Goal: Use online tool/utility

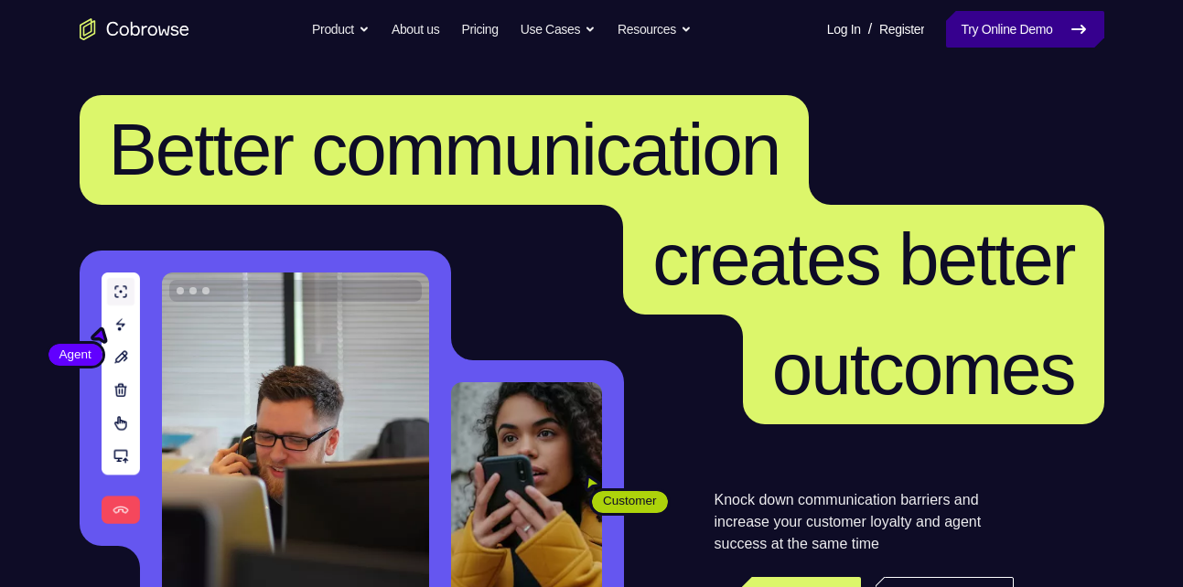
click at [998, 30] on link "Try Online Demo" at bounding box center [1024, 29] width 157 height 37
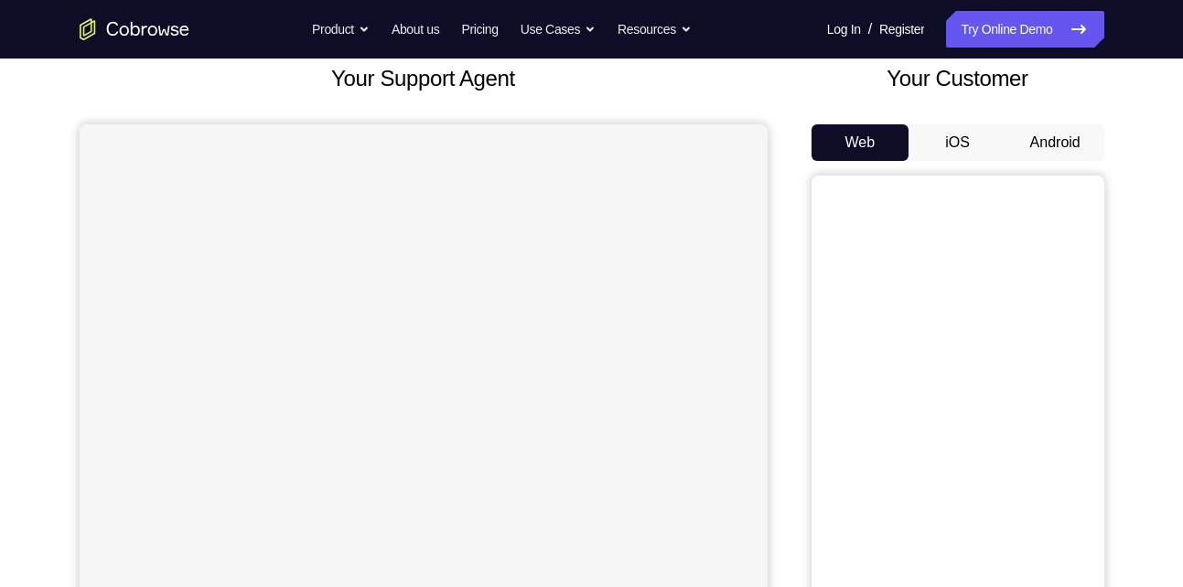
scroll to position [129, 0]
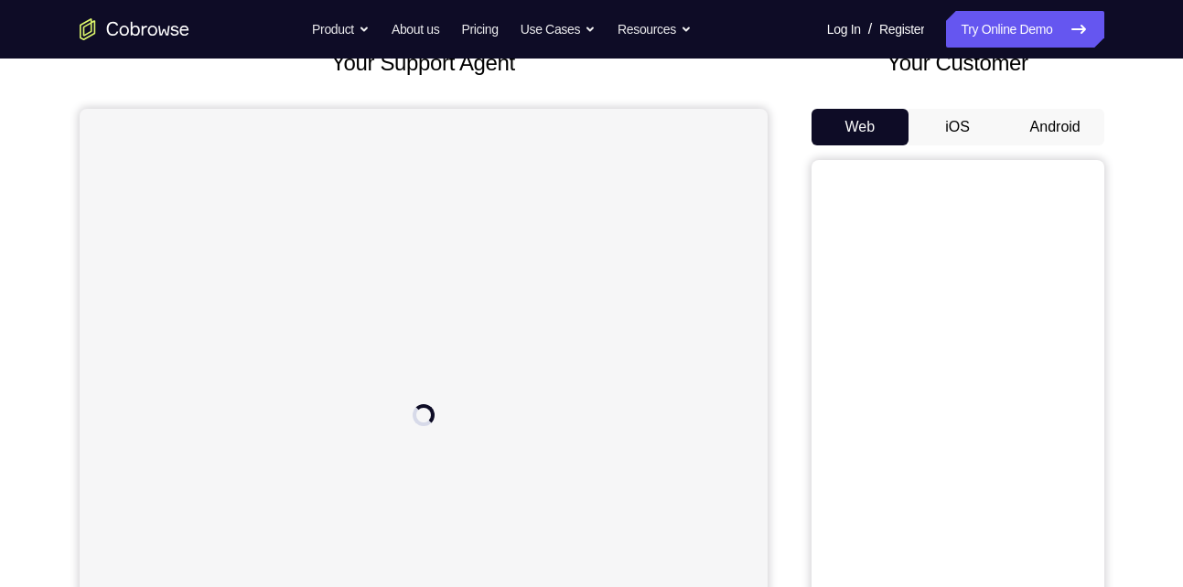
click at [967, 124] on button "iOS" at bounding box center [958, 127] width 98 height 37
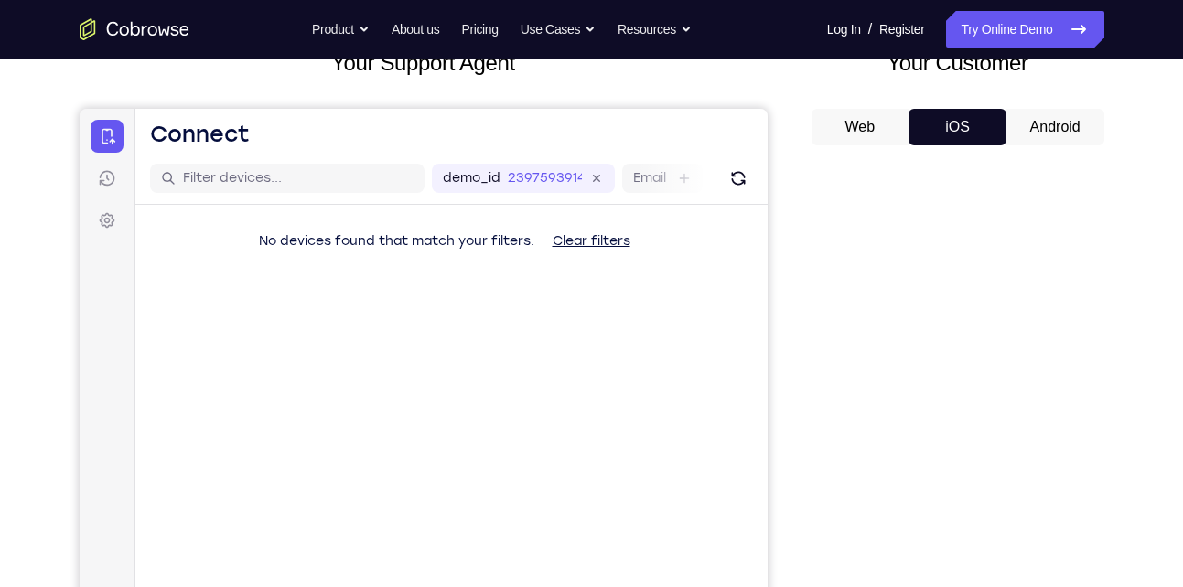
click at [1041, 125] on button "Android" at bounding box center [1056, 127] width 98 height 37
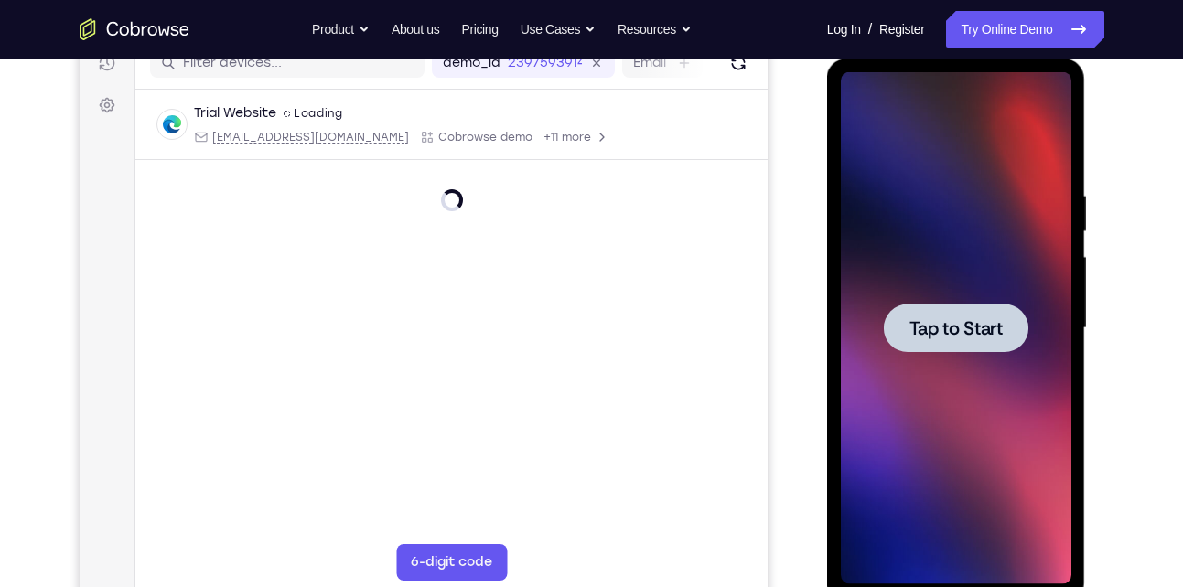
scroll to position [0, 0]
click at [937, 327] on span "Tap to Start" at bounding box center [956, 328] width 93 height 18
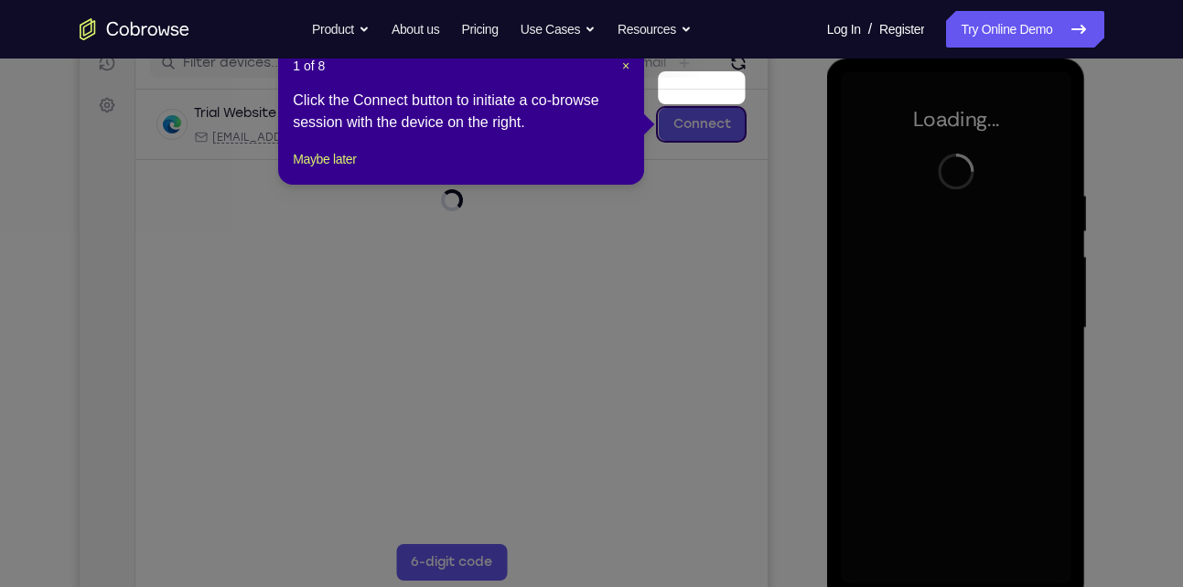
scroll to position [281, 0]
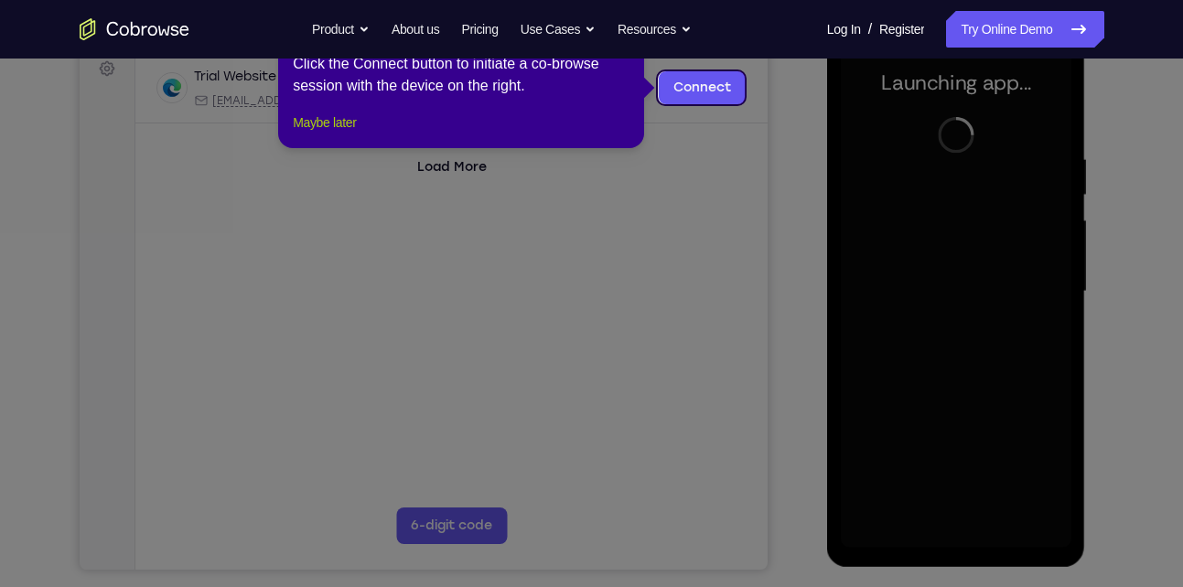
click at [342, 134] on button "Maybe later" at bounding box center [324, 123] width 63 height 22
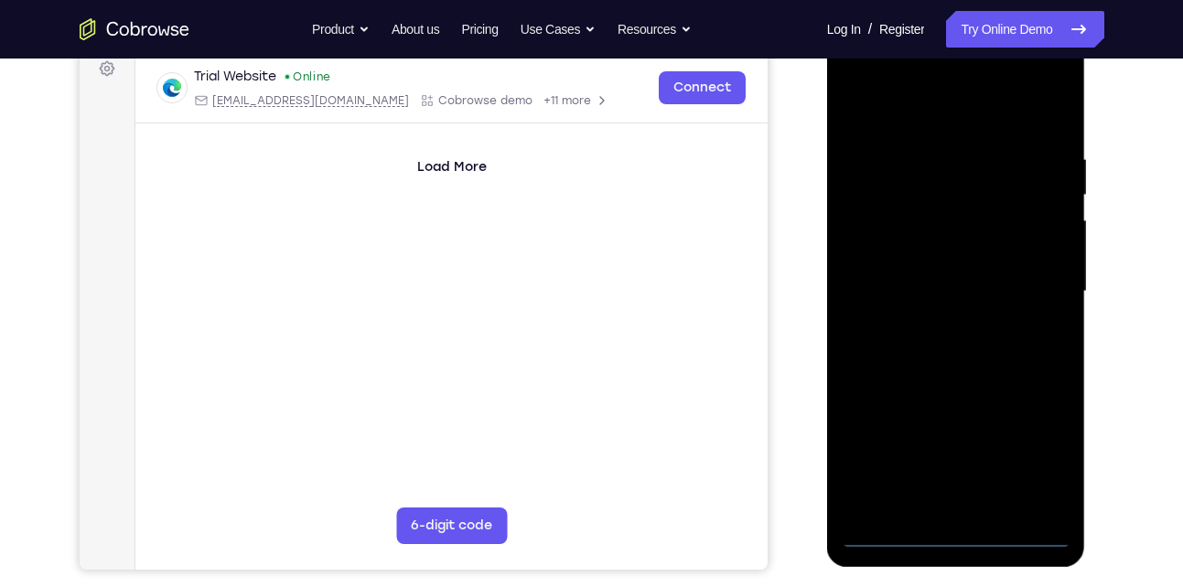
scroll to position [282, 0]
click at [954, 527] on div at bounding box center [956, 291] width 231 height 512
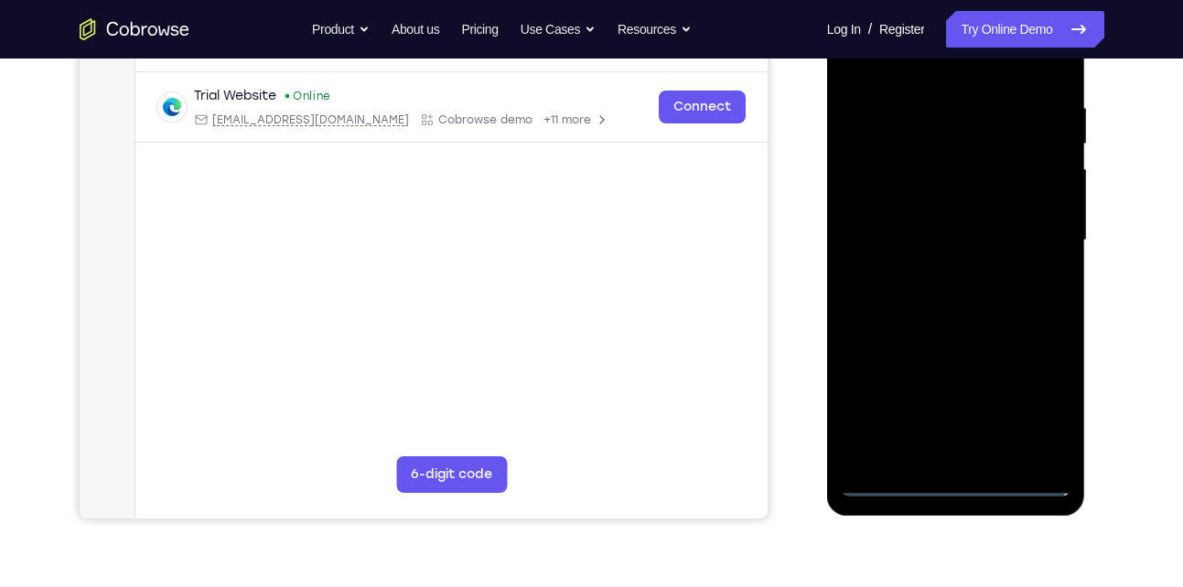
scroll to position [334, 0]
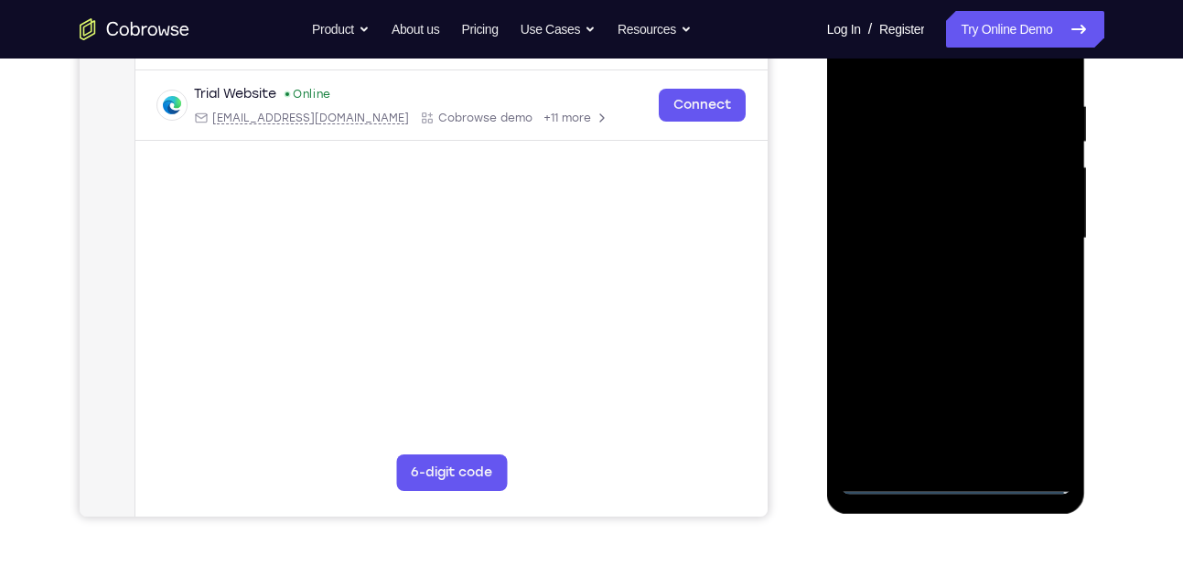
click at [954, 483] on div at bounding box center [956, 239] width 231 height 512
click at [1043, 400] on div at bounding box center [956, 239] width 231 height 512
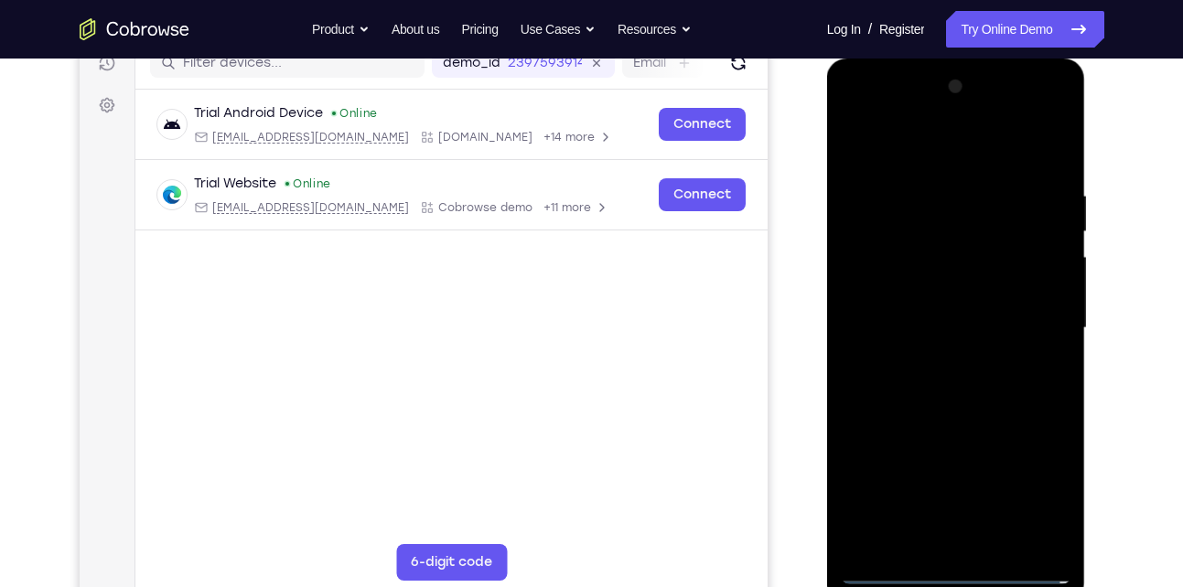
scroll to position [245, 0]
click at [876, 113] on div at bounding box center [956, 327] width 231 height 512
click at [1037, 317] on div at bounding box center [956, 327] width 231 height 512
click at [939, 361] on div at bounding box center [956, 327] width 231 height 512
click at [921, 311] on div at bounding box center [956, 327] width 231 height 512
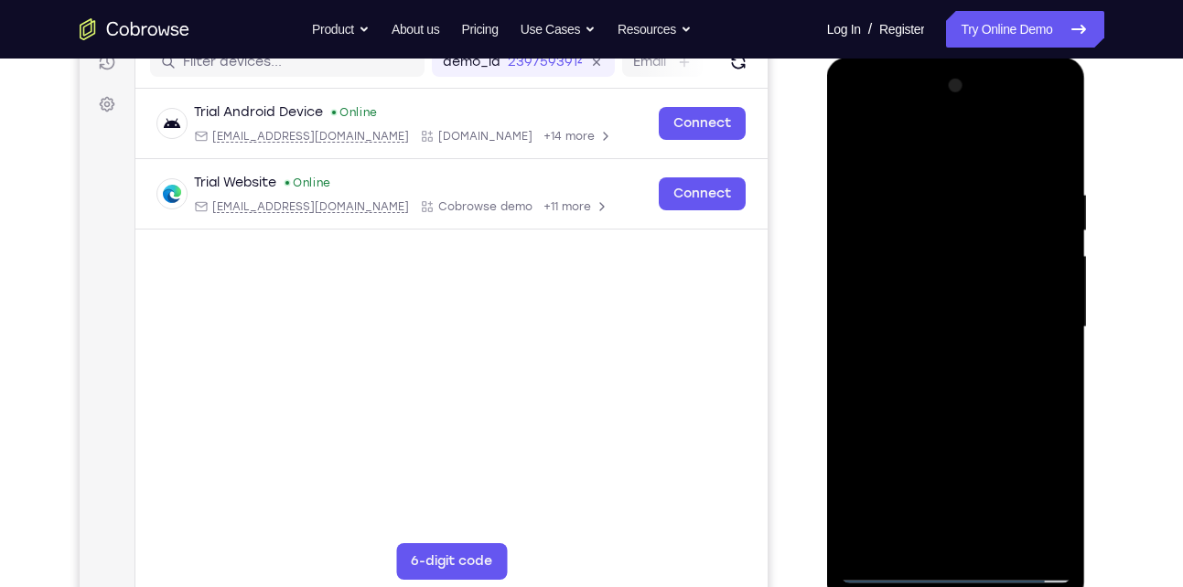
click at [911, 282] on div at bounding box center [956, 327] width 231 height 512
click at [972, 327] on div at bounding box center [956, 327] width 231 height 512
click at [956, 385] on div at bounding box center [956, 327] width 231 height 512
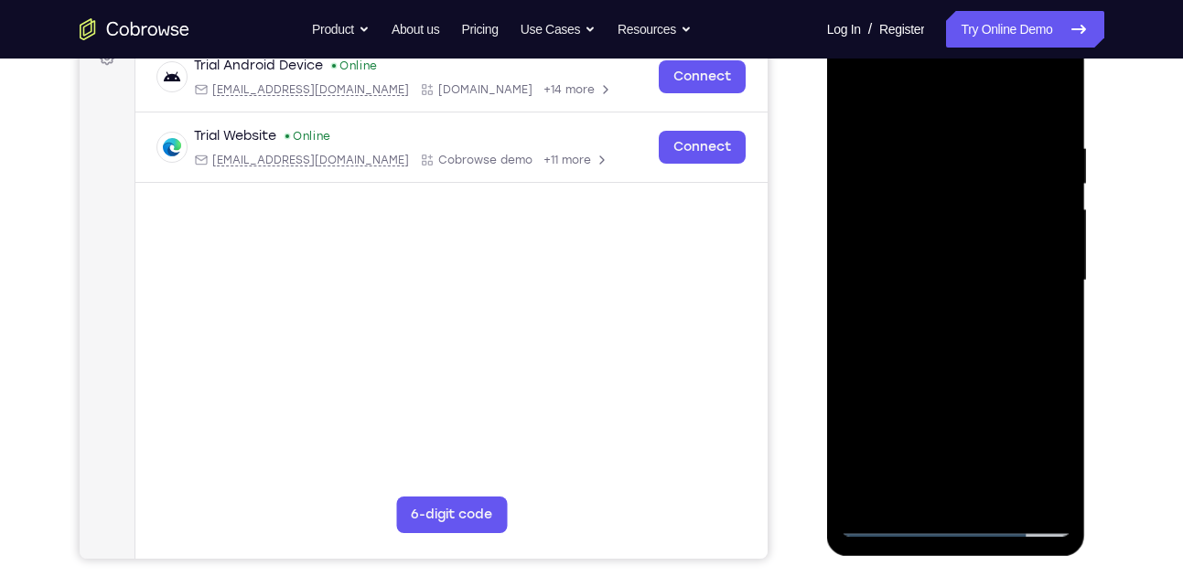
scroll to position [293, 0]
click at [933, 340] on div at bounding box center [956, 280] width 231 height 512
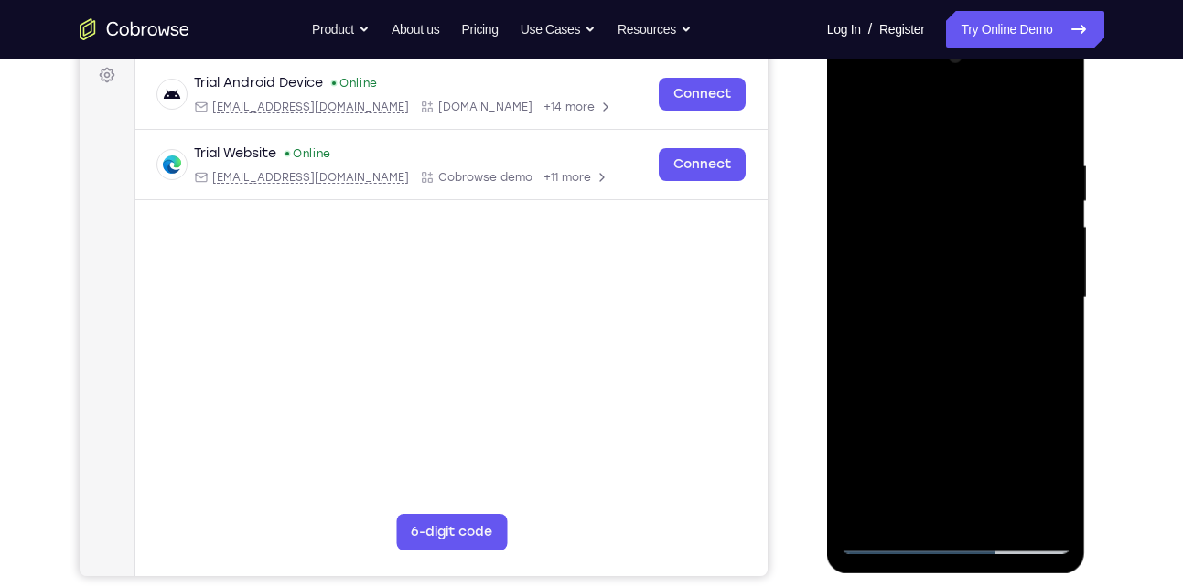
scroll to position [275, 0]
click at [912, 290] on div at bounding box center [956, 297] width 231 height 512
drag, startPoint x: 993, startPoint y: 325, endPoint x: 990, endPoint y: 271, distance: 54.1
click at [990, 271] on div at bounding box center [956, 297] width 231 height 512
click at [943, 353] on div at bounding box center [956, 297] width 231 height 512
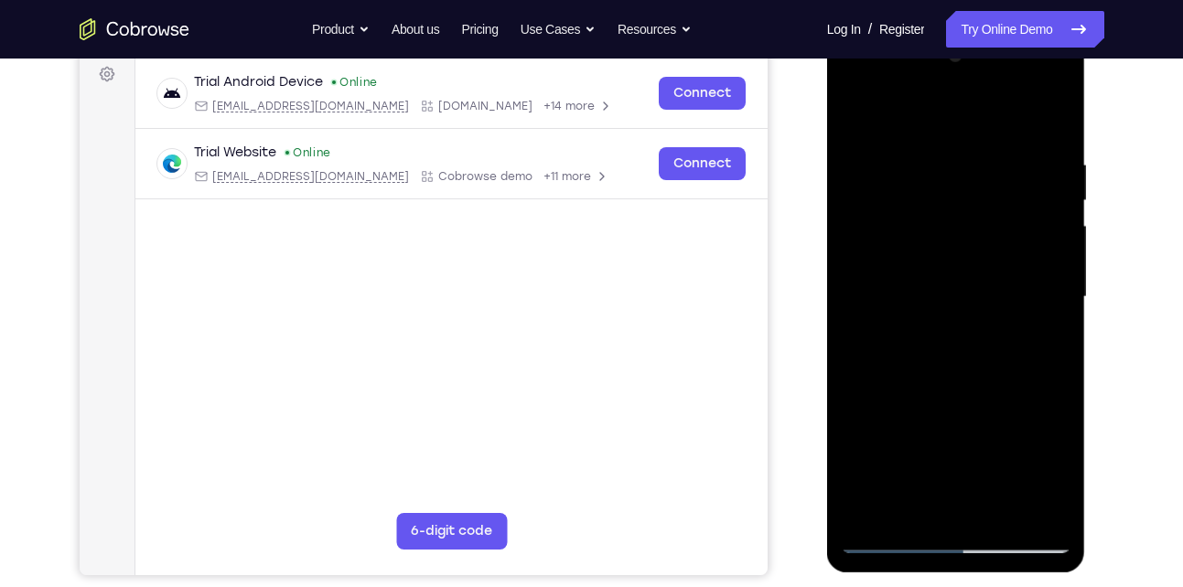
click at [1059, 134] on div at bounding box center [956, 297] width 231 height 512
click at [1059, 108] on div at bounding box center [956, 297] width 231 height 512
drag, startPoint x: 954, startPoint y: 229, endPoint x: 964, endPoint y: 291, distance: 63.0
click at [964, 291] on div at bounding box center [956, 297] width 231 height 512
click at [914, 159] on div at bounding box center [956, 297] width 231 height 512
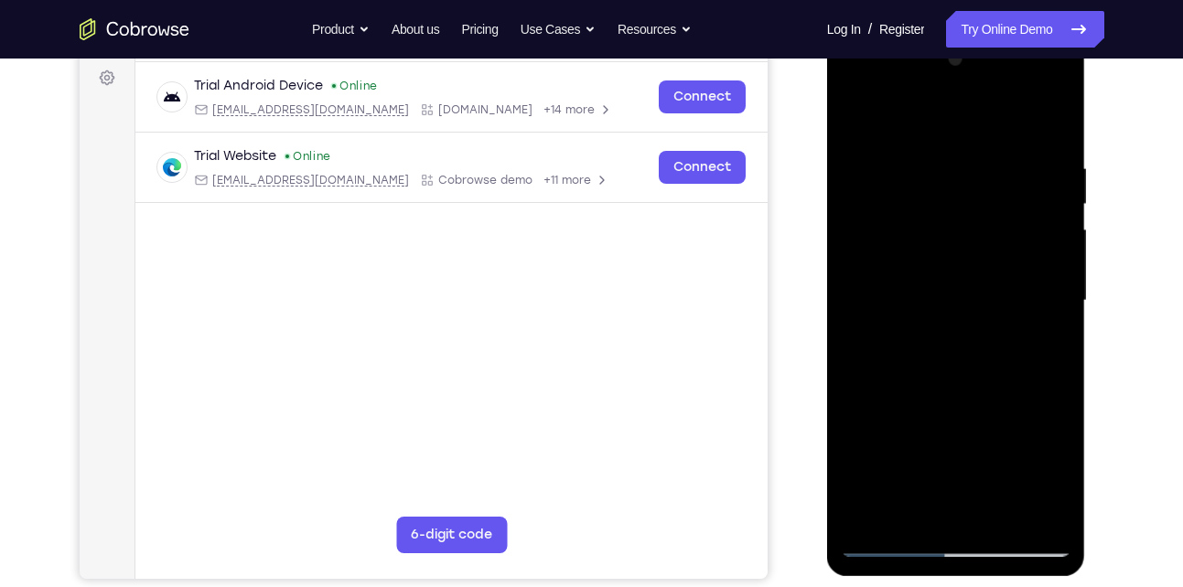
scroll to position [266, 0]
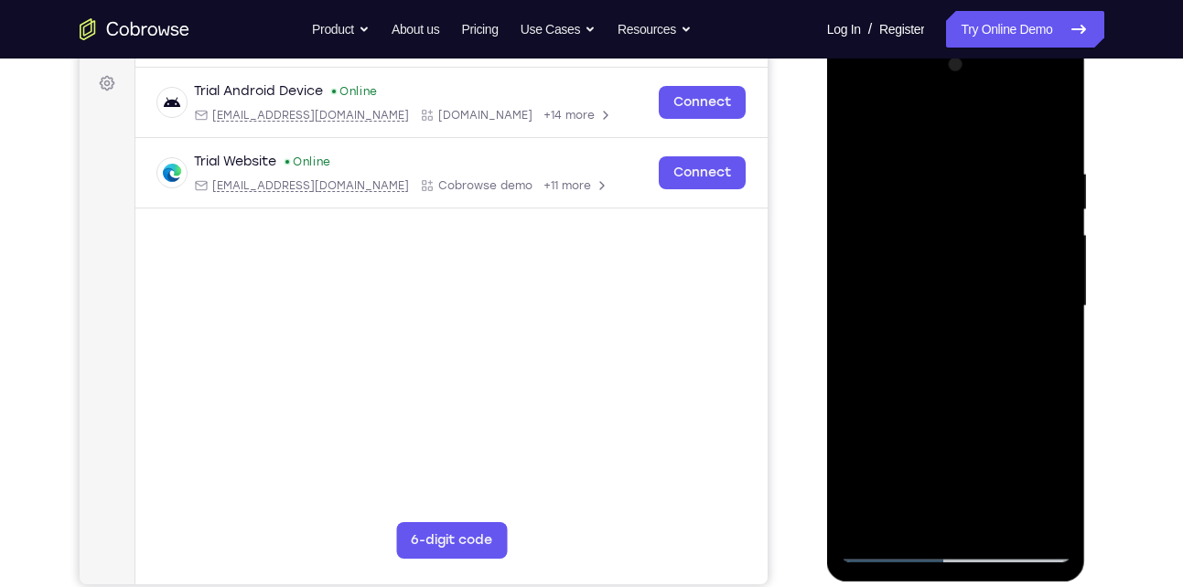
click at [874, 167] on div at bounding box center [956, 306] width 231 height 512
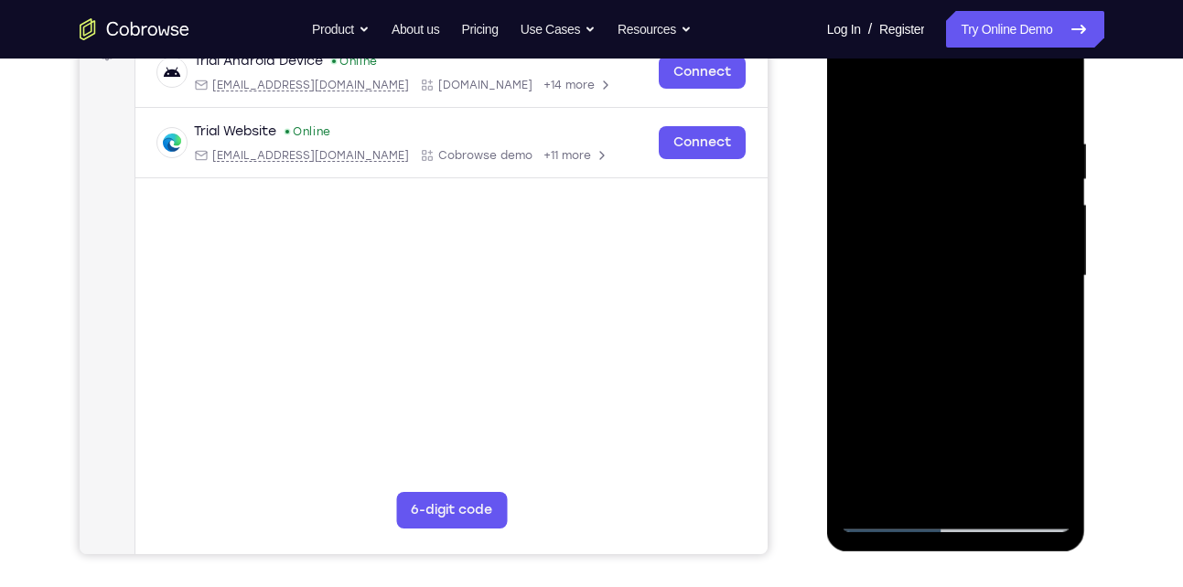
scroll to position [297, 0]
drag, startPoint x: 999, startPoint y: 243, endPoint x: 986, endPoint y: 92, distance: 152.4
click at [986, 92] on div at bounding box center [956, 275] width 231 height 512
drag, startPoint x: 957, startPoint y: 375, endPoint x: 953, endPoint y: 111, distance: 264.5
click at [953, 111] on div at bounding box center [956, 275] width 231 height 512
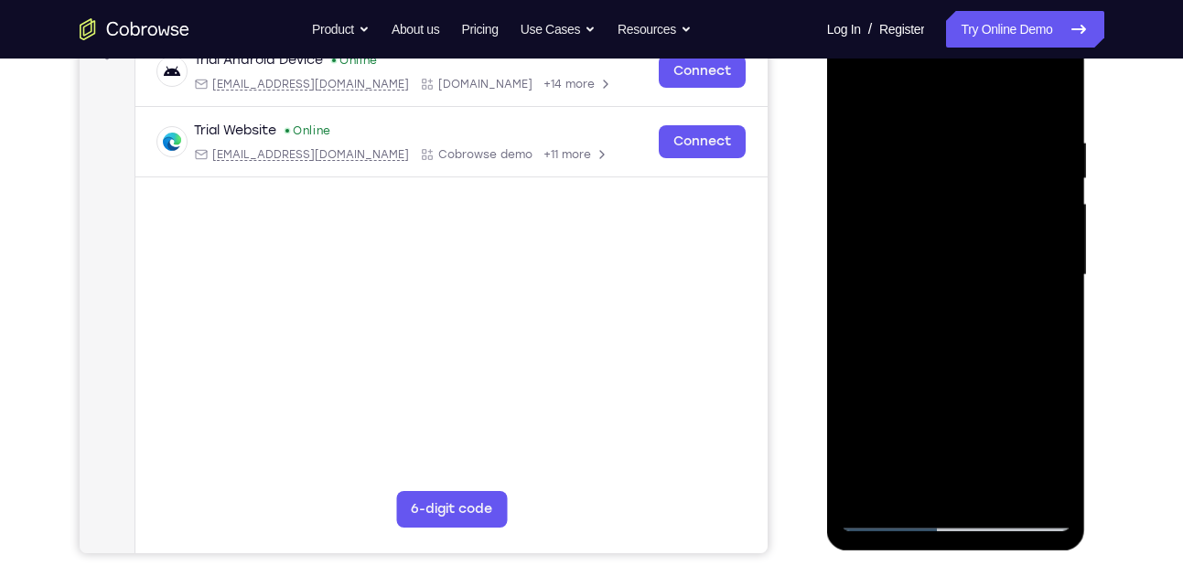
drag, startPoint x: 959, startPoint y: 359, endPoint x: 958, endPoint y: 84, distance: 274.5
click at [958, 84] on div at bounding box center [956, 275] width 231 height 512
drag, startPoint x: 949, startPoint y: 383, endPoint x: 945, endPoint y: 137, distance: 245.3
click at [945, 137] on div at bounding box center [956, 275] width 231 height 512
click at [1056, 483] on div at bounding box center [956, 275] width 231 height 512
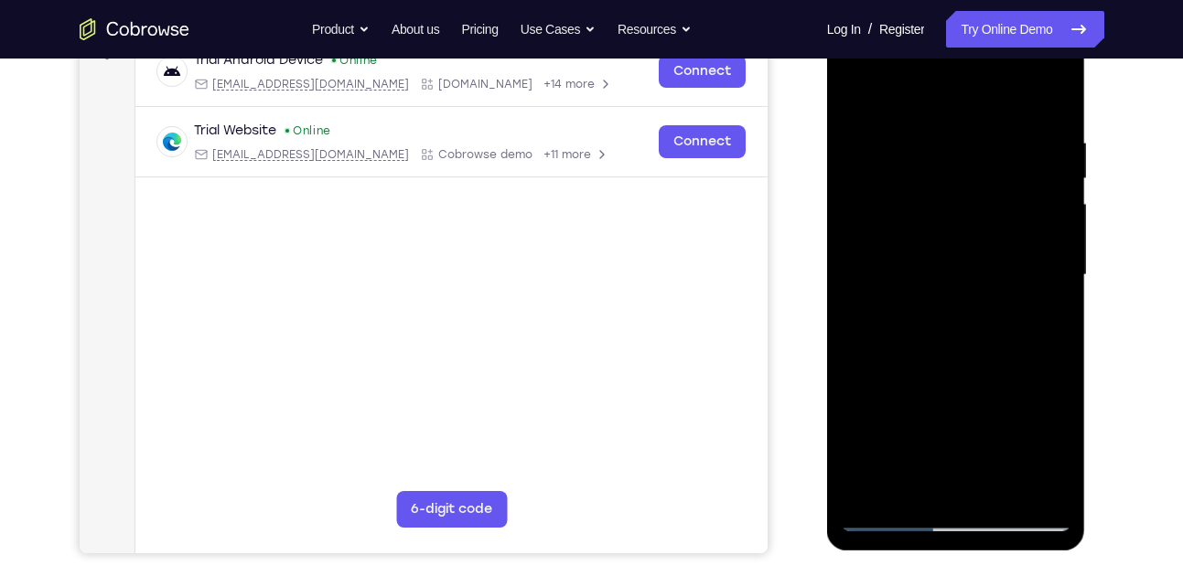
drag, startPoint x: 954, startPoint y: 233, endPoint x: 932, endPoint y: 579, distance: 346.7
click at [932, 555] on html "Online web based iOS Simulators and Android Emulators. Run iPhone, iPad, Mobile…" at bounding box center [957, 279] width 261 height 549
drag, startPoint x: 964, startPoint y: 273, endPoint x: 936, endPoint y: 579, distance: 307.8
click at [936, 555] on html "Online web based iOS Simulators and Android Emulators. Run iPhone, iPad, Mobile…" at bounding box center [957, 279] width 261 height 549
click at [985, 126] on div at bounding box center [956, 275] width 231 height 512
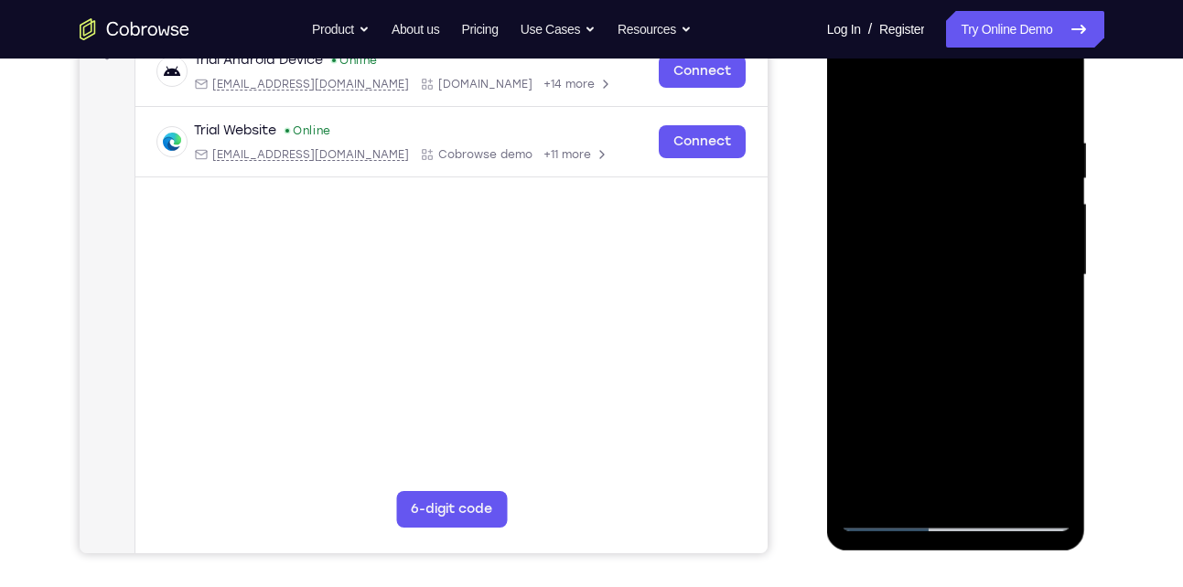
drag, startPoint x: 971, startPoint y: 315, endPoint x: 937, endPoint y: 569, distance: 256.6
click at [937, 555] on html "Online web based iOS Simulators and Android Emulators. Run iPhone, iPad, Mobile…" at bounding box center [957, 279] width 261 height 549
click at [857, 91] on div at bounding box center [956, 275] width 231 height 512
click at [924, 173] on div at bounding box center [956, 275] width 231 height 512
click at [857, 94] on div at bounding box center [956, 275] width 231 height 512
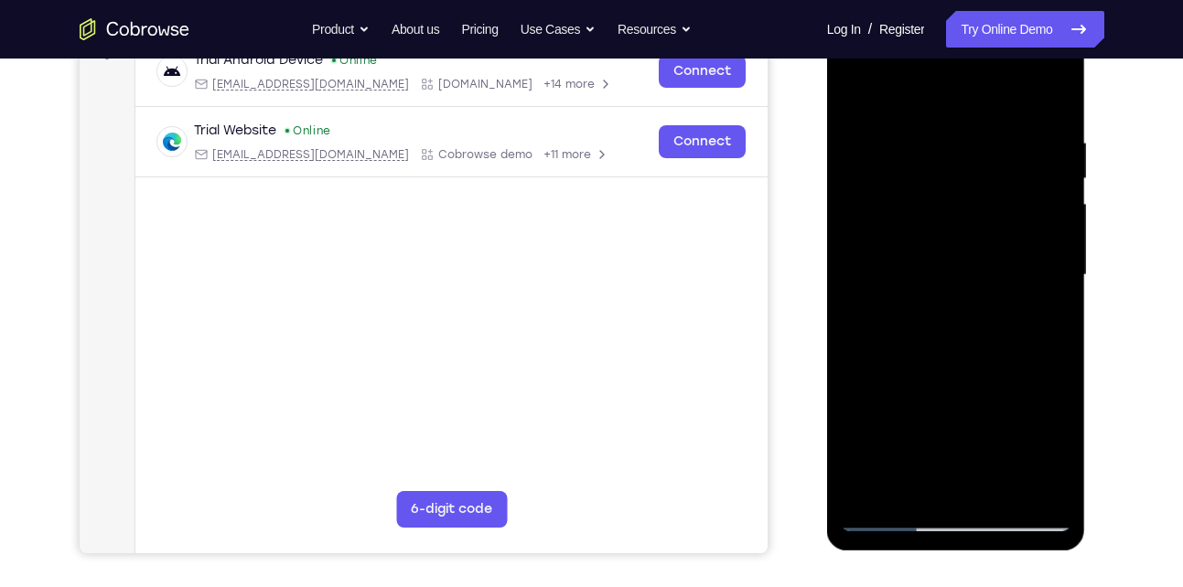
click at [857, 94] on div at bounding box center [956, 275] width 231 height 512
drag, startPoint x: 956, startPoint y: 202, endPoint x: 944, endPoint y: 75, distance: 127.8
click at [944, 75] on div at bounding box center [956, 275] width 231 height 512
click at [1059, 233] on div at bounding box center [956, 275] width 231 height 512
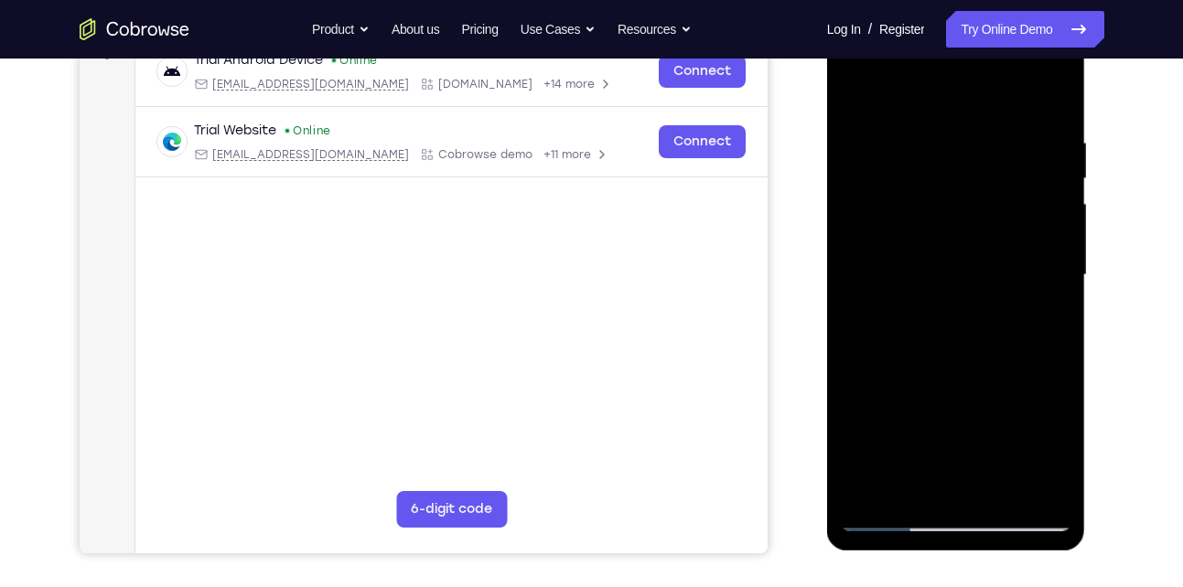
click at [1059, 233] on div at bounding box center [956, 275] width 231 height 512
click at [1058, 234] on div at bounding box center [956, 275] width 231 height 512
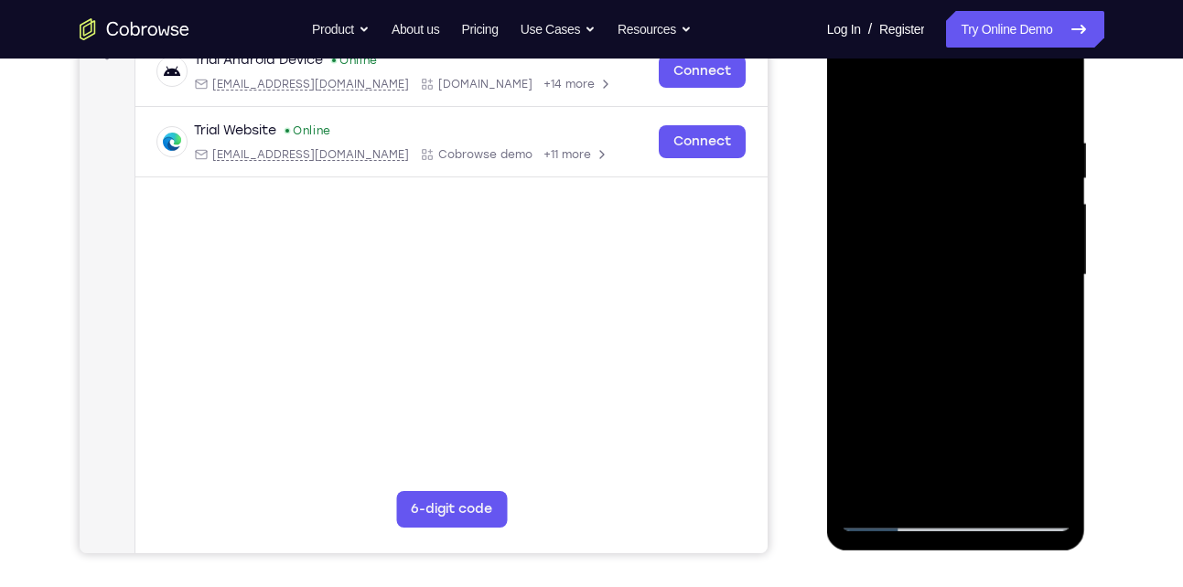
click at [1058, 234] on div at bounding box center [956, 275] width 231 height 512
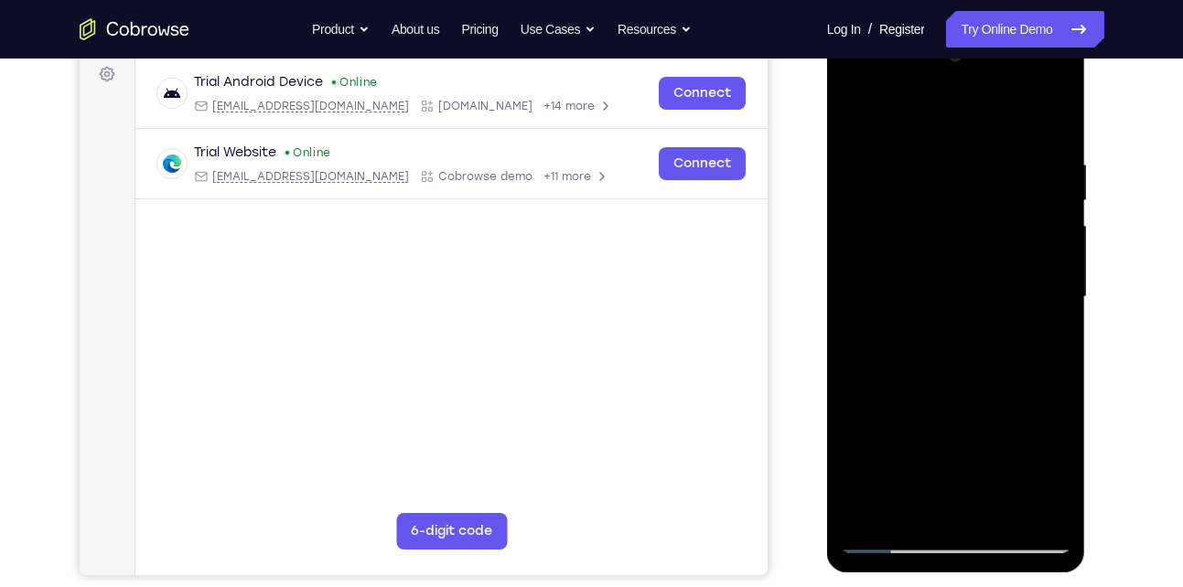
scroll to position [273, 0]
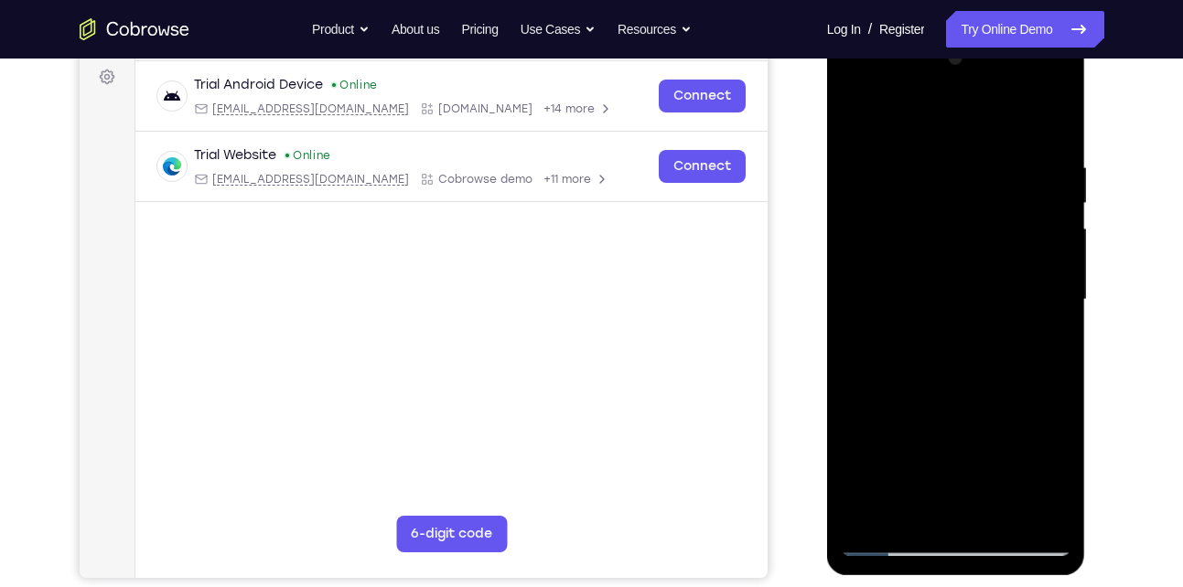
click at [852, 255] on div at bounding box center [956, 300] width 231 height 512
drag, startPoint x: 1000, startPoint y: 445, endPoint x: 948, endPoint y: 157, distance: 292.0
click at [948, 157] on div at bounding box center [956, 300] width 231 height 512
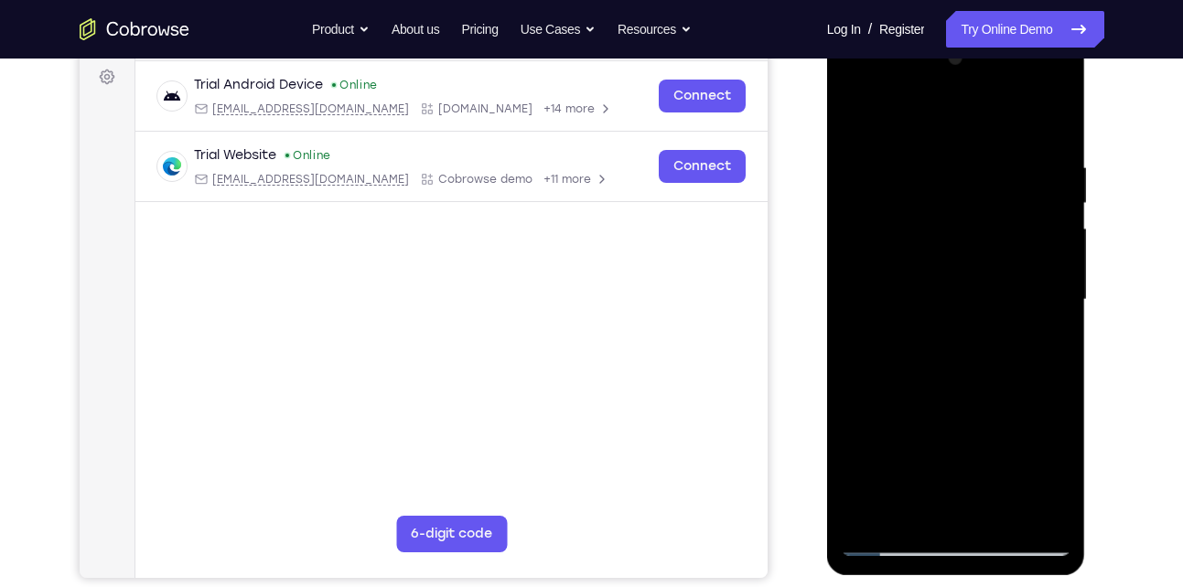
drag, startPoint x: 1004, startPoint y: 347, endPoint x: 963, endPoint y: 54, distance: 295.7
click at [963, 54] on div at bounding box center [956, 300] width 231 height 512
drag, startPoint x: 1003, startPoint y: 330, endPoint x: 967, endPoint y: 161, distance: 173.0
click at [967, 161] on div at bounding box center [956, 300] width 231 height 512
click at [1055, 304] on div at bounding box center [956, 300] width 231 height 512
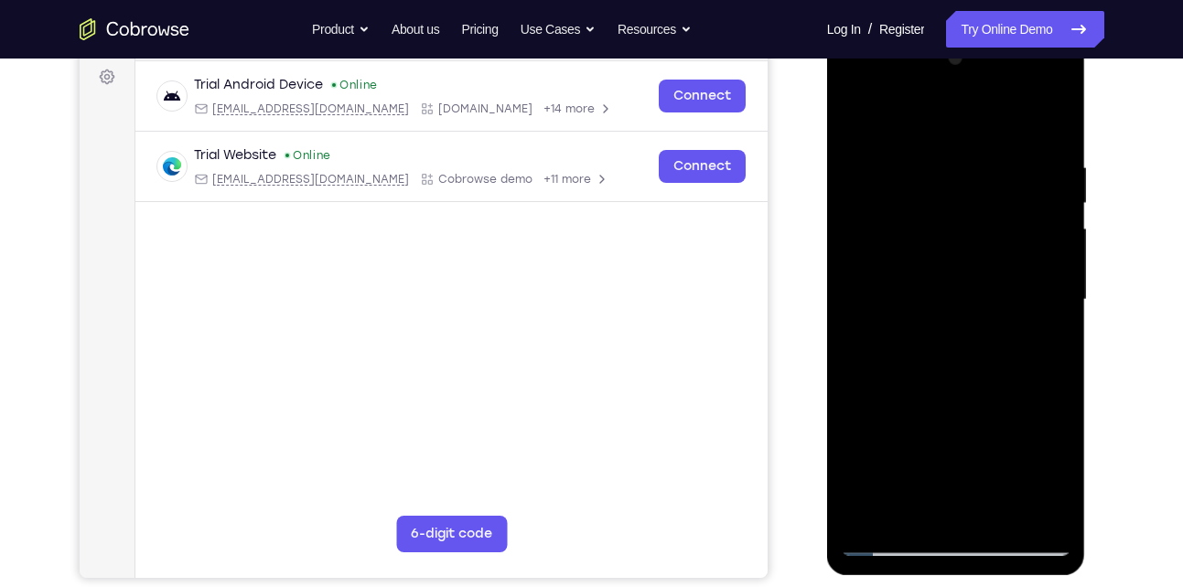
click at [1055, 304] on div at bounding box center [956, 300] width 231 height 512
drag, startPoint x: 963, startPoint y: 329, endPoint x: 922, endPoint y: 101, distance: 231.4
click at [922, 101] on div at bounding box center [956, 300] width 231 height 512
drag, startPoint x: 966, startPoint y: 298, endPoint x: 921, endPoint y: 28, distance: 273.8
click at [921, 30] on html "Online web based iOS Simulators and Android Emulators. Run iPhone, iPad, Mobile…" at bounding box center [957, 304] width 261 height 549
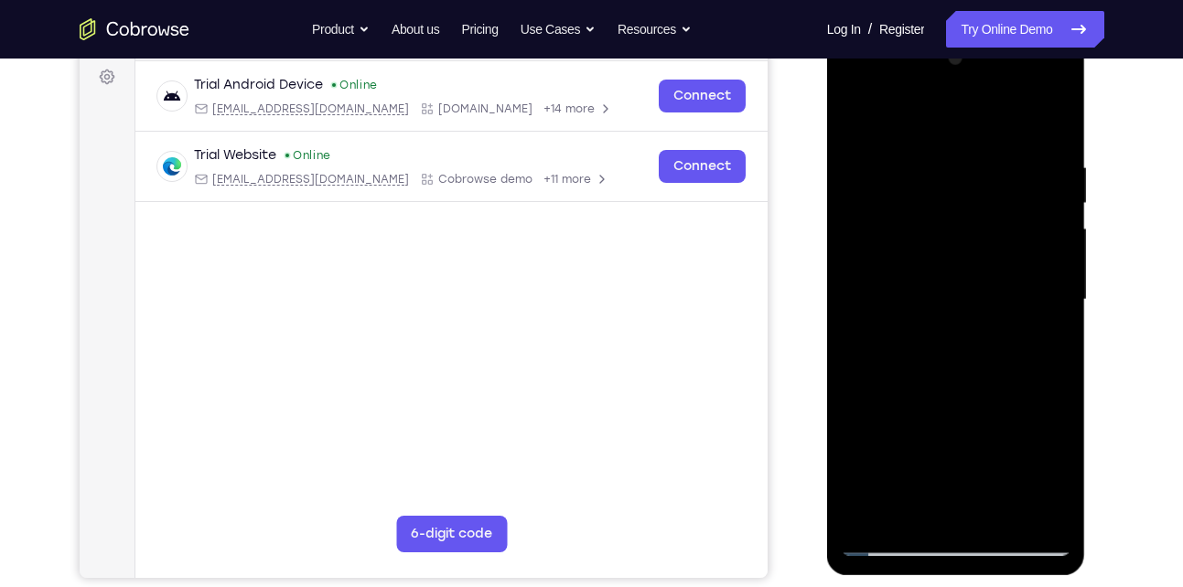
drag, startPoint x: 992, startPoint y: 351, endPoint x: 967, endPoint y: 111, distance: 241.9
click at [967, 111] on div at bounding box center [956, 300] width 231 height 512
drag, startPoint x: 975, startPoint y: 383, endPoint x: 928, endPoint y: 24, distance: 362.8
click at [928, 30] on html "Online web based iOS Simulators and Android Emulators. Run iPhone, iPad, Mobile…" at bounding box center [957, 304] width 261 height 549
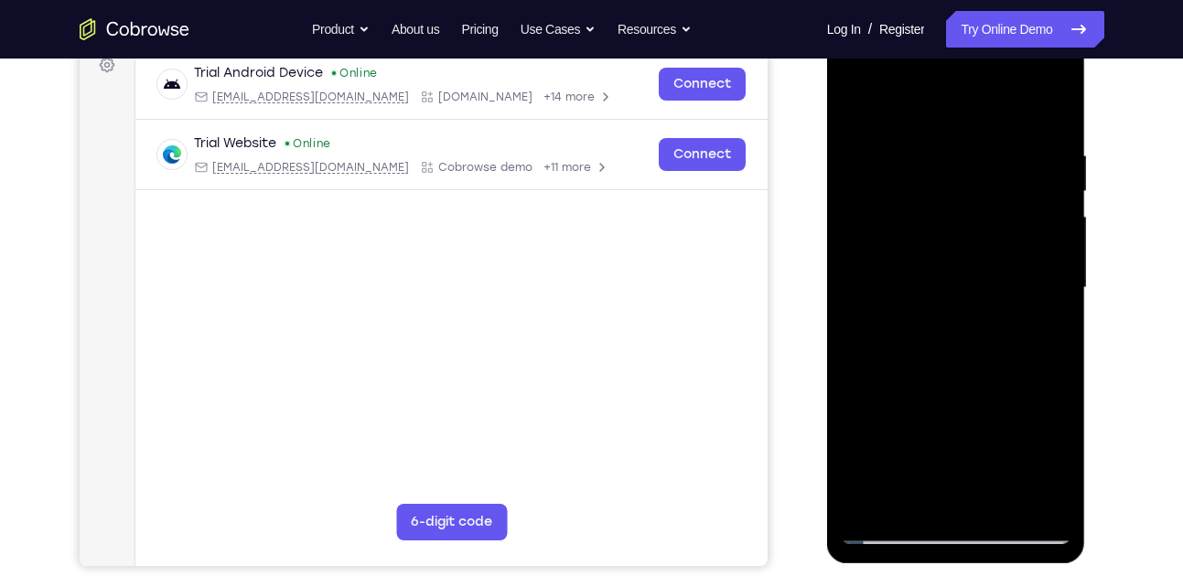
scroll to position [286, 0]
drag, startPoint x: 976, startPoint y: 329, endPoint x: 918, endPoint y: 73, distance: 261.9
click at [918, 73] on div at bounding box center [956, 287] width 231 height 512
drag, startPoint x: 964, startPoint y: 366, endPoint x: 938, endPoint y: 75, distance: 292.2
click at [938, 75] on div at bounding box center [956, 287] width 231 height 512
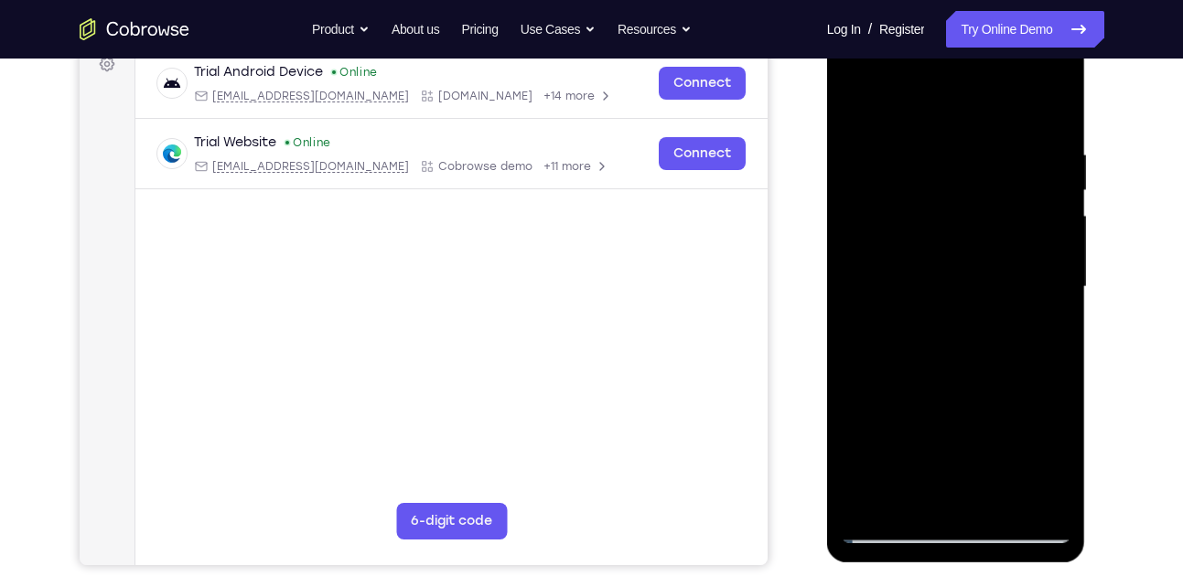
drag, startPoint x: 1010, startPoint y: 339, endPoint x: 968, endPoint y: 63, distance: 278.6
click at [968, 63] on div at bounding box center [956, 287] width 231 height 512
drag, startPoint x: 991, startPoint y: 428, endPoint x: 943, endPoint y: 70, distance: 361.9
click at [943, 70] on div at bounding box center [956, 287] width 231 height 512
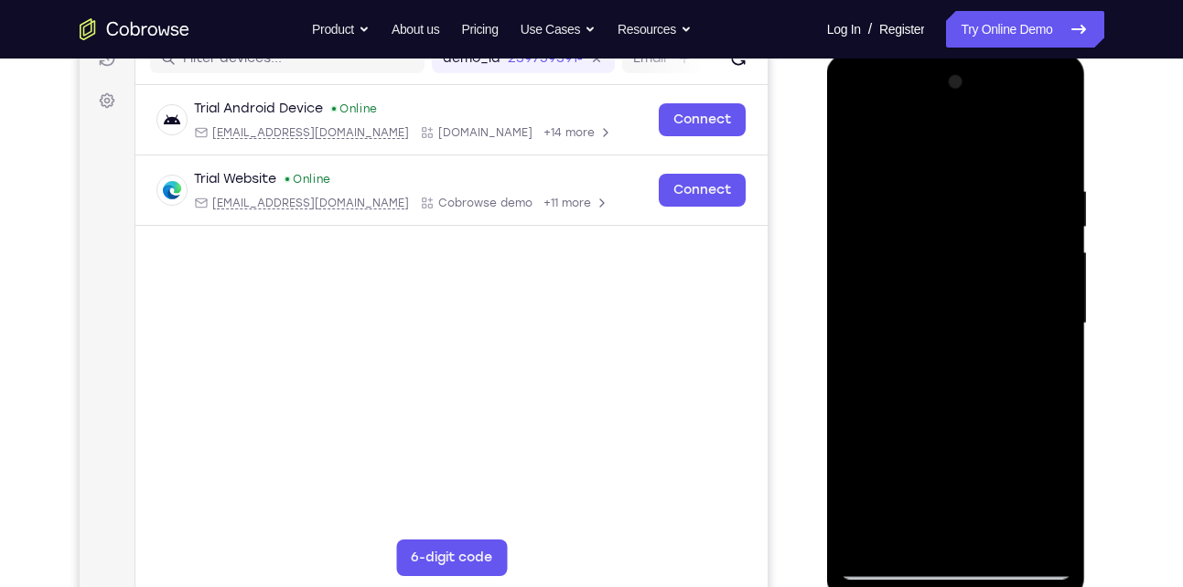
scroll to position [248, 0]
click at [1055, 133] on div at bounding box center [956, 325] width 231 height 512
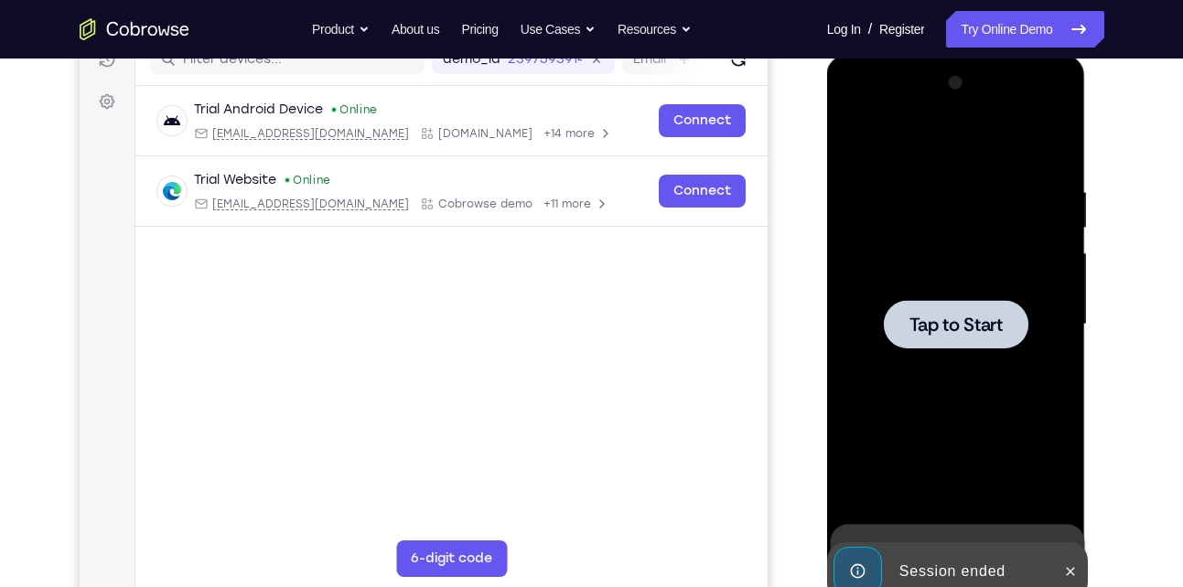
click at [944, 372] on div at bounding box center [956, 325] width 231 height 512
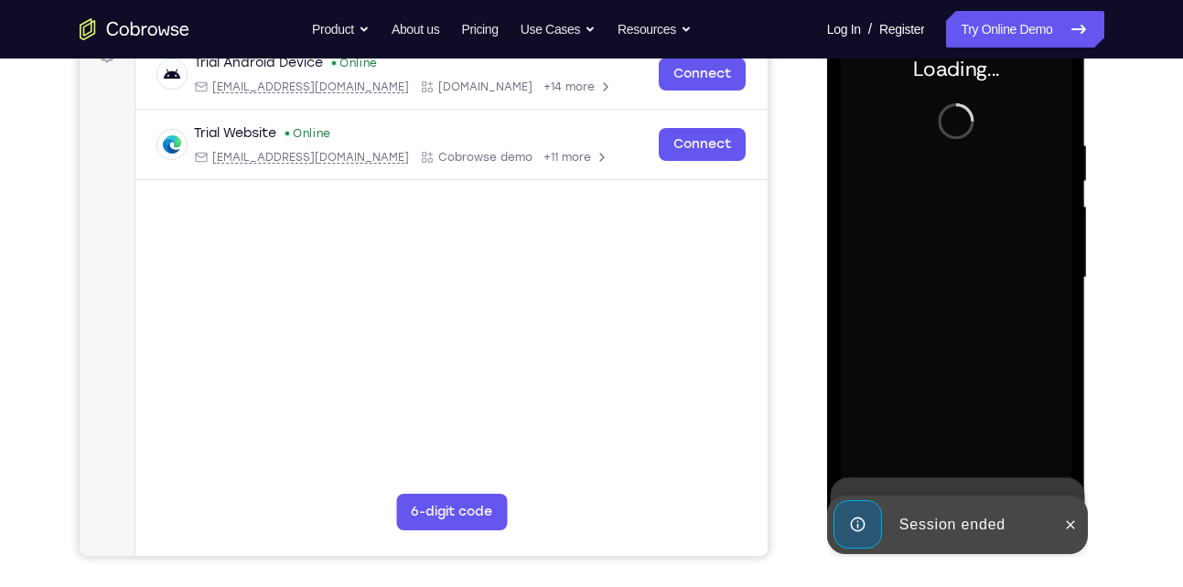
scroll to position [296, 0]
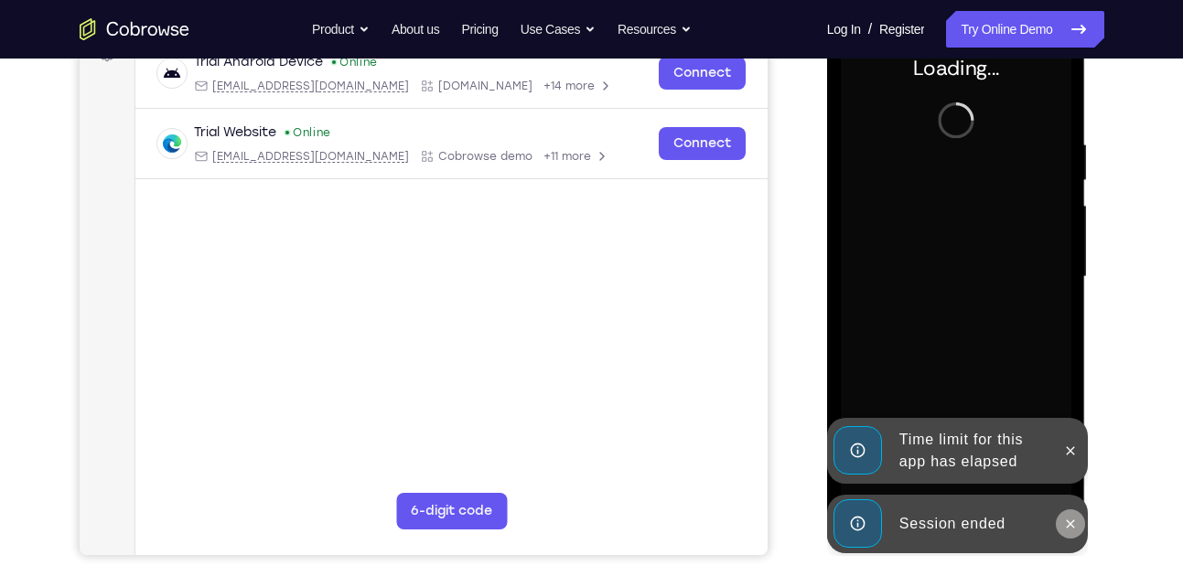
click at [1071, 527] on icon at bounding box center [1070, 524] width 15 height 15
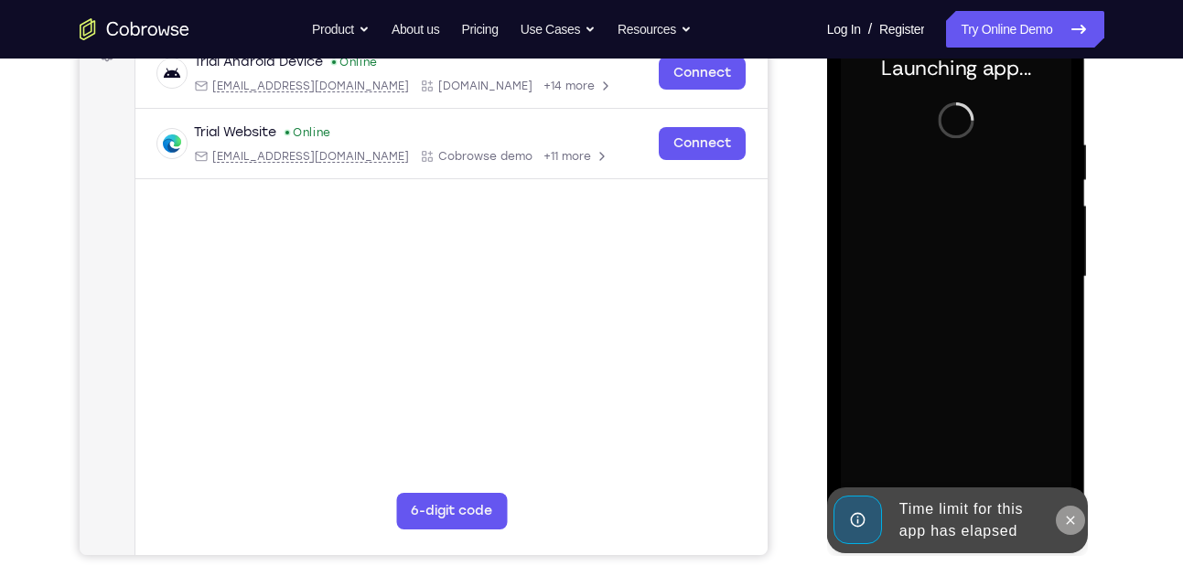
click at [1068, 519] on icon at bounding box center [1070, 520] width 15 height 15
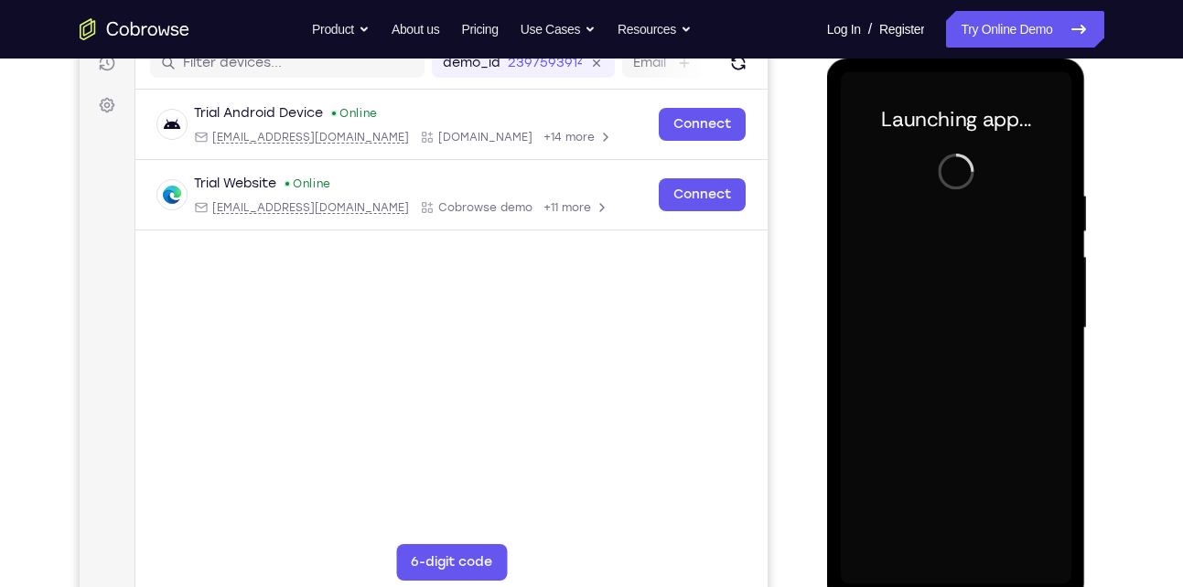
scroll to position [243, 0]
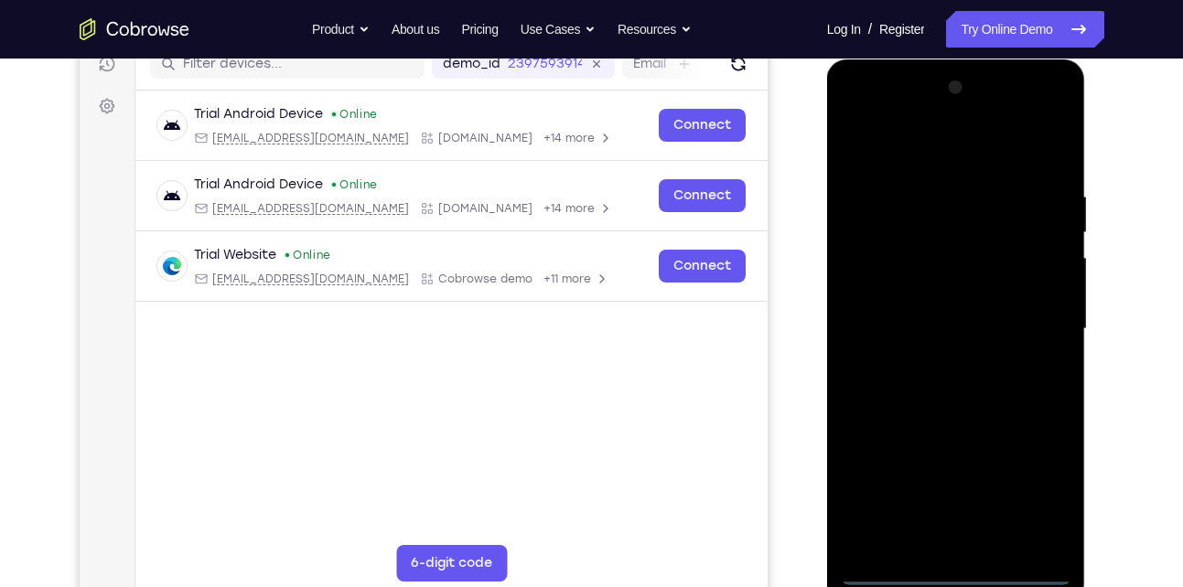
drag, startPoint x: 951, startPoint y: 560, endPoint x: 957, endPoint y: 574, distance: 15.1
click at [957, 574] on div at bounding box center [956, 329] width 231 height 512
click at [1037, 499] on div at bounding box center [956, 329] width 231 height 512
click at [902, 131] on div at bounding box center [956, 329] width 231 height 512
click at [1040, 318] on div at bounding box center [956, 329] width 231 height 512
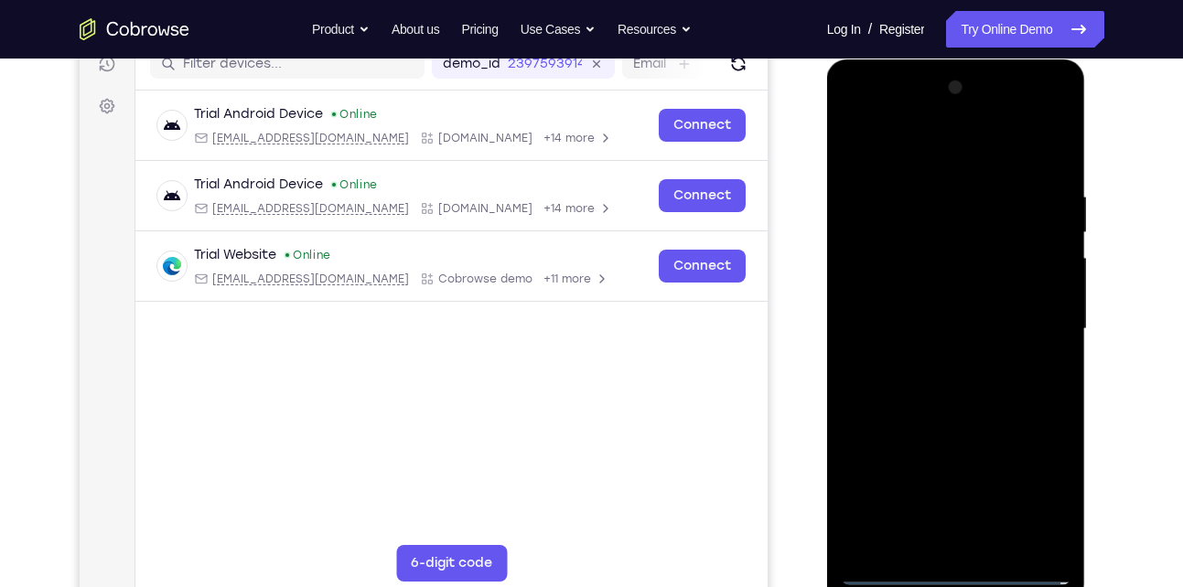
click at [930, 364] on div at bounding box center [956, 329] width 231 height 512
click at [932, 319] on div at bounding box center [956, 329] width 231 height 512
click at [917, 299] on div at bounding box center [956, 329] width 231 height 512
click at [1043, 290] on div at bounding box center [956, 329] width 231 height 512
click at [945, 321] on div at bounding box center [956, 329] width 231 height 512
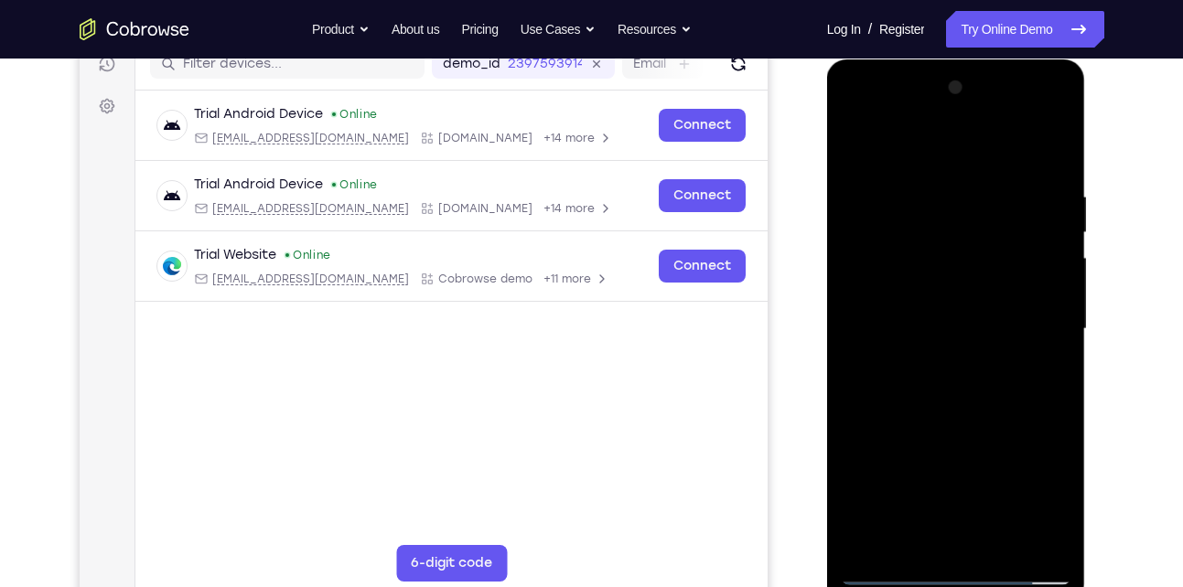
click at [912, 385] on div at bounding box center [956, 329] width 231 height 512
click at [966, 374] on div at bounding box center [956, 329] width 231 height 512
click at [950, 356] on div at bounding box center [956, 329] width 231 height 512
click at [1052, 159] on div at bounding box center [956, 329] width 231 height 512
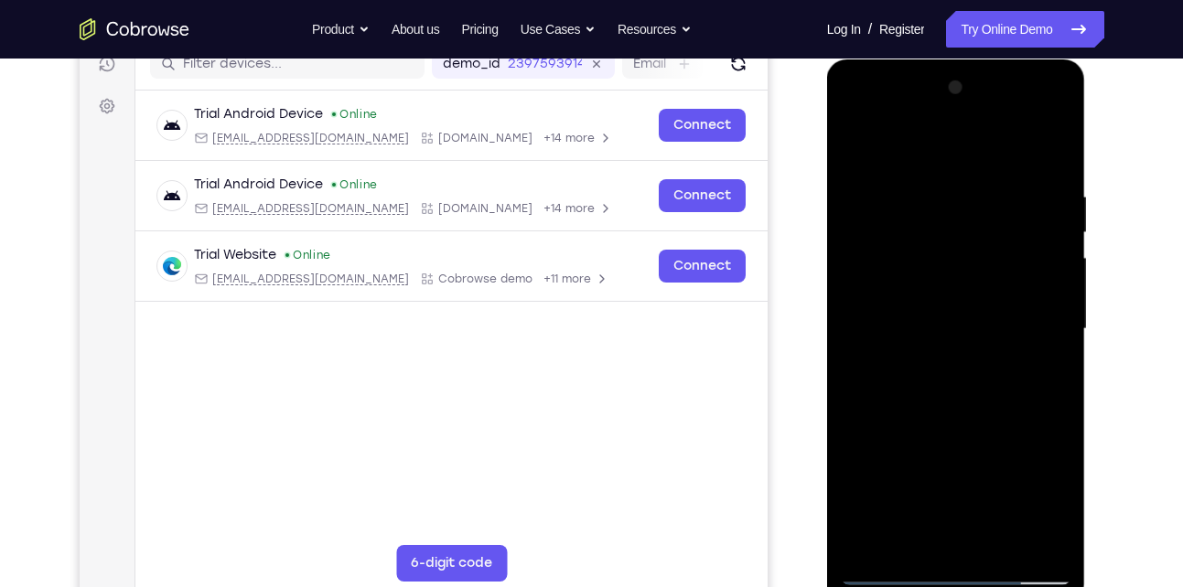
drag, startPoint x: 964, startPoint y: 331, endPoint x: 974, endPoint y: 194, distance: 137.6
click at [974, 194] on div at bounding box center [956, 329] width 231 height 512
drag, startPoint x: 1012, startPoint y: 435, endPoint x: 1007, endPoint y: 243, distance: 191.3
click at [1007, 243] on div at bounding box center [956, 329] width 231 height 512
drag, startPoint x: 953, startPoint y: 385, endPoint x: 978, endPoint y: 233, distance: 154.0
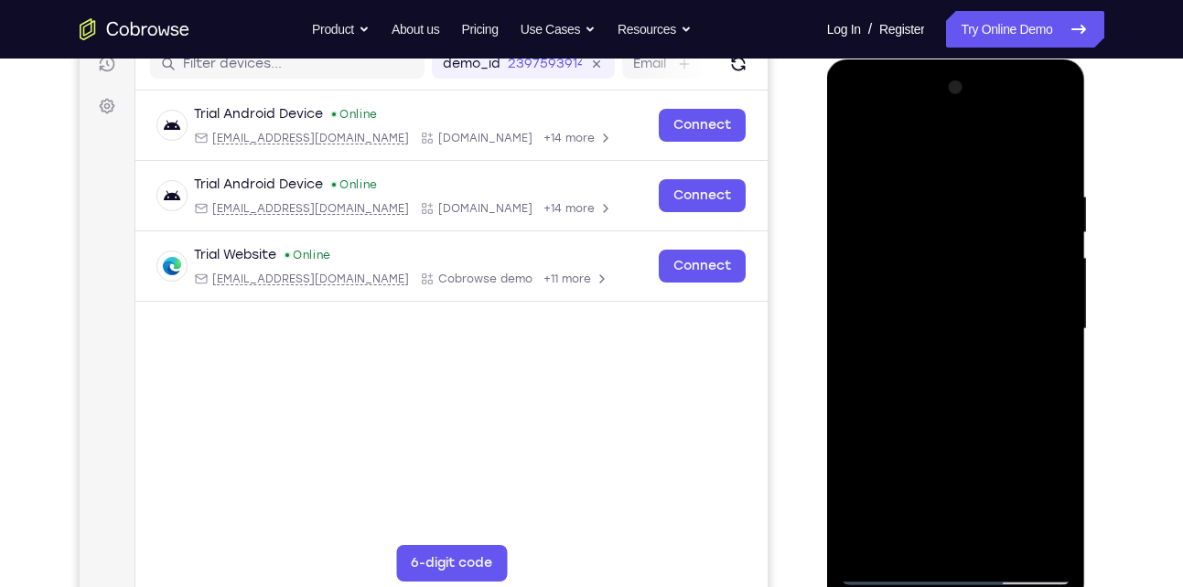
click at [978, 233] on div at bounding box center [956, 329] width 231 height 512
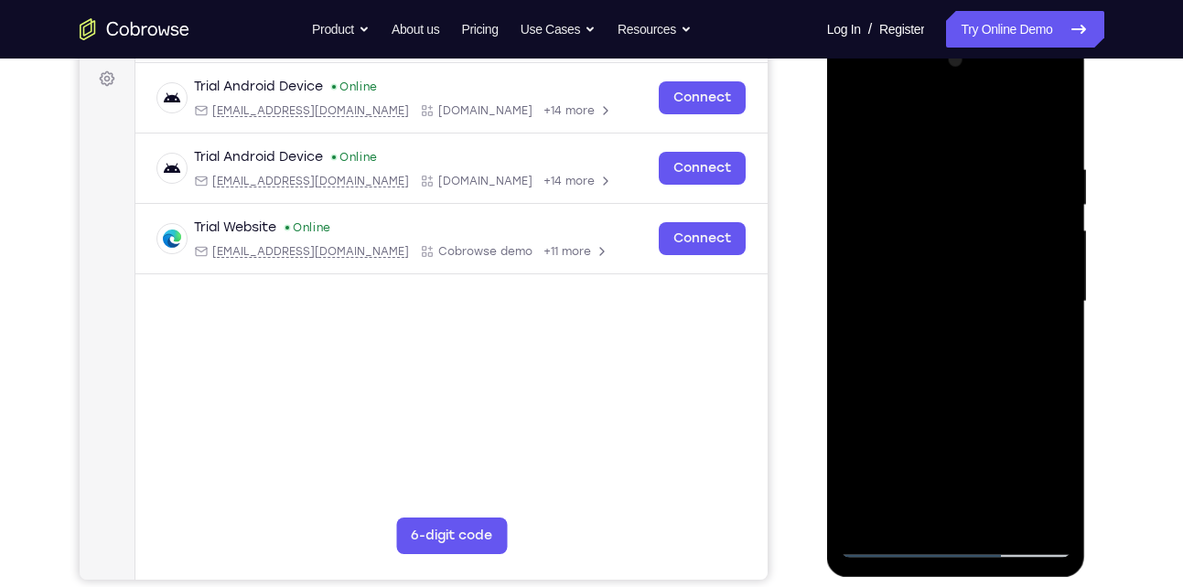
scroll to position [272, 0]
click at [999, 514] on div at bounding box center [956, 301] width 231 height 512
click at [960, 396] on div at bounding box center [956, 301] width 231 height 512
click at [942, 296] on div at bounding box center [956, 301] width 231 height 512
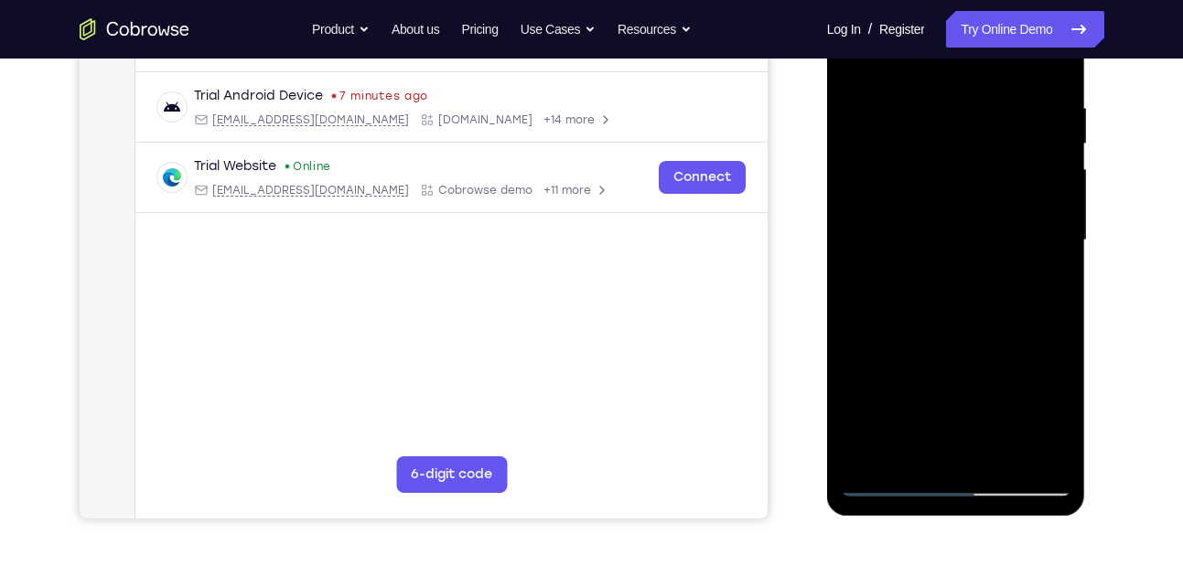
scroll to position [328, 0]
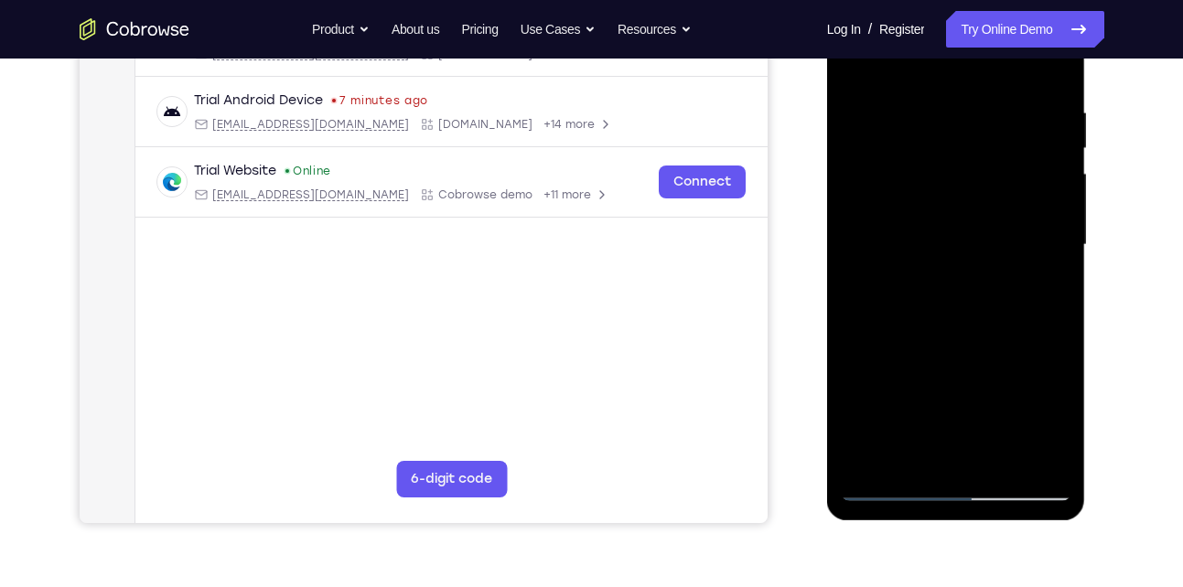
click at [943, 244] on div at bounding box center [956, 245] width 231 height 512
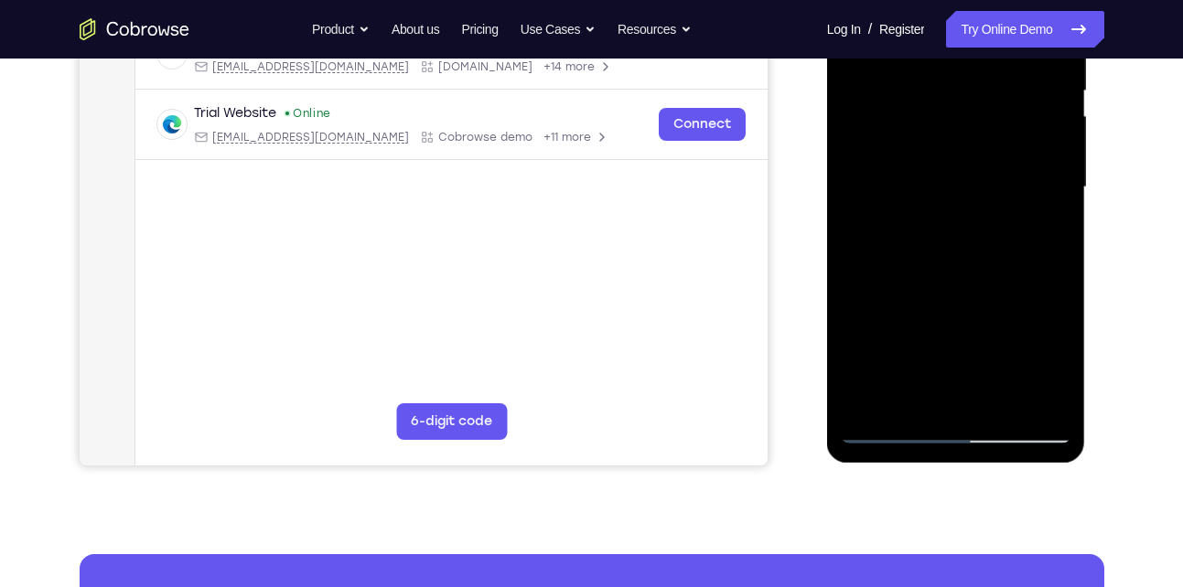
scroll to position [384, 0]
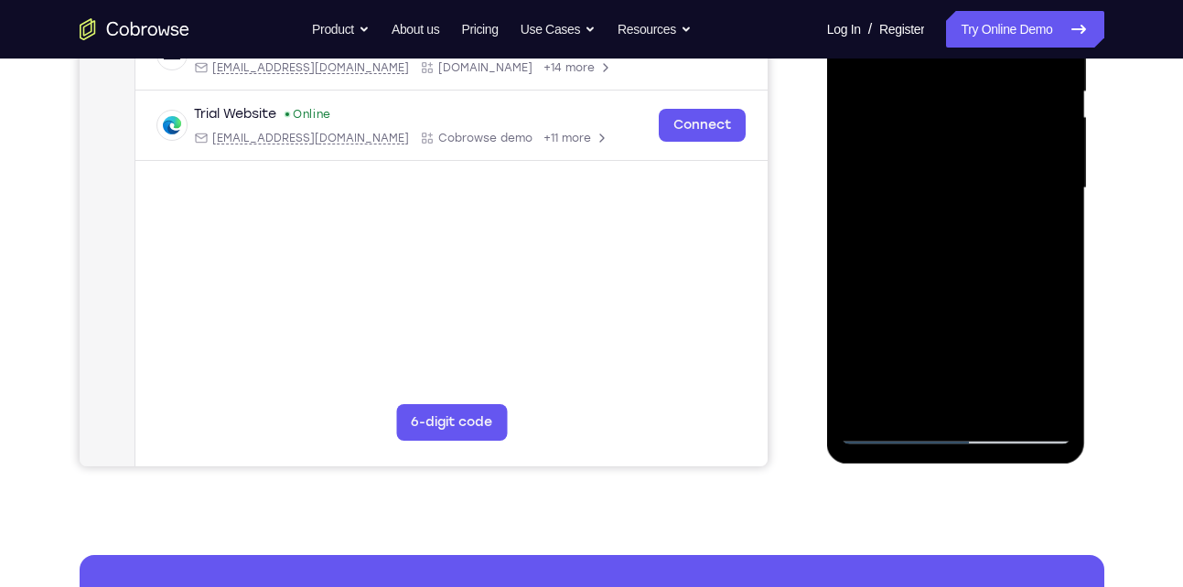
click at [893, 393] on div at bounding box center [956, 188] width 231 height 512
click at [990, 266] on div at bounding box center [956, 188] width 231 height 512
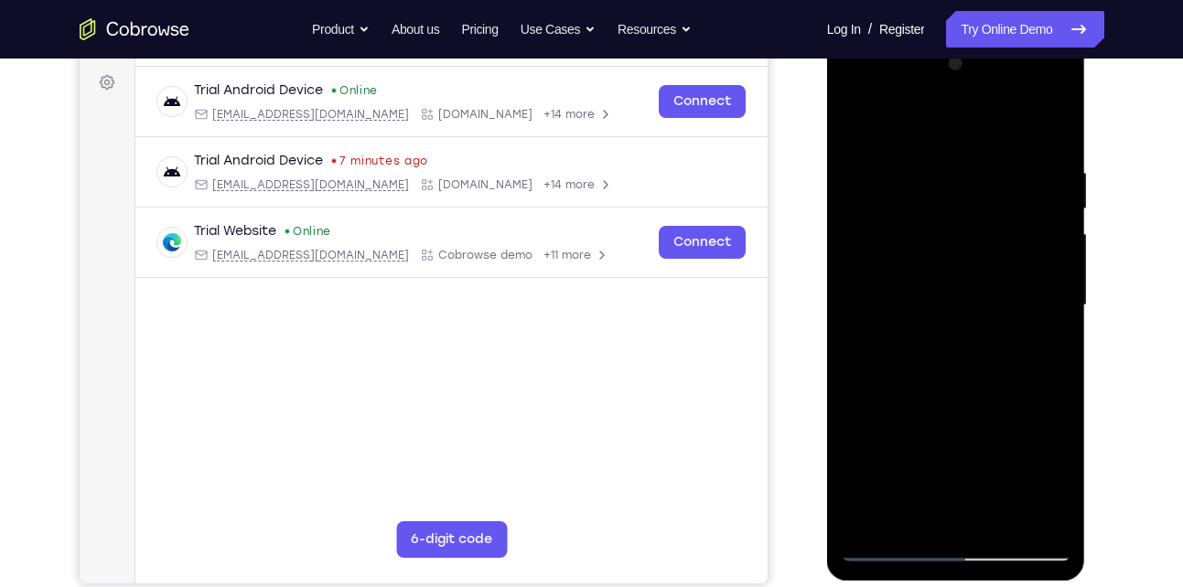
scroll to position [266, 0]
click at [931, 190] on div at bounding box center [956, 306] width 231 height 512
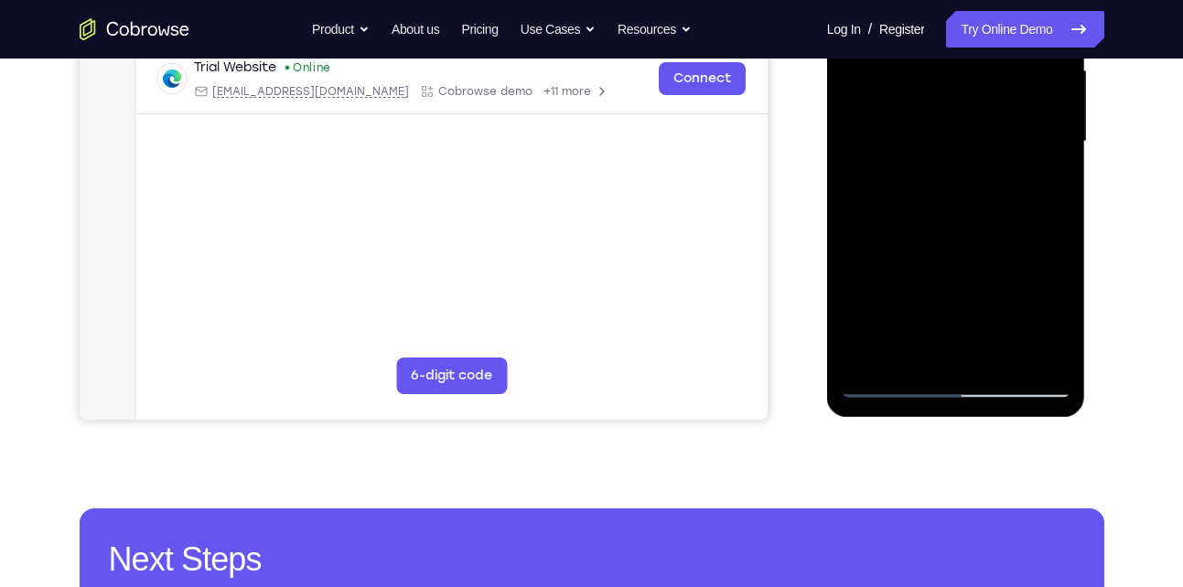
scroll to position [432, 0]
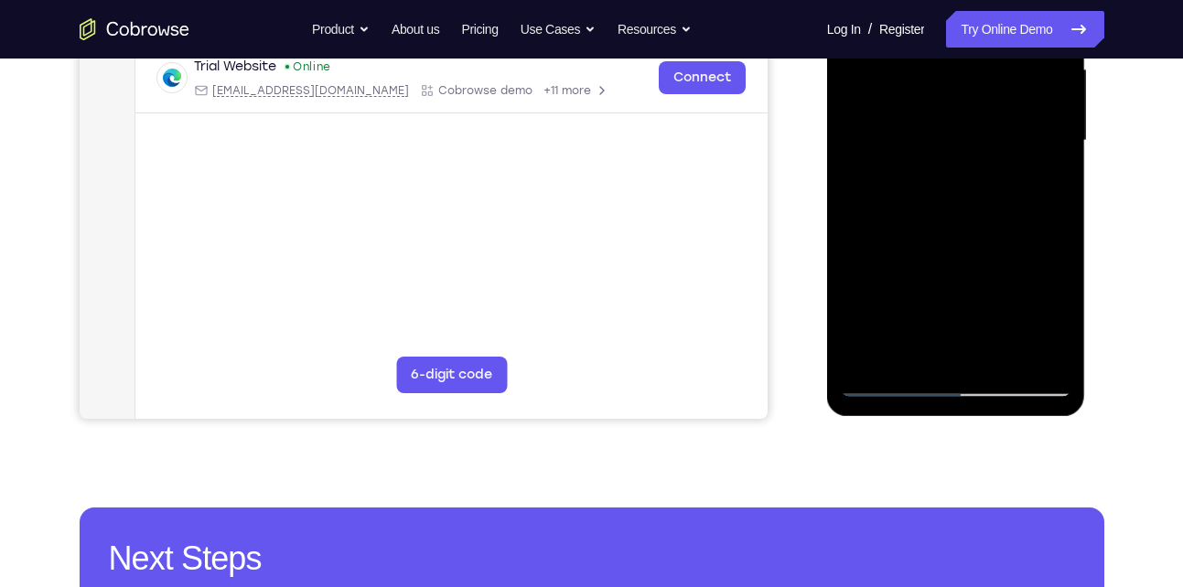
click at [910, 349] on div at bounding box center [956, 141] width 231 height 512
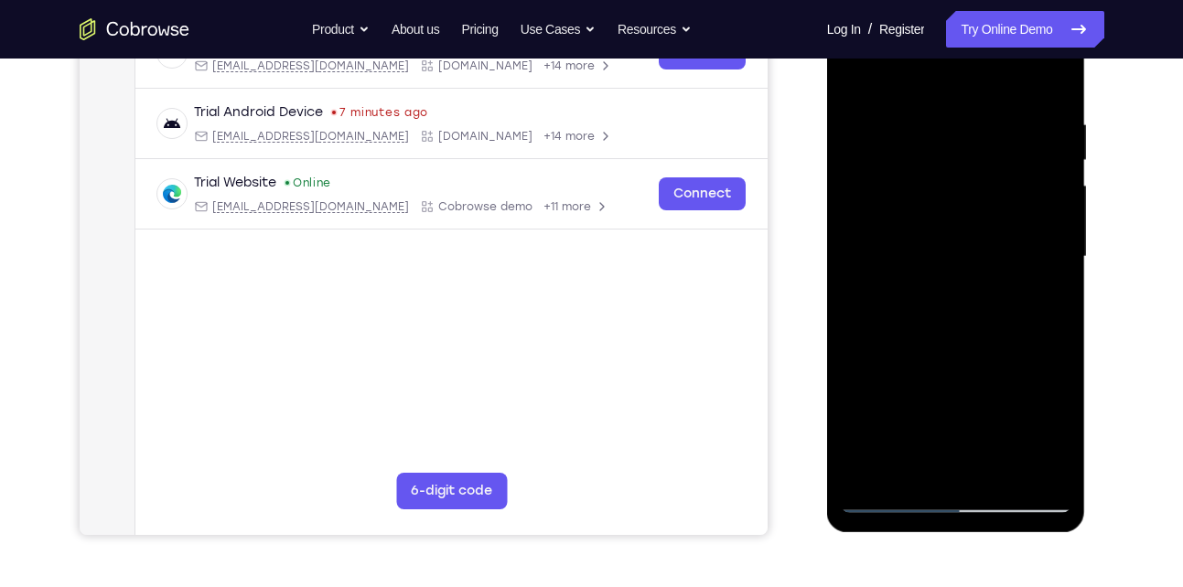
scroll to position [310, 0]
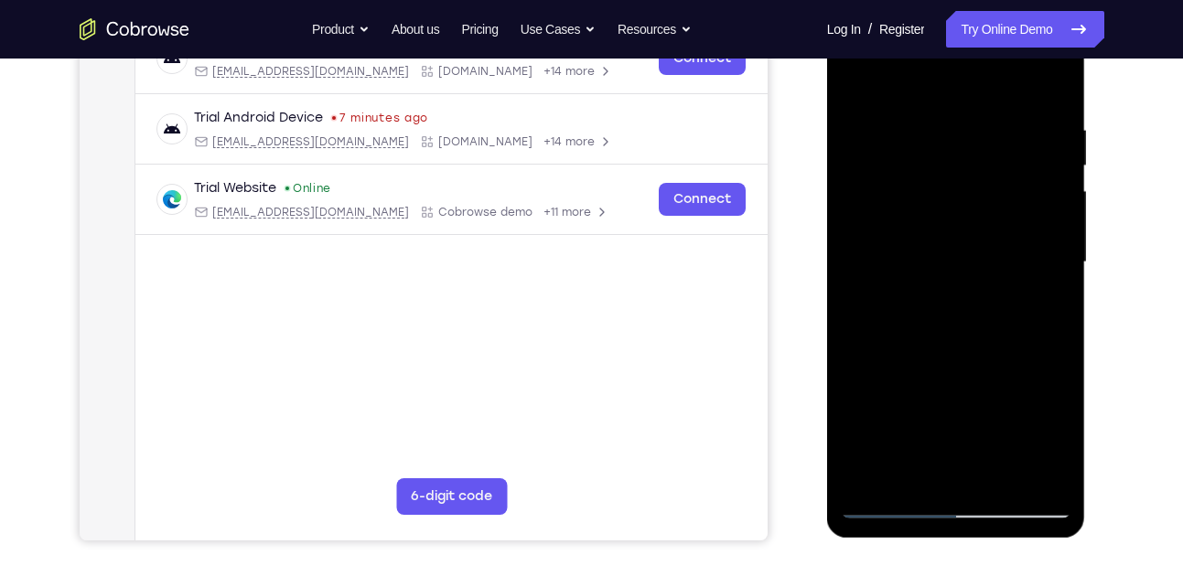
drag, startPoint x: 948, startPoint y: 313, endPoint x: 954, endPoint y: 143, distance: 170.3
click at [954, 143] on div at bounding box center [956, 262] width 231 height 512
drag, startPoint x: 943, startPoint y: 342, endPoint x: 954, endPoint y: 132, distance: 210.8
click at [954, 132] on div at bounding box center [956, 262] width 231 height 512
drag, startPoint x: 943, startPoint y: 314, endPoint x: 954, endPoint y: 137, distance: 177.0
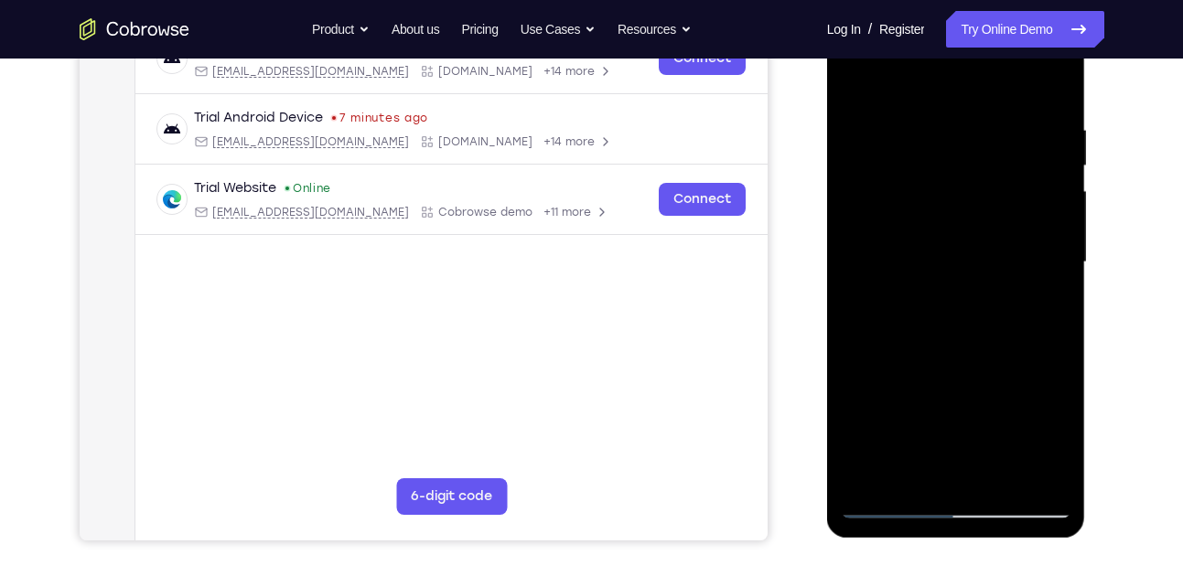
click at [954, 137] on div at bounding box center [956, 262] width 231 height 512
drag, startPoint x: 938, startPoint y: 316, endPoint x: 947, endPoint y: 141, distance: 175.0
click at [947, 141] on div at bounding box center [956, 262] width 231 height 512
click at [894, 446] on div at bounding box center [956, 262] width 231 height 512
click at [928, 242] on div at bounding box center [956, 262] width 231 height 512
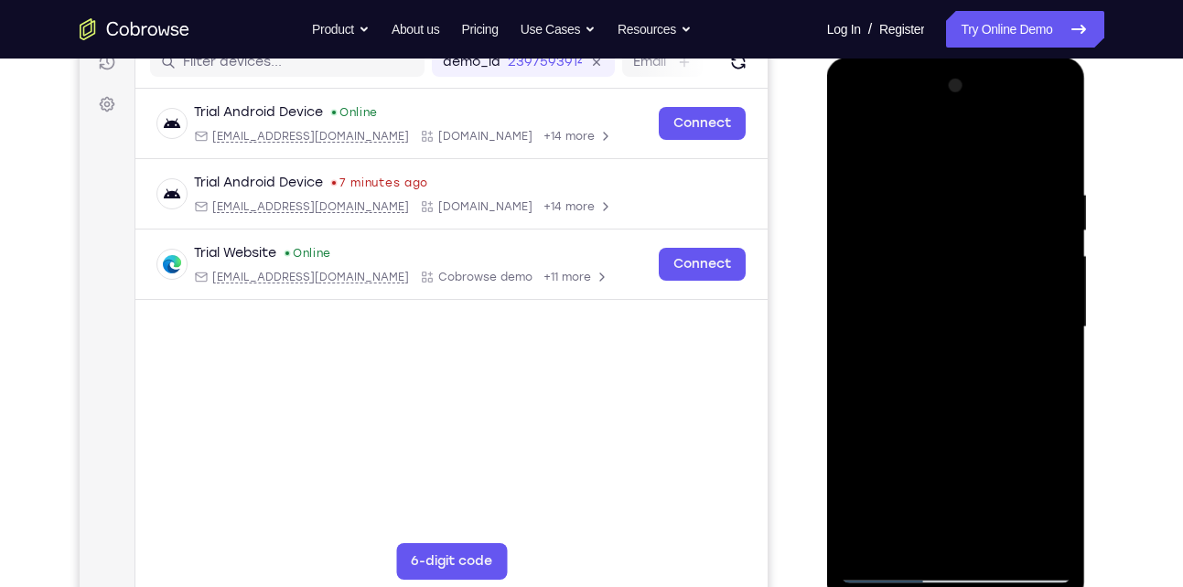
scroll to position [244, 0]
click at [1029, 541] on div at bounding box center [956, 328] width 231 height 512
click at [956, 538] on div at bounding box center [956, 328] width 231 height 512
click at [864, 117] on div at bounding box center [956, 328] width 231 height 512
click at [881, 287] on div at bounding box center [956, 328] width 231 height 512
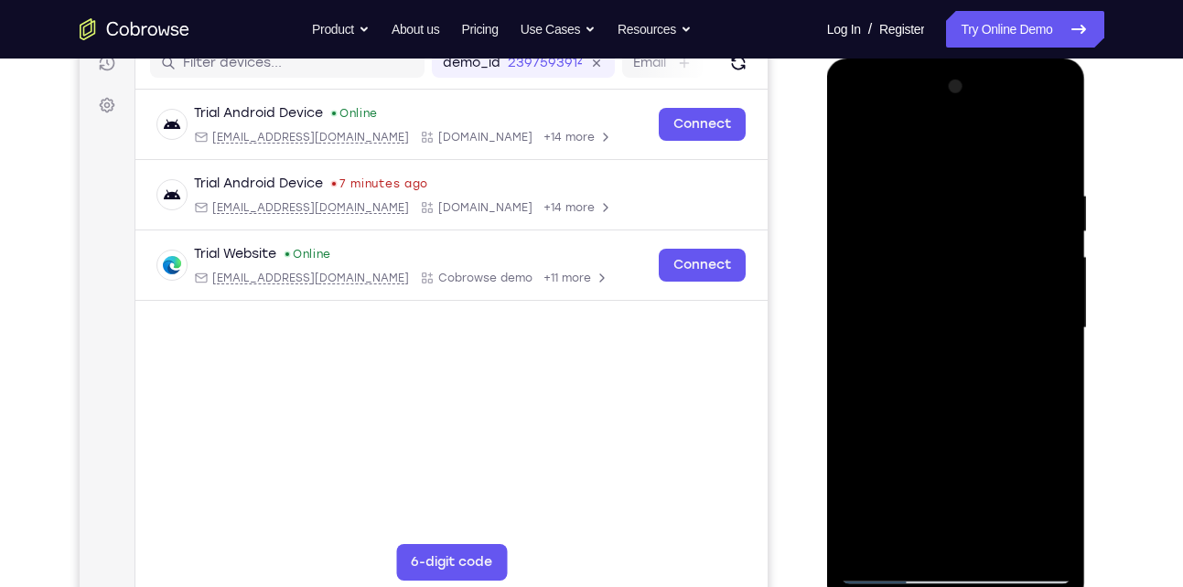
click at [853, 119] on div at bounding box center [956, 328] width 231 height 512
click at [909, 543] on div at bounding box center [956, 328] width 231 height 512
click at [952, 470] on div at bounding box center [956, 328] width 231 height 512
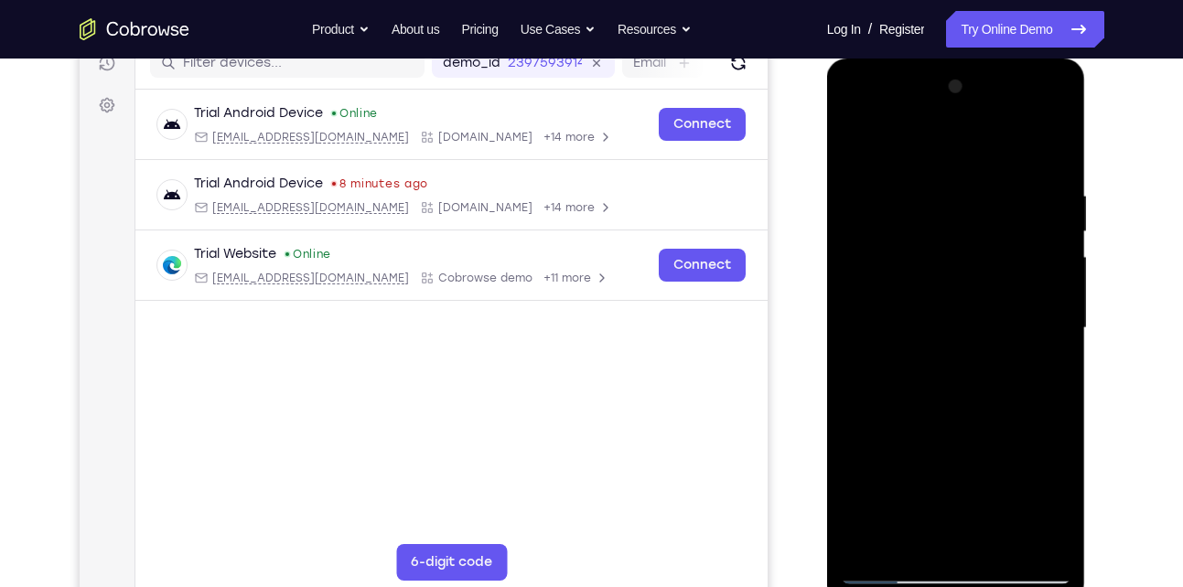
click at [940, 470] on div at bounding box center [956, 328] width 231 height 512
click at [1037, 442] on div at bounding box center [956, 328] width 231 height 512
click at [1017, 480] on div at bounding box center [956, 328] width 231 height 512
click at [1061, 501] on div at bounding box center [956, 328] width 231 height 512
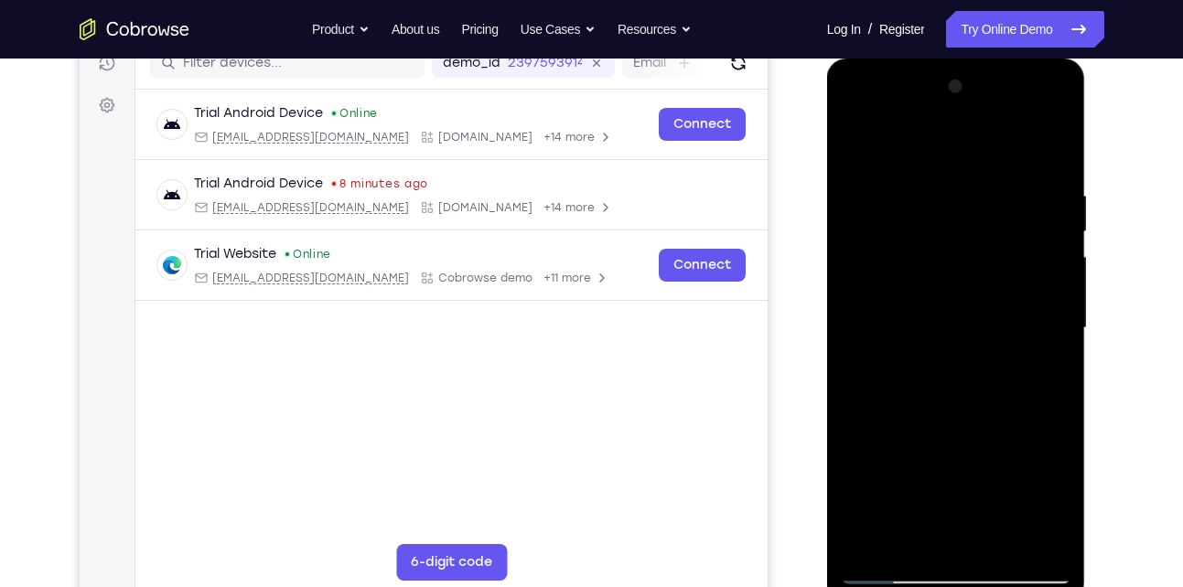
click at [1061, 501] on div at bounding box center [956, 328] width 231 height 512
click at [1034, 442] on div at bounding box center [956, 328] width 231 height 512
click at [887, 408] on div at bounding box center [956, 328] width 231 height 512
click at [951, 401] on div at bounding box center [956, 328] width 231 height 512
click at [897, 476] on div at bounding box center [956, 328] width 231 height 512
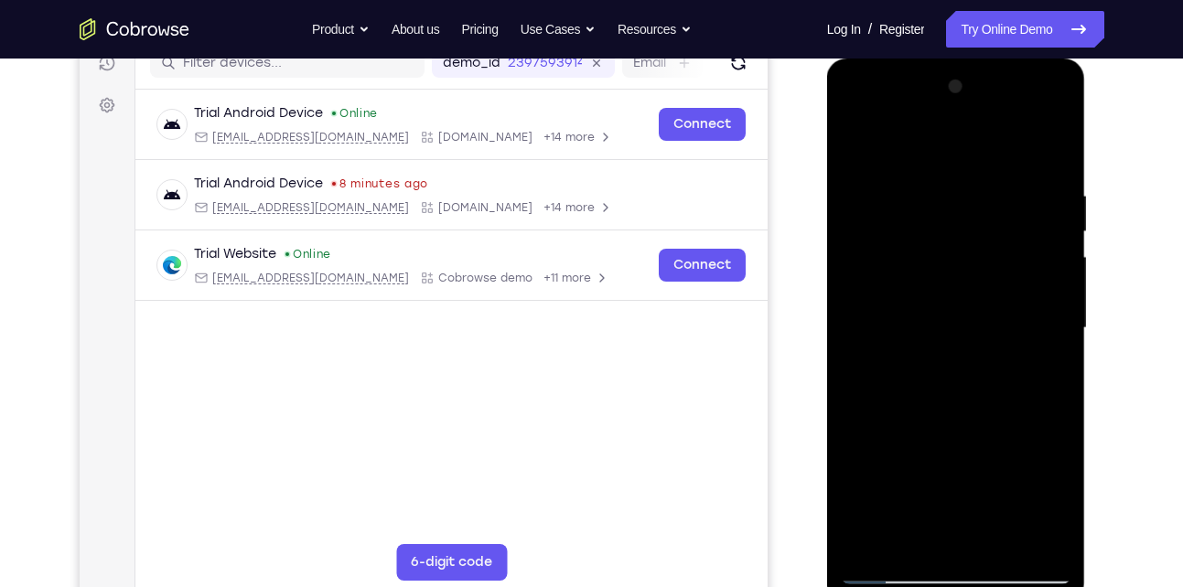
click at [952, 468] on div at bounding box center [956, 328] width 231 height 512
click at [1022, 447] on div at bounding box center [956, 328] width 231 height 512
click at [980, 509] on div at bounding box center [956, 328] width 231 height 512
click at [886, 471] on div at bounding box center [956, 328] width 231 height 512
click at [954, 472] on div at bounding box center [956, 328] width 231 height 512
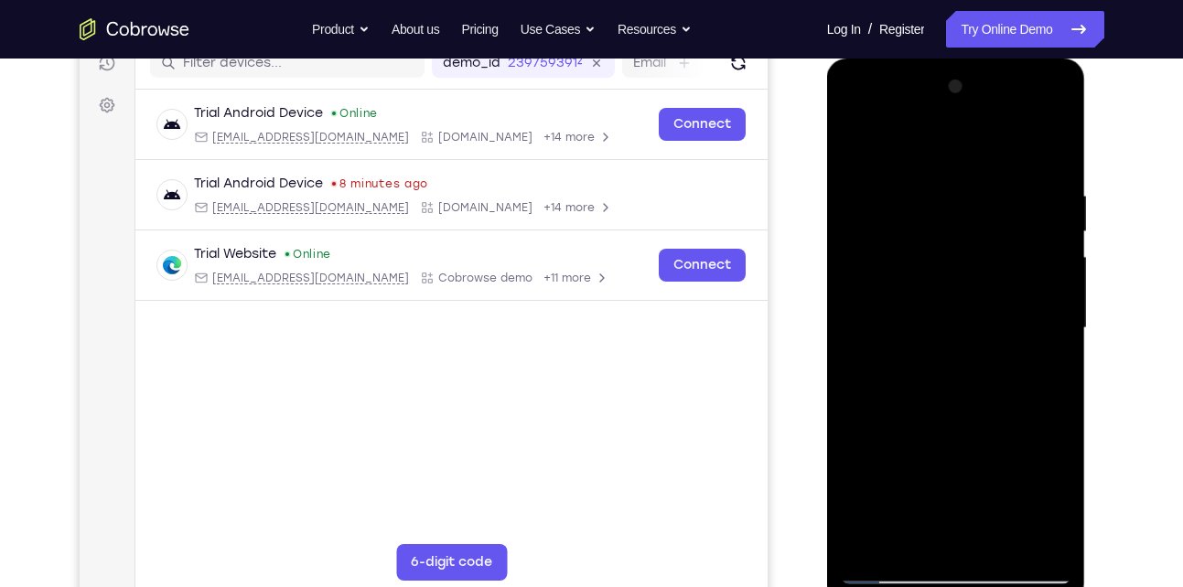
click at [955, 534] on div at bounding box center [956, 328] width 231 height 512
click at [961, 470] on div at bounding box center [956, 328] width 231 height 512
click at [996, 470] on div at bounding box center [956, 328] width 231 height 512
click at [972, 470] on div at bounding box center [956, 328] width 231 height 512
click at [972, 533] on div at bounding box center [956, 328] width 231 height 512
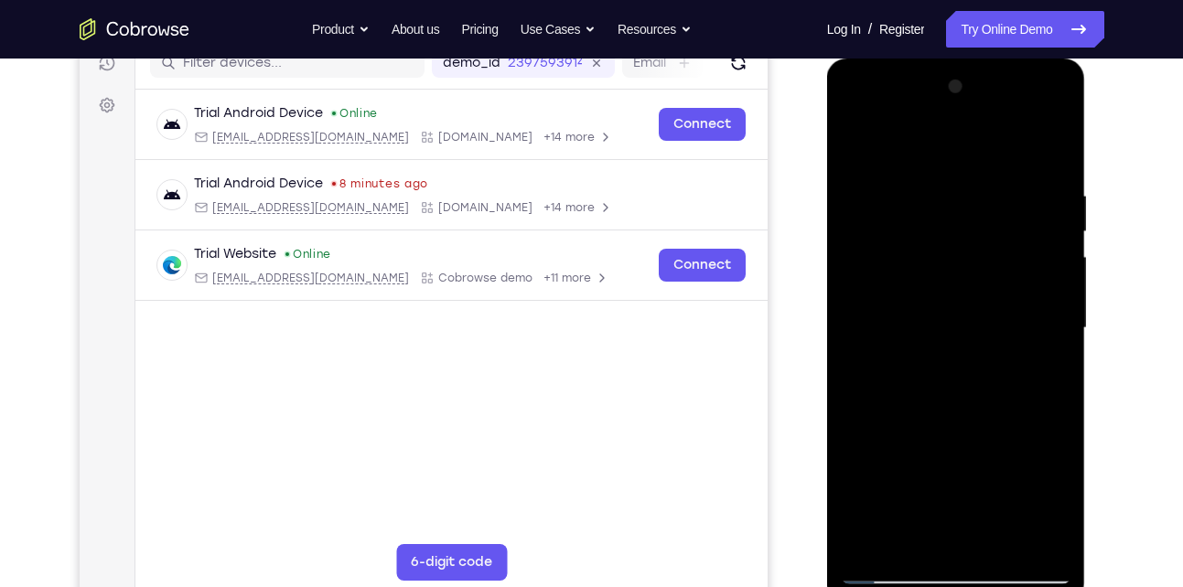
click at [956, 473] on div at bounding box center [956, 328] width 231 height 512
click at [1015, 442] on div at bounding box center [956, 328] width 231 height 512
click at [915, 470] on div at bounding box center [956, 328] width 231 height 512
click at [954, 470] on div at bounding box center [956, 328] width 231 height 512
click at [912, 502] on div at bounding box center [956, 328] width 231 height 512
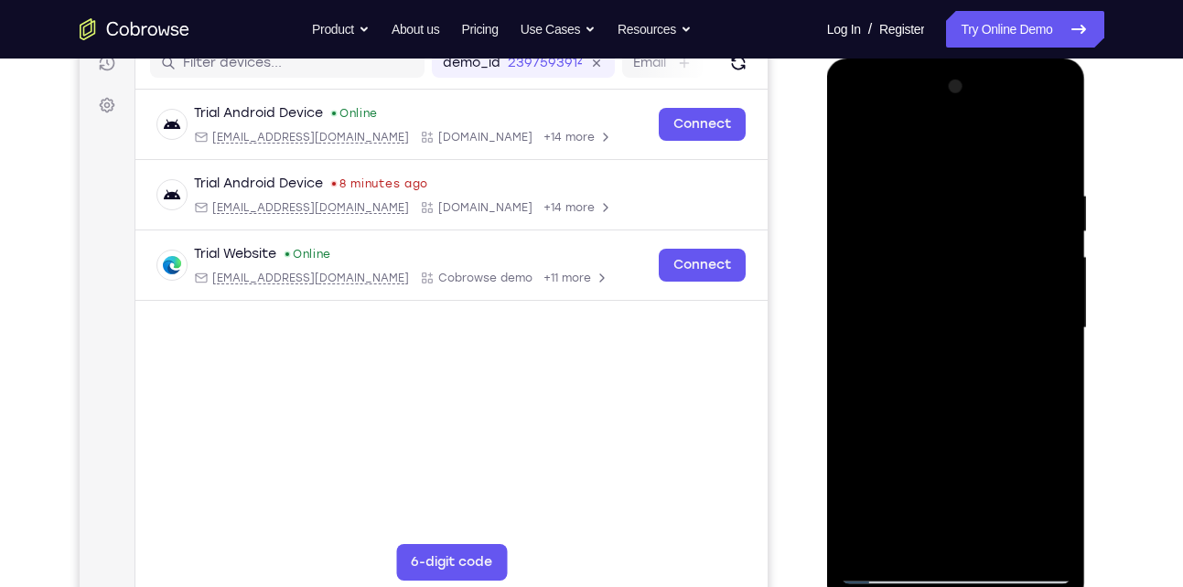
click at [1034, 464] on div at bounding box center [956, 328] width 231 height 512
click at [975, 536] on div at bounding box center [956, 328] width 231 height 512
click at [956, 466] on div at bounding box center [956, 328] width 231 height 512
click at [896, 468] on div at bounding box center [956, 328] width 231 height 512
click at [1000, 434] on div at bounding box center [956, 328] width 231 height 512
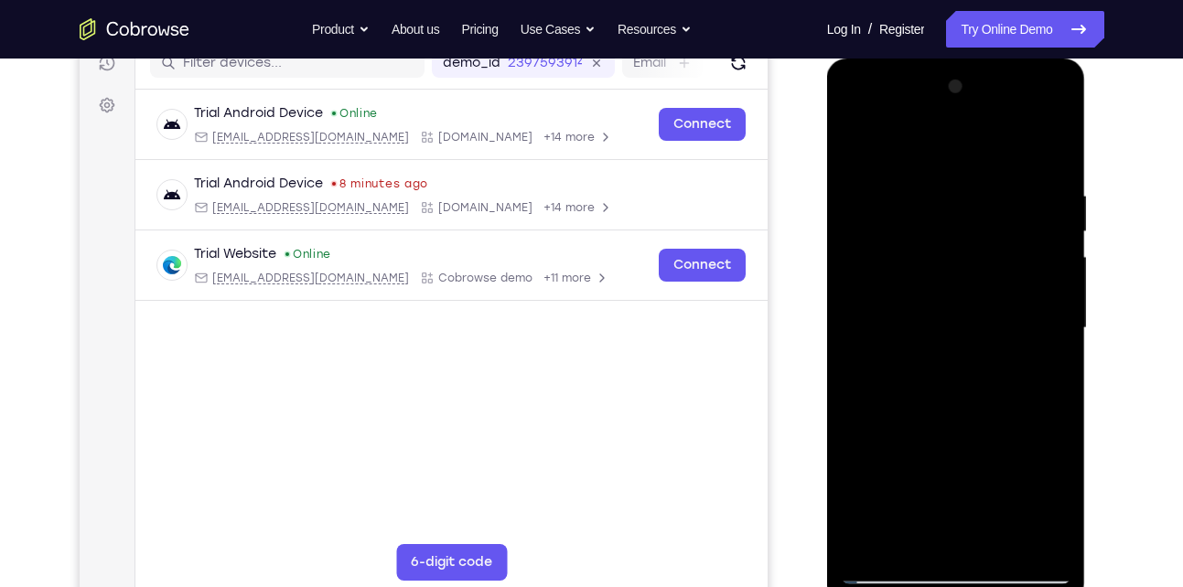
click at [1042, 372] on div at bounding box center [956, 328] width 231 height 512
click at [857, 149] on div at bounding box center [956, 328] width 231 height 512
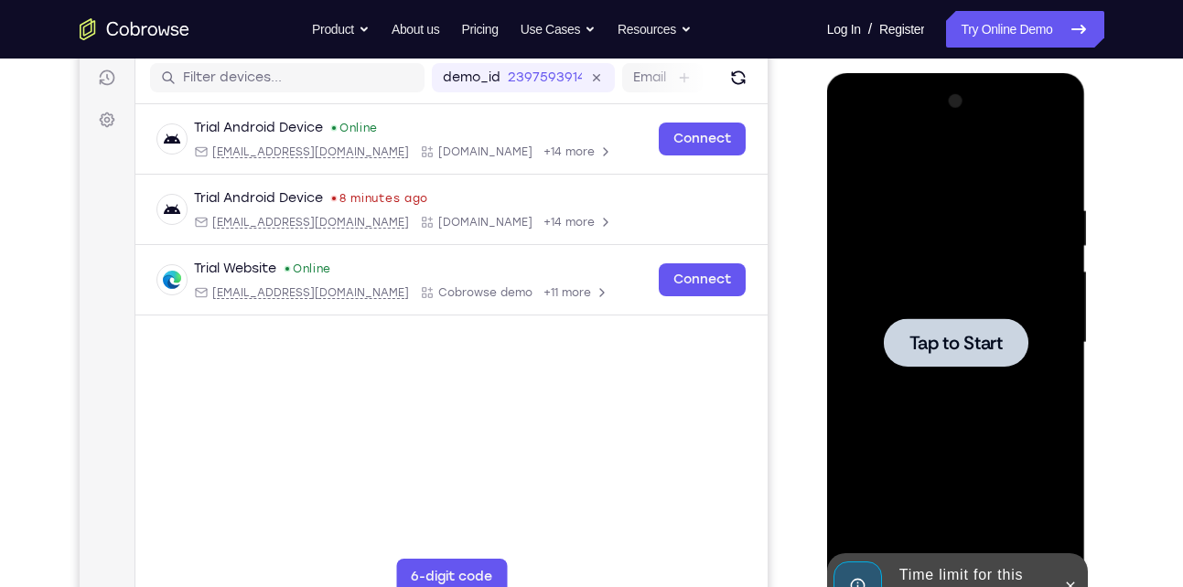
scroll to position [232, 0]
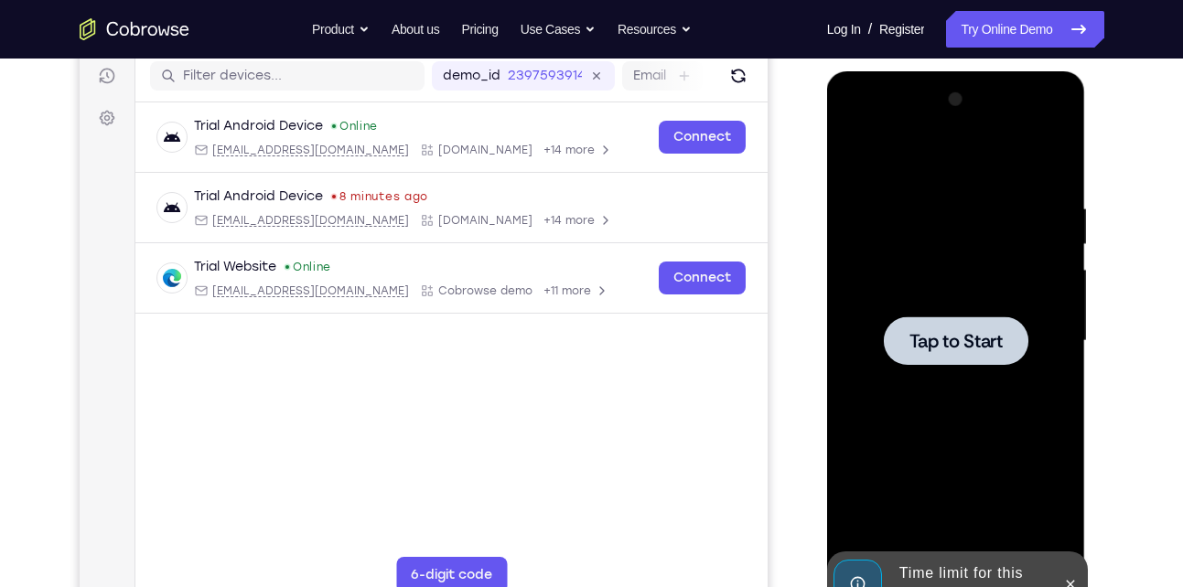
click at [961, 327] on div at bounding box center [956, 341] width 145 height 48
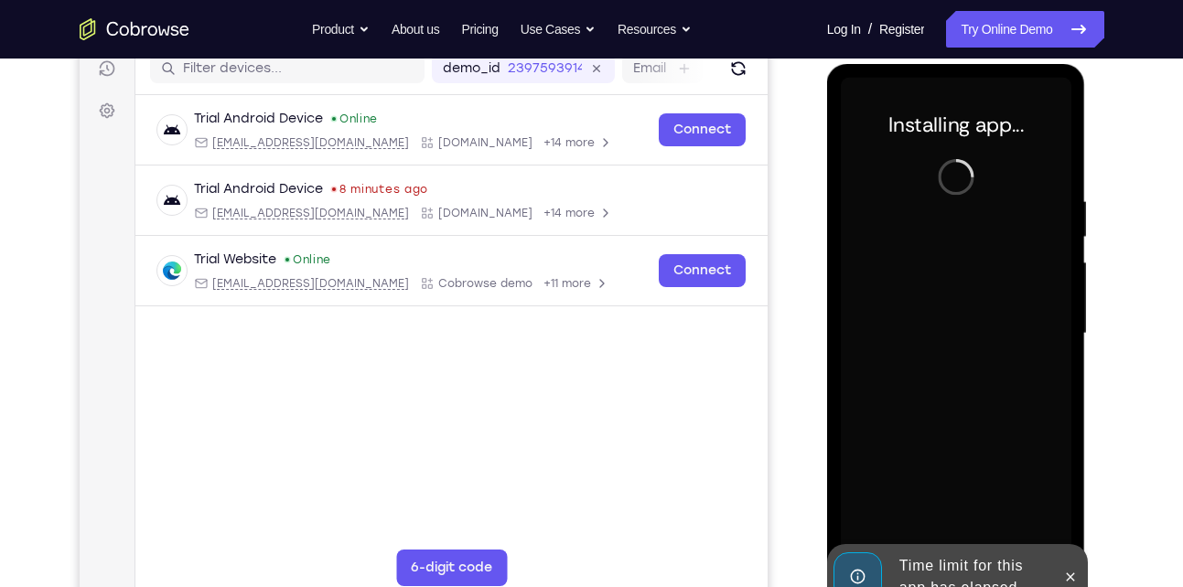
scroll to position [255, 0]
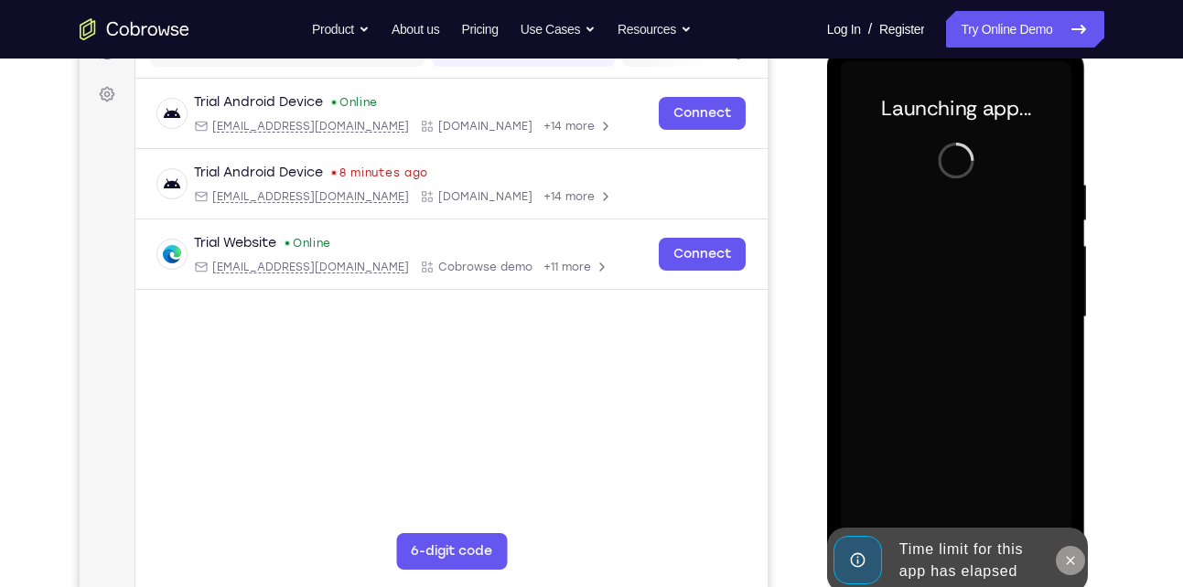
click at [1074, 560] on icon at bounding box center [1070, 561] width 15 height 15
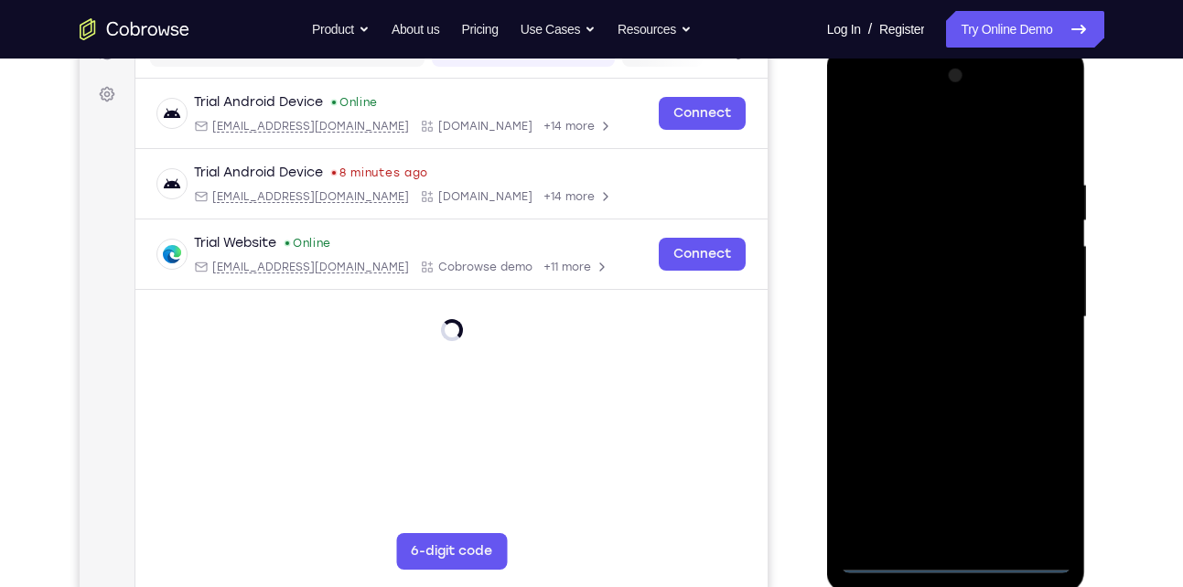
click at [954, 555] on div at bounding box center [956, 317] width 231 height 512
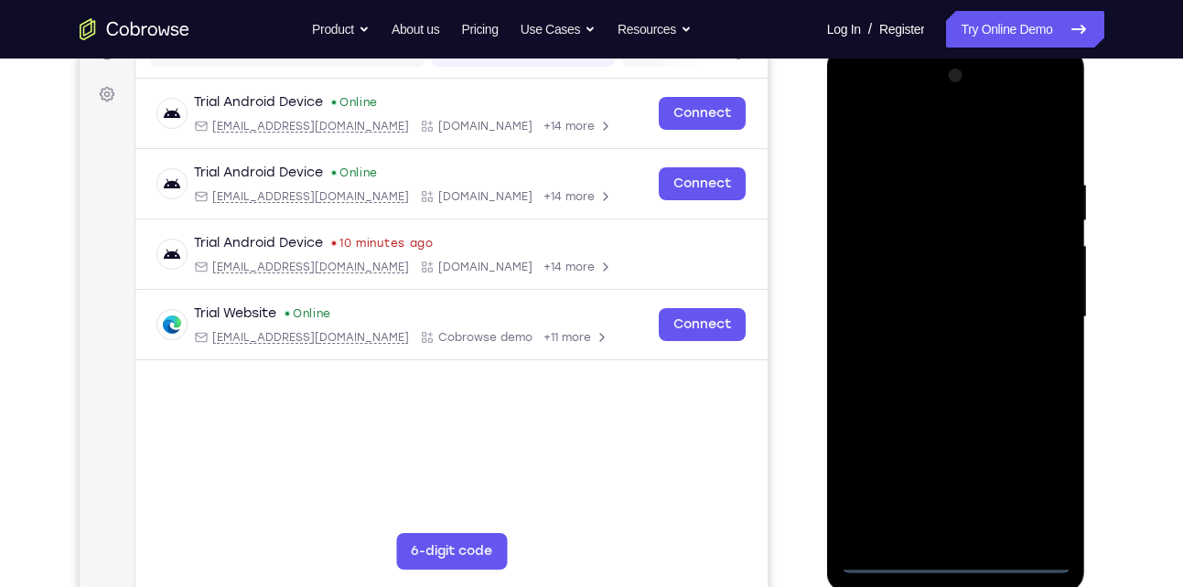
click at [1031, 472] on div at bounding box center [956, 317] width 231 height 512
click at [902, 141] on div at bounding box center [956, 317] width 231 height 512
click at [1040, 311] on div at bounding box center [956, 317] width 231 height 512
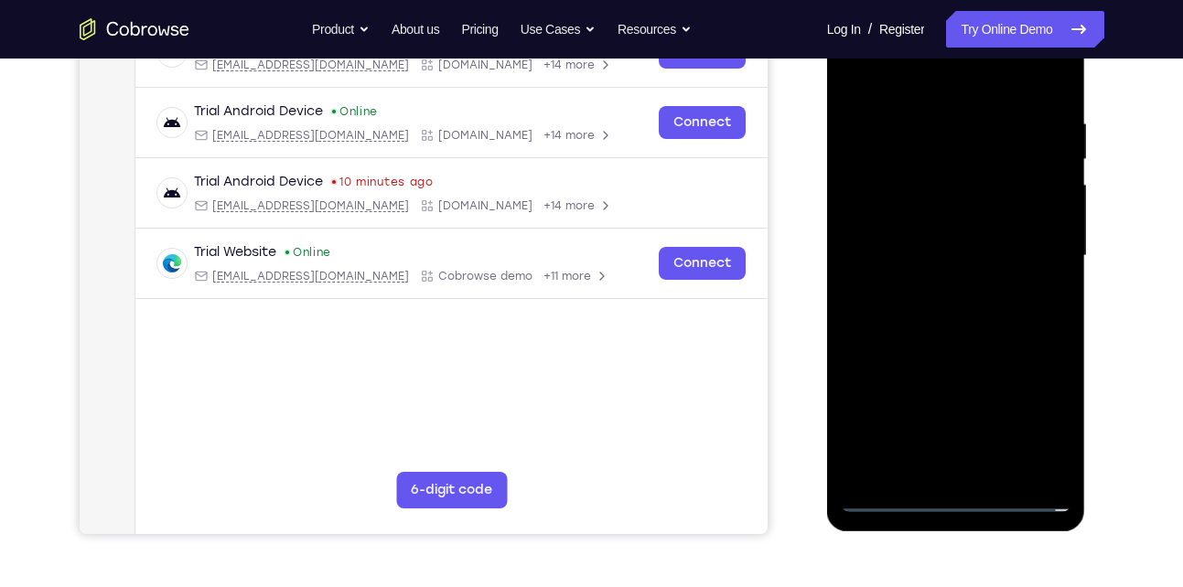
scroll to position [318, 0]
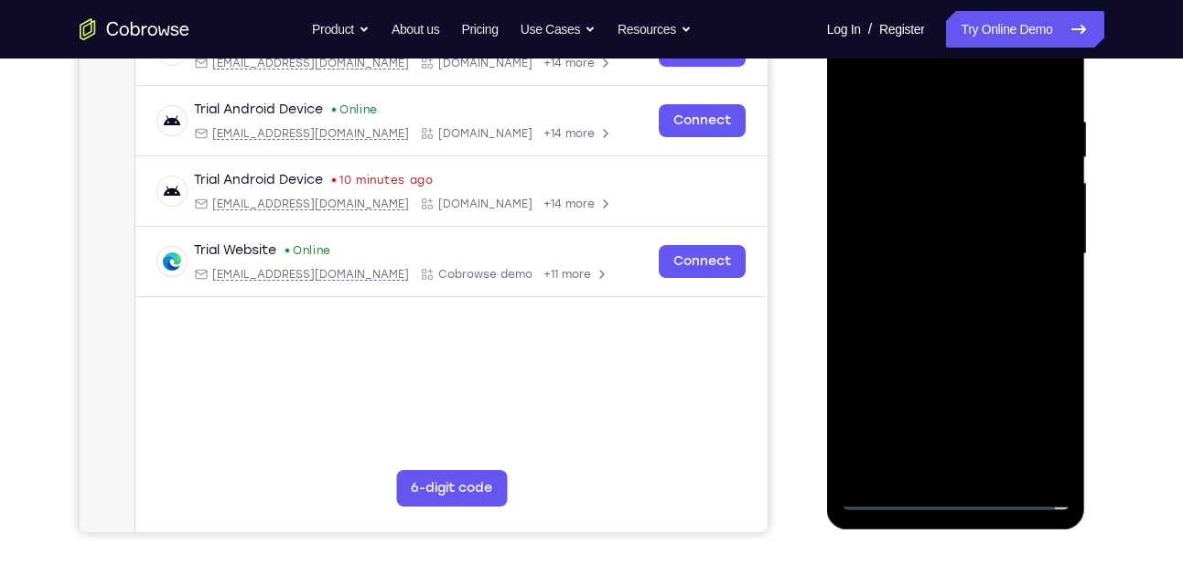
click at [974, 465] on div at bounding box center [956, 254] width 231 height 512
click at [975, 470] on div at bounding box center [956, 254] width 231 height 512
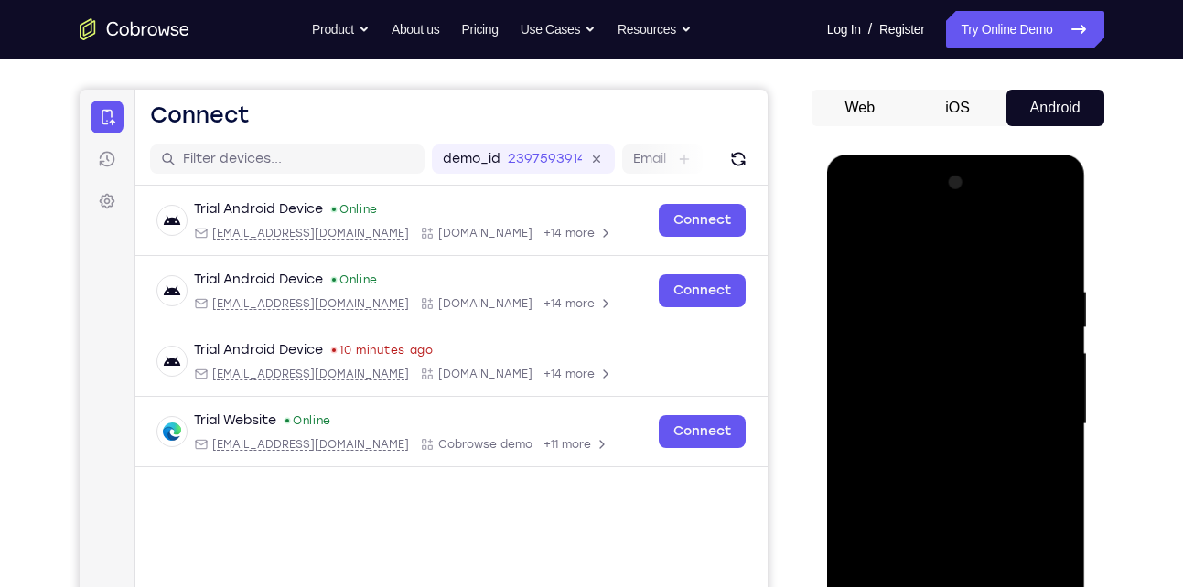
scroll to position [144, 0]
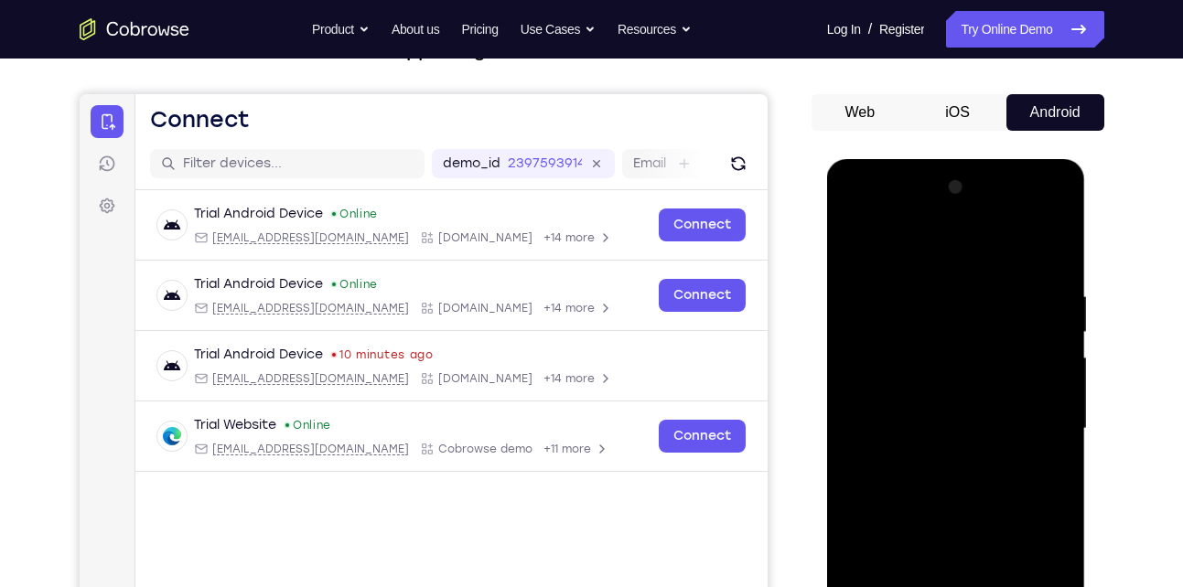
click at [854, 244] on div at bounding box center [956, 429] width 231 height 512
click at [914, 411] on div at bounding box center [956, 429] width 231 height 512
click at [911, 390] on div at bounding box center [956, 429] width 231 height 512
click at [912, 422] on div at bounding box center [956, 429] width 231 height 512
click at [1057, 278] on div at bounding box center [956, 429] width 231 height 512
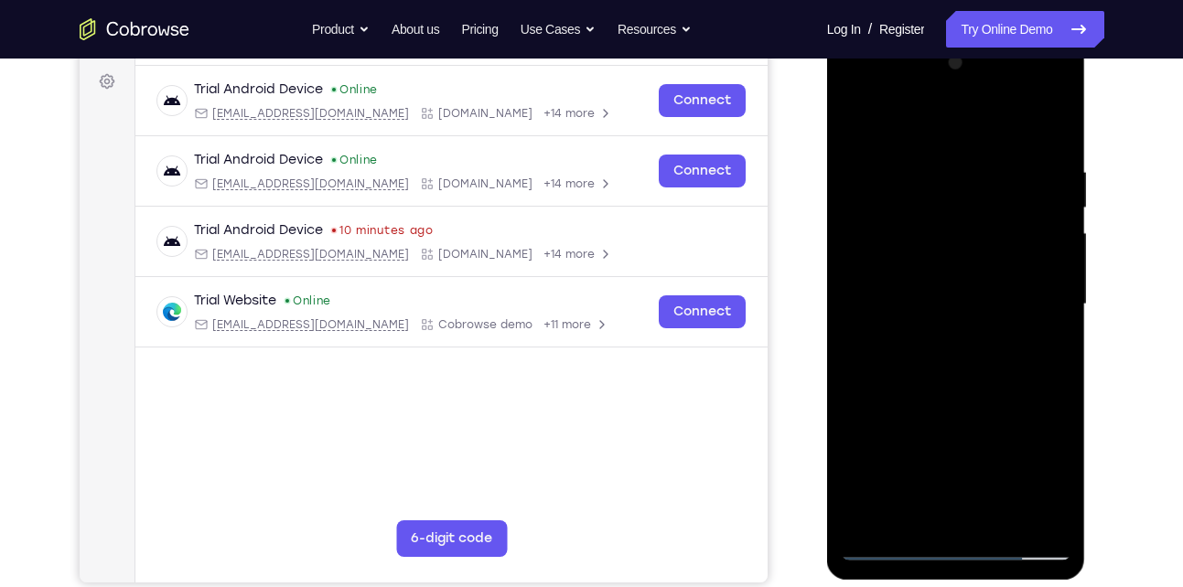
scroll to position [302, 0]
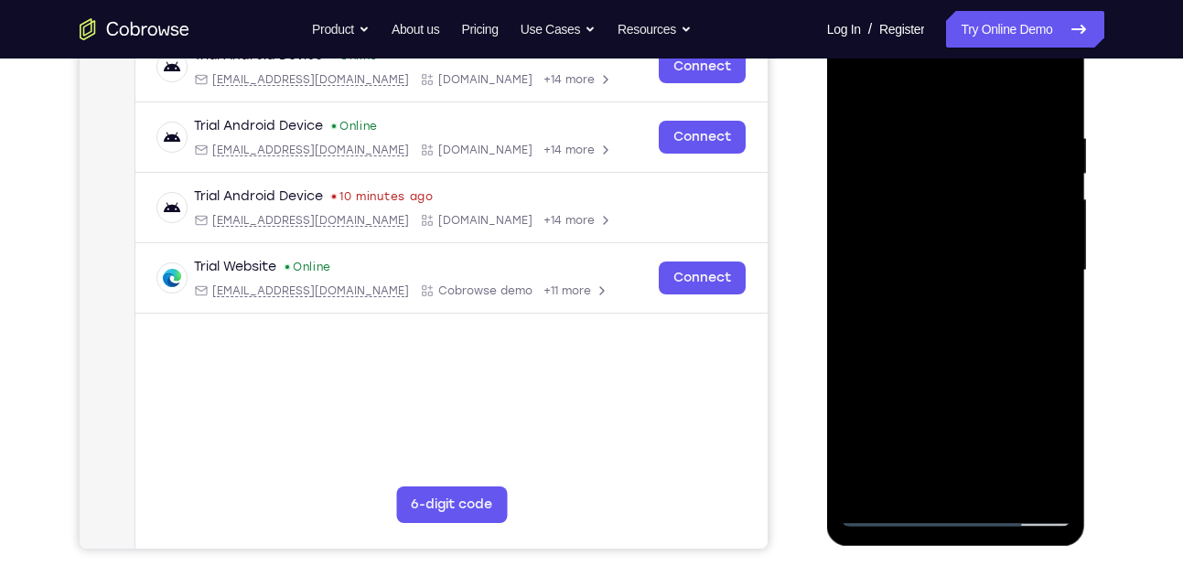
click at [1003, 483] on div at bounding box center [956, 271] width 231 height 512
click at [968, 371] on div at bounding box center [956, 271] width 231 height 512
click at [931, 342] on div at bounding box center [956, 271] width 231 height 512
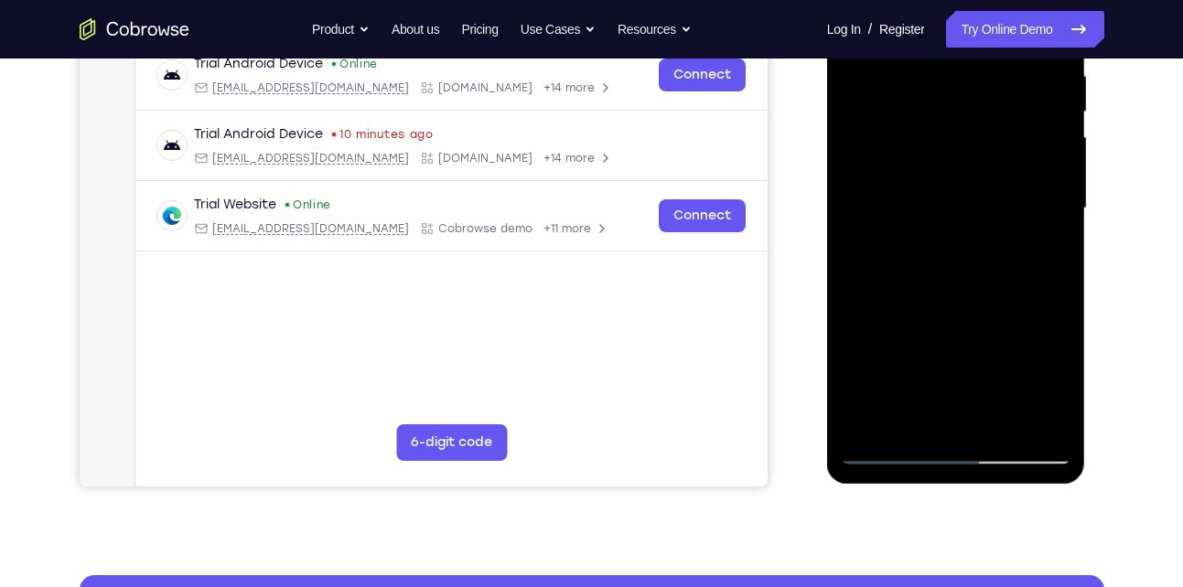
scroll to position [366, 0]
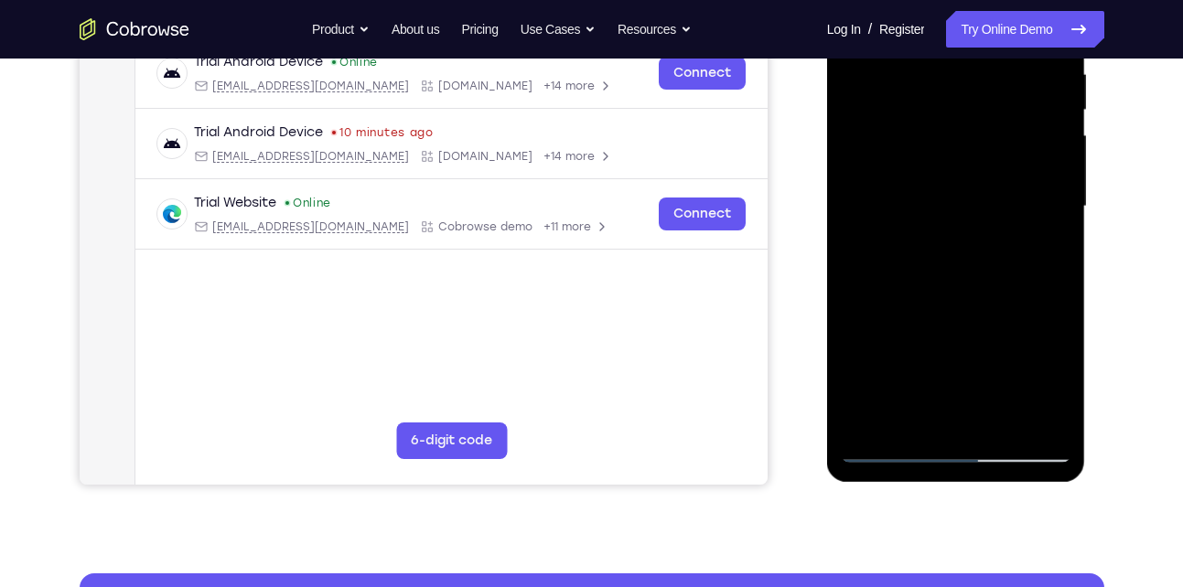
click at [903, 406] on div at bounding box center [956, 207] width 231 height 512
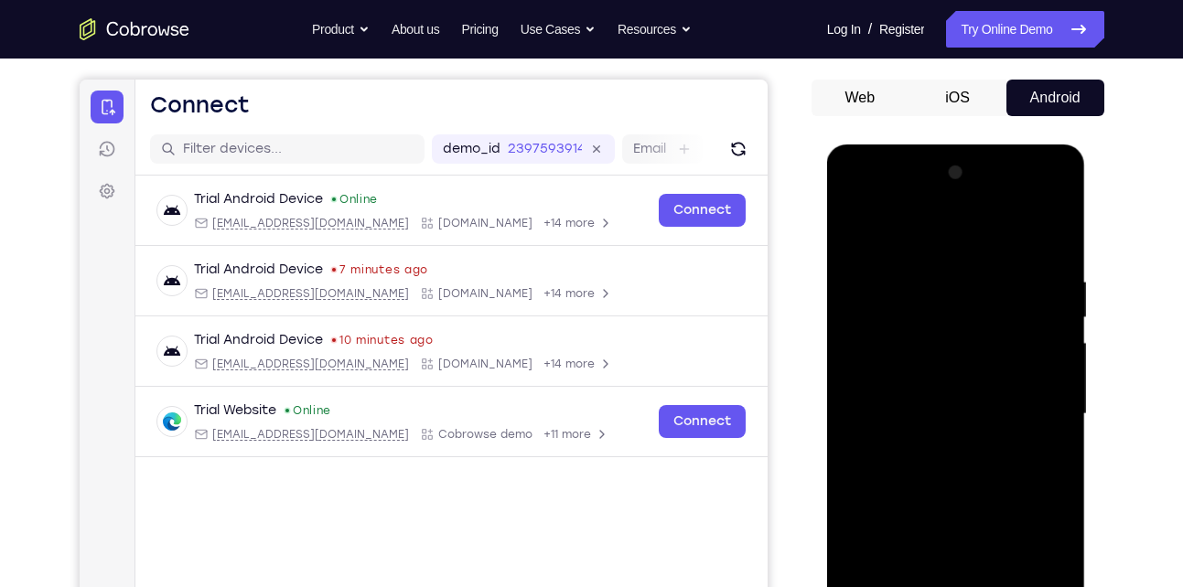
scroll to position [157, 0]
drag, startPoint x: 1045, startPoint y: 330, endPoint x: 1015, endPoint y: 436, distance: 110.4
click at [1015, 436] on div at bounding box center [956, 415] width 231 height 512
drag, startPoint x: 954, startPoint y: 303, endPoint x: 931, endPoint y: 447, distance: 145.6
click at [931, 447] on div at bounding box center [956, 415] width 231 height 512
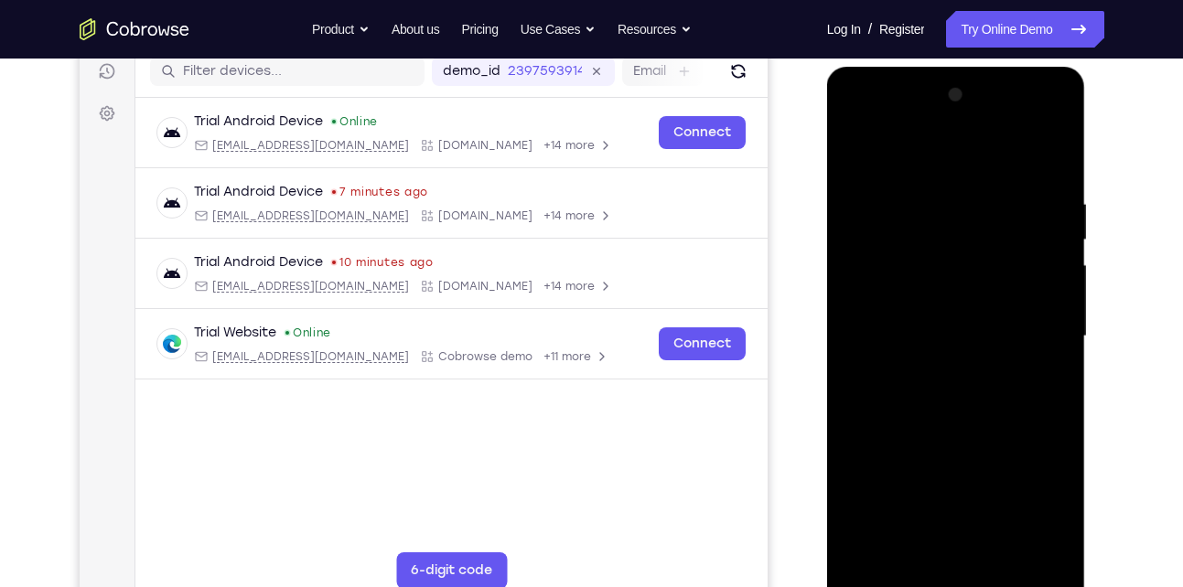
scroll to position [239, 0]
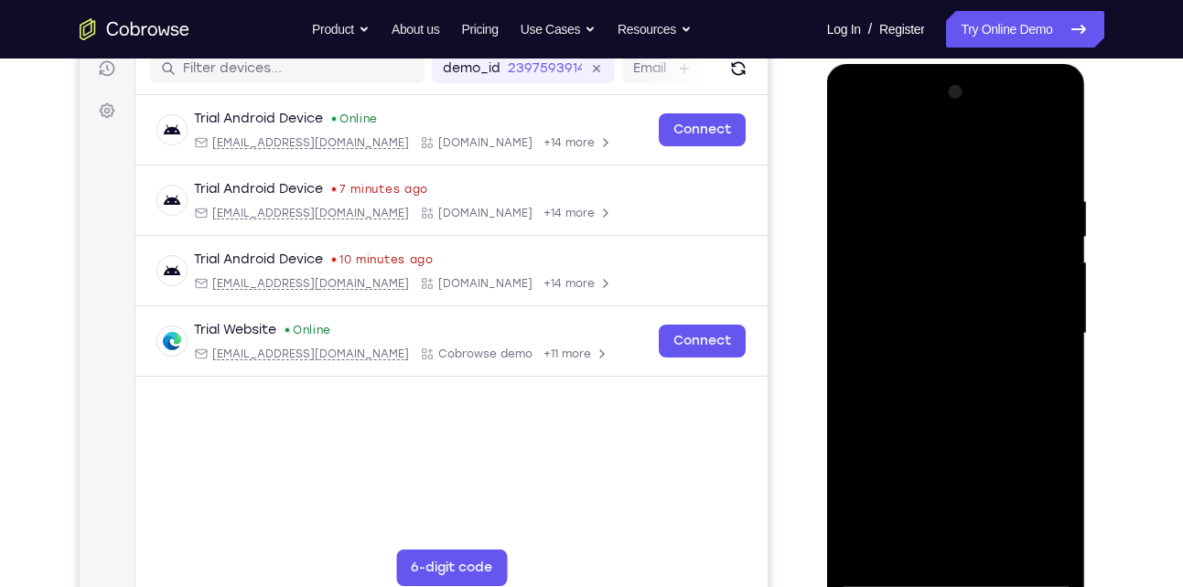
drag, startPoint x: 923, startPoint y: 332, endPoint x: 920, endPoint y: 170, distance: 162.0
click at [920, 170] on div at bounding box center [956, 334] width 231 height 512
drag, startPoint x: 990, startPoint y: 286, endPoint x: 1018, endPoint y: 138, distance: 150.0
click at [1018, 138] on div at bounding box center [956, 334] width 231 height 512
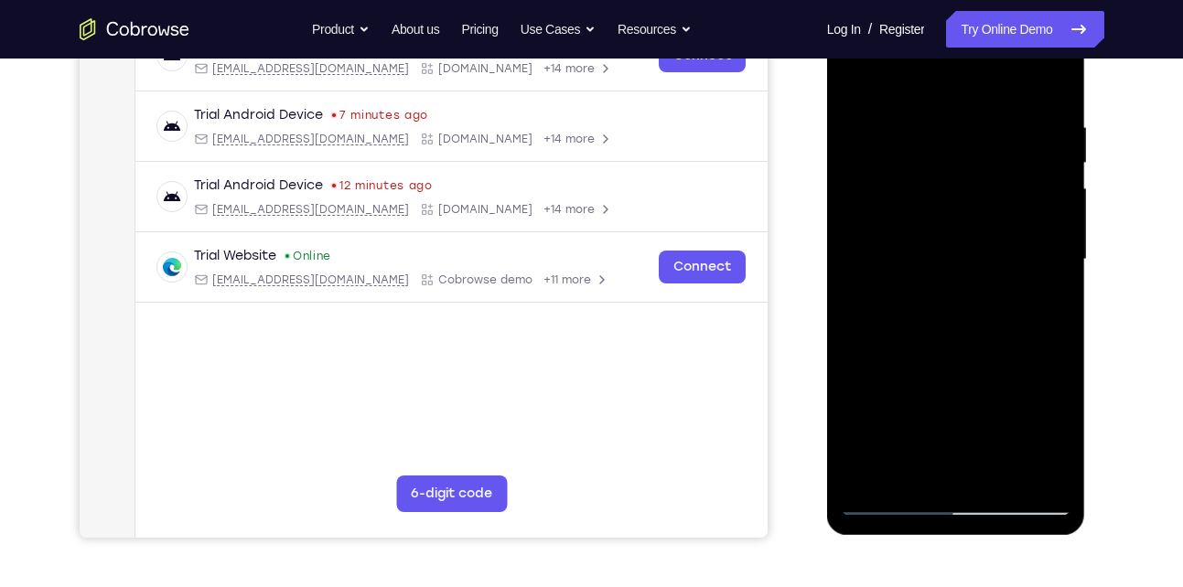
scroll to position [314, 0]
click at [990, 340] on div at bounding box center [956, 259] width 231 height 512
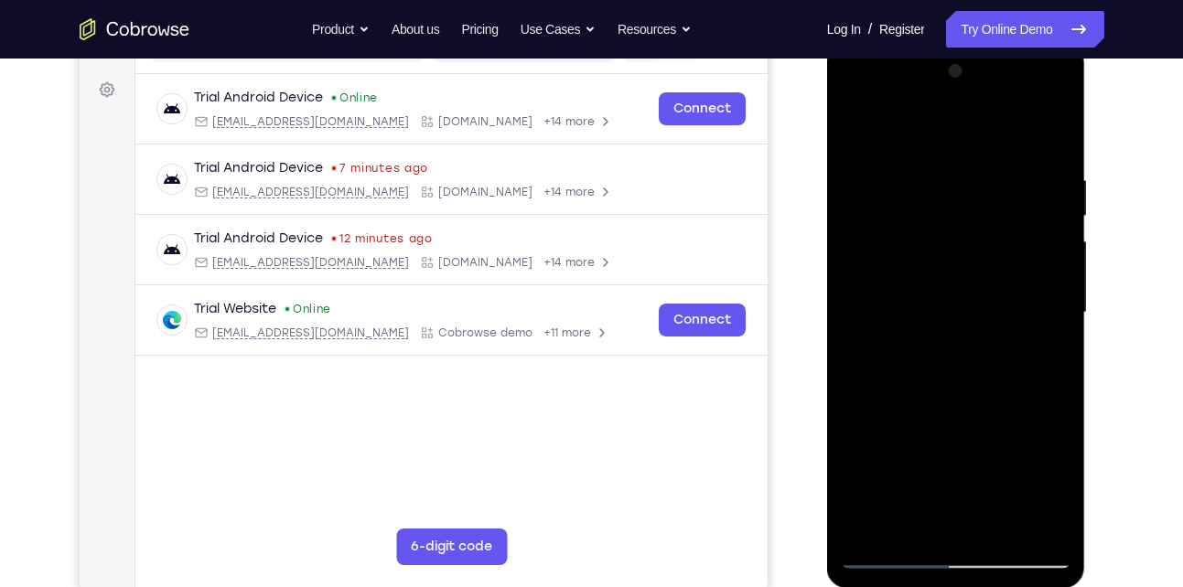
scroll to position [258, 0]
click at [940, 189] on div at bounding box center [956, 315] width 231 height 512
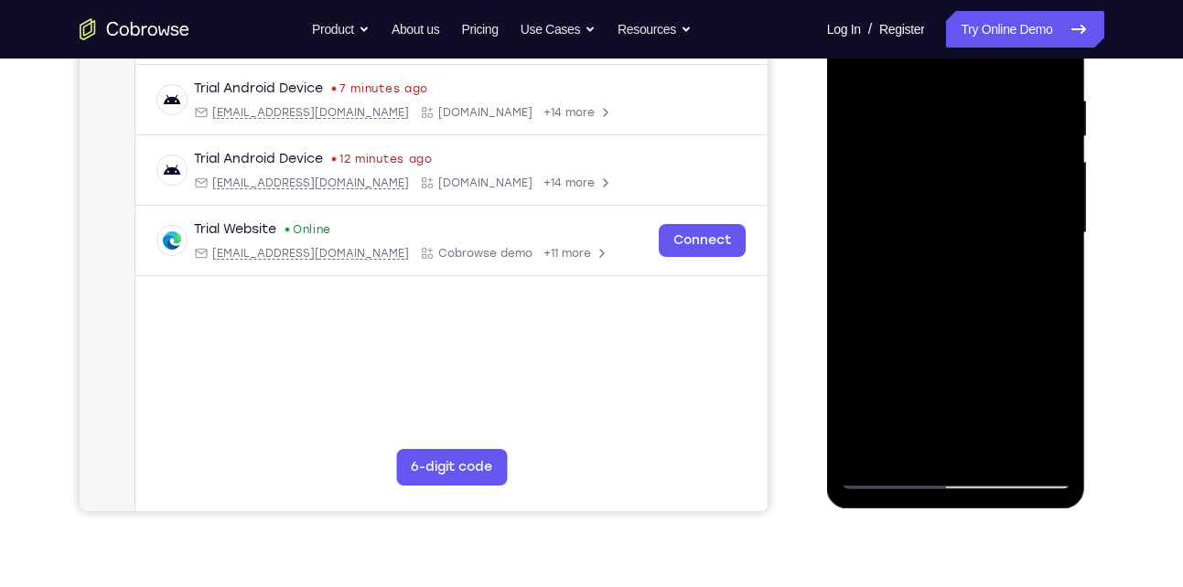
scroll to position [336, 0]
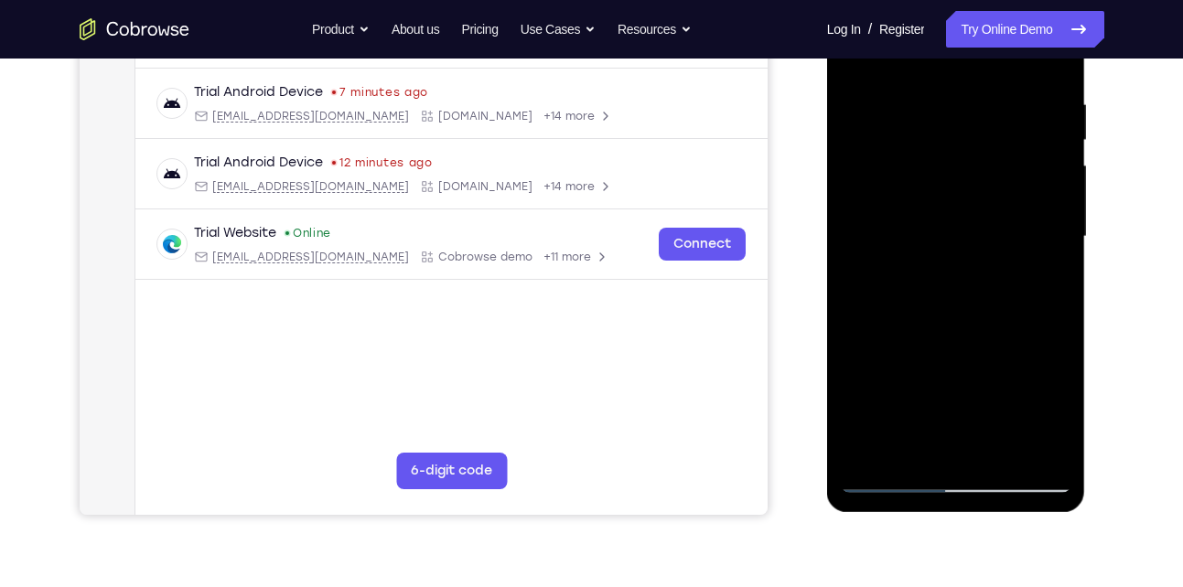
click at [913, 443] on div at bounding box center [956, 237] width 231 height 512
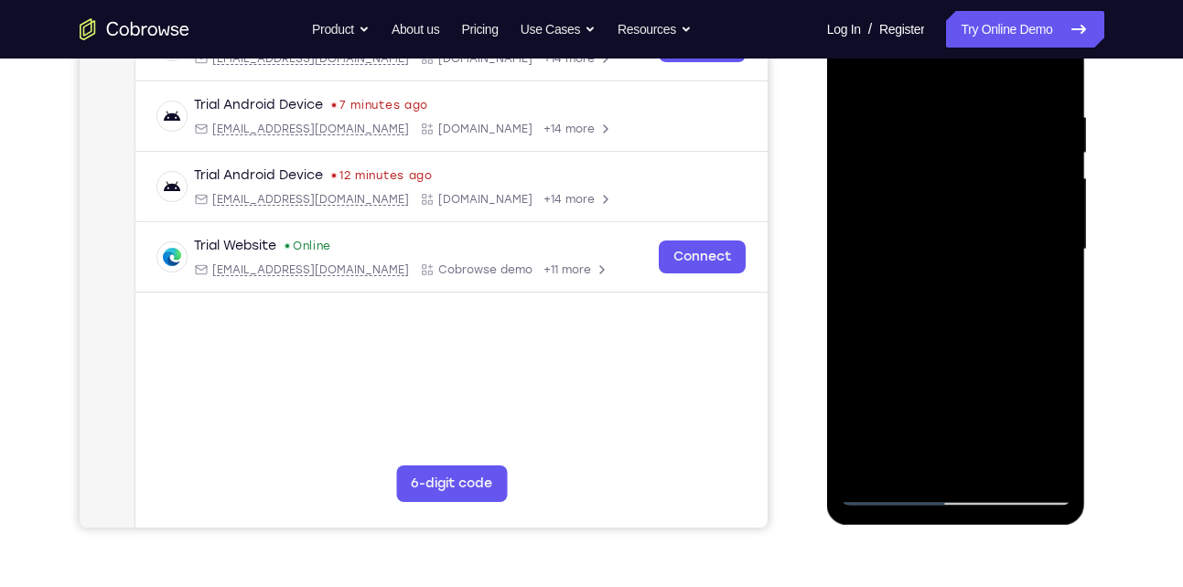
scroll to position [324, 0]
drag, startPoint x: 917, startPoint y: 342, endPoint x: 932, endPoint y: 156, distance: 186.3
click at [932, 156] on div at bounding box center [956, 249] width 231 height 512
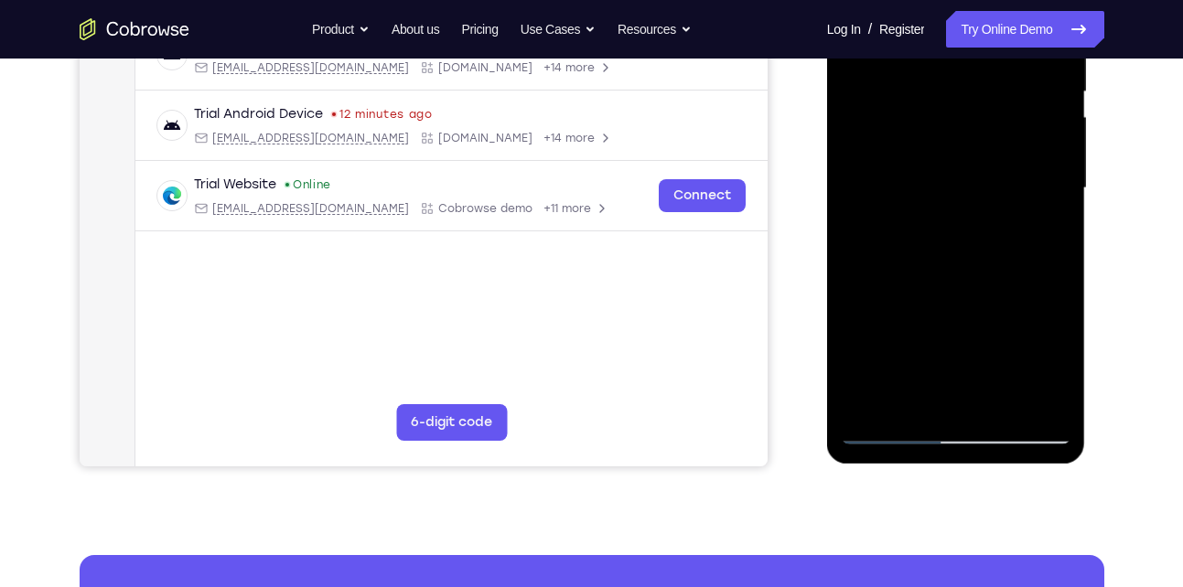
drag, startPoint x: 1003, startPoint y: 323, endPoint x: 971, endPoint y: 195, distance: 132.1
click at [971, 195] on div at bounding box center [956, 188] width 231 height 512
drag, startPoint x: 936, startPoint y: 313, endPoint x: 942, endPoint y: 156, distance: 156.6
click at [942, 156] on div at bounding box center [956, 188] width 231 height 512
drag, startPoint x: 928, startPoint y: 305, endPoint x: 926, endPoint y: 160, distance: 144.6
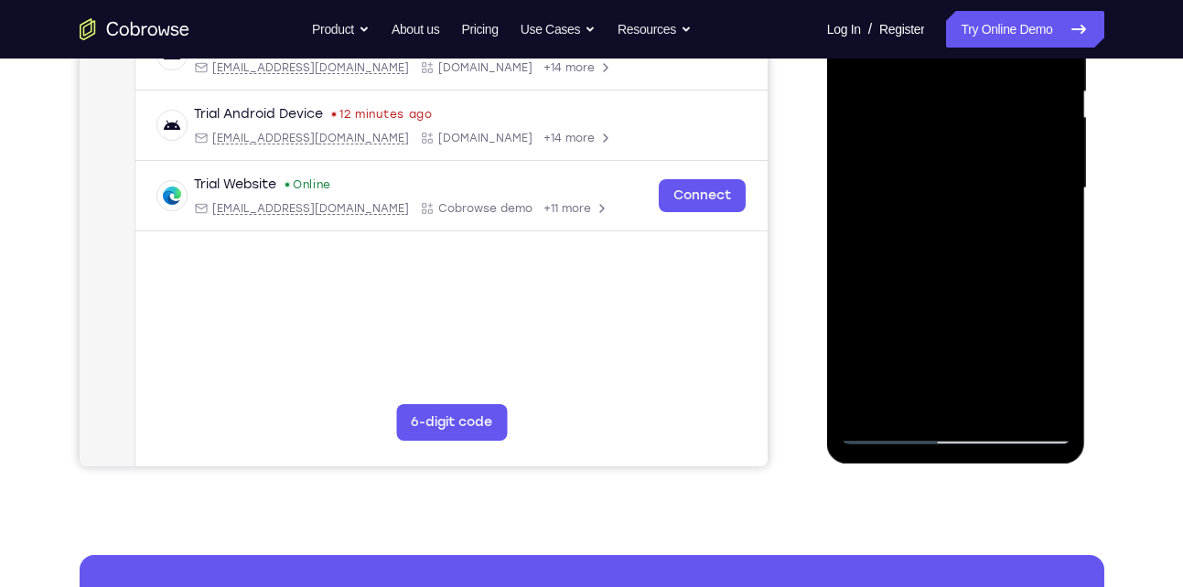
click at [926, 160] on div at bounding box center [956, 188] width 231 height 512
drag, startPoint x: 932, startPoint y: 310, endPoint x: 919, endPoint y: 142, distance: 168.9
click at [919, 142] on div at bounding box center [956, 188] width 231 height 512
click at [887, 299] on div at bounding box center [956, 188] width 231 height 512
click at [903, 178] on div at bounding box center [956, 188] width 231 height 512
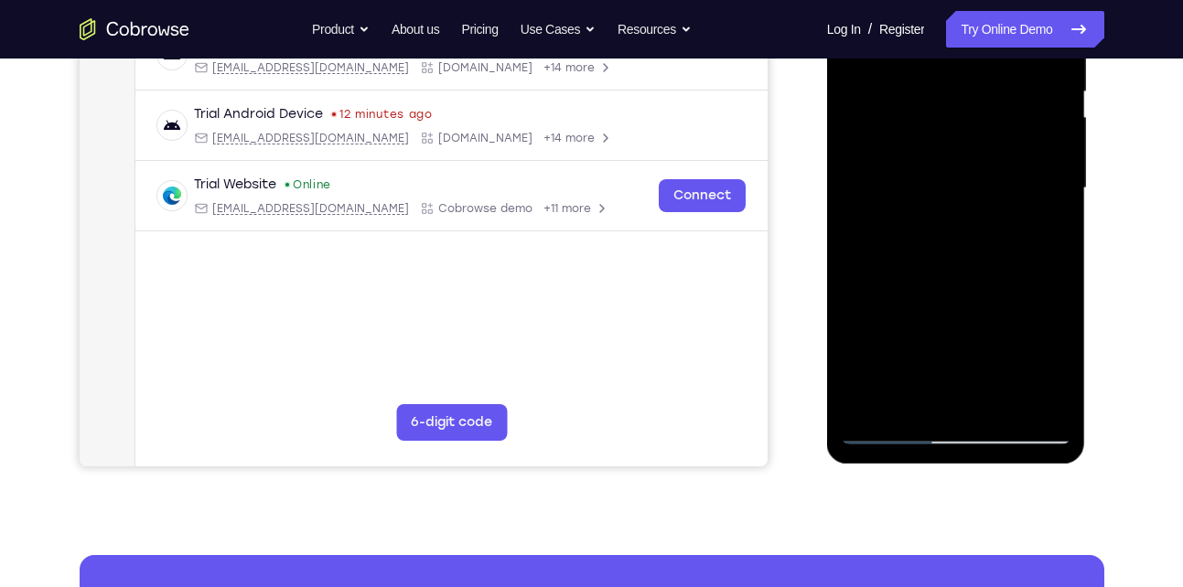
click at [1031, 396] on div at bounding box center [956, 188] width 231 height 512
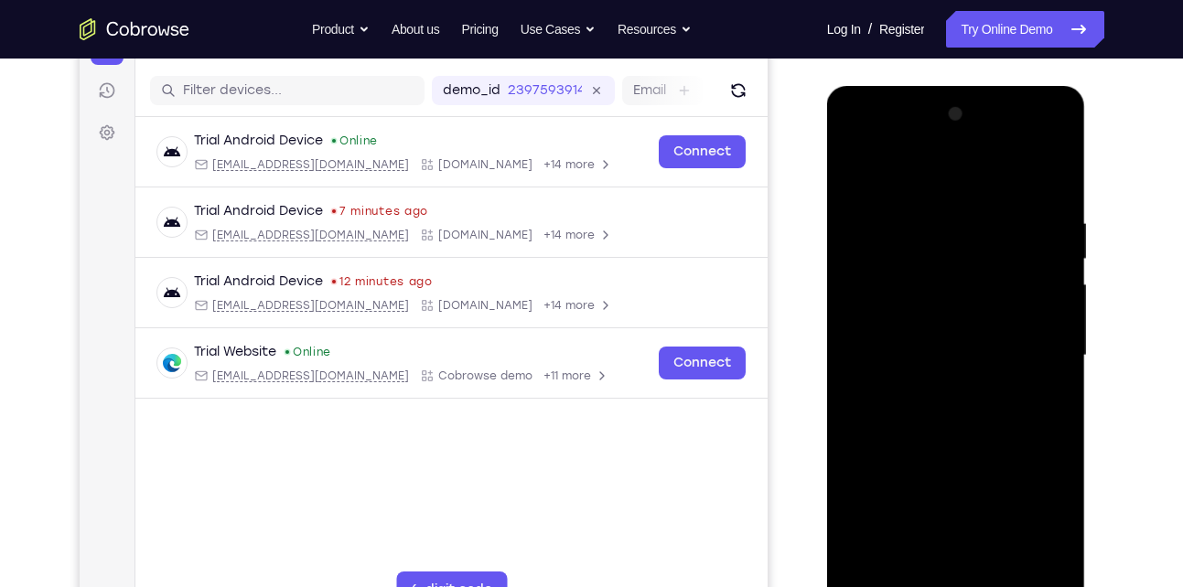
scroll to position [215, 0]
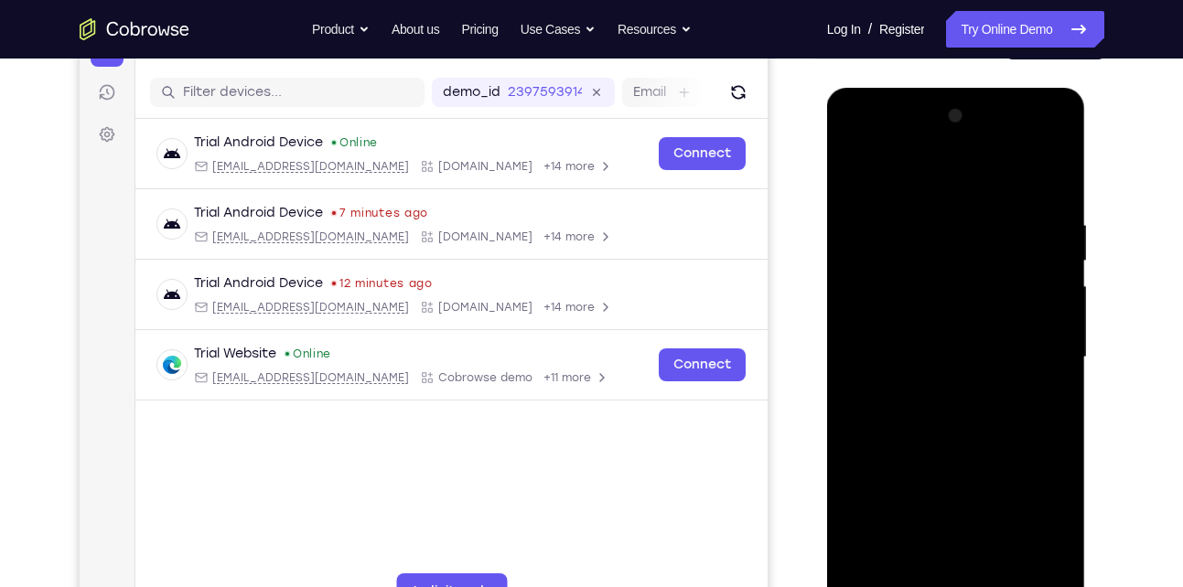
click at [859, 147] on div at bounding box center [956, 358] width 231 height 512
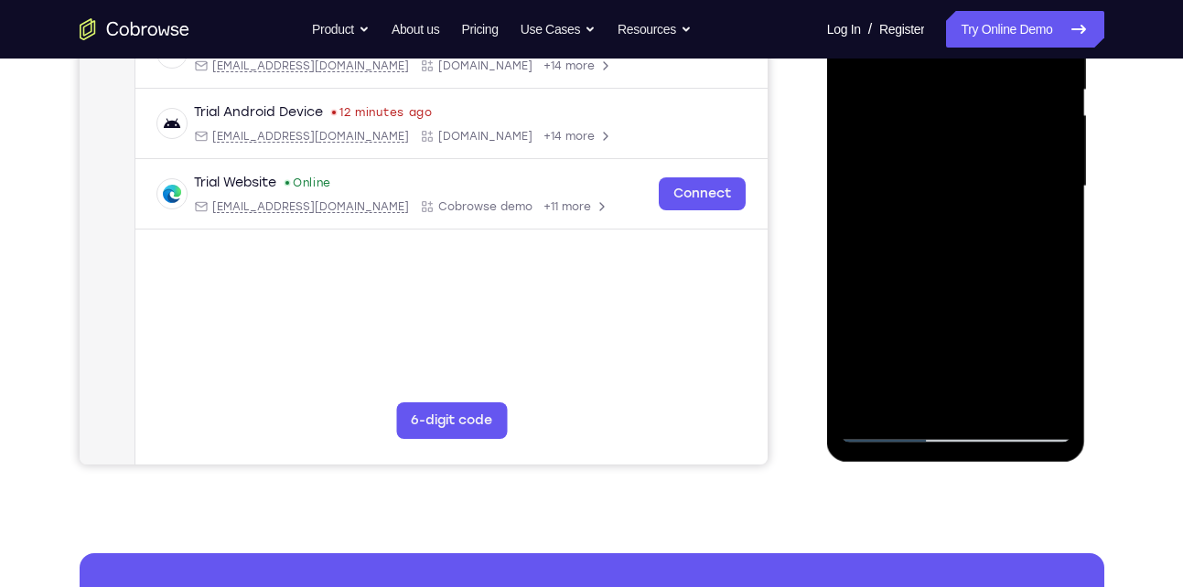
scroll to position [387, 0]
click at [911, 395] on div at bounding box center [956, 186] width 231 height 512
click at [940, 327] on div at bounding box center [956, 186] width 231 height 512
click at [956, 327] on div at bounding box center [956, 186] width 231 height 512
click at [959, 395] on div at bounding box center [956, 186] width 231 height 512
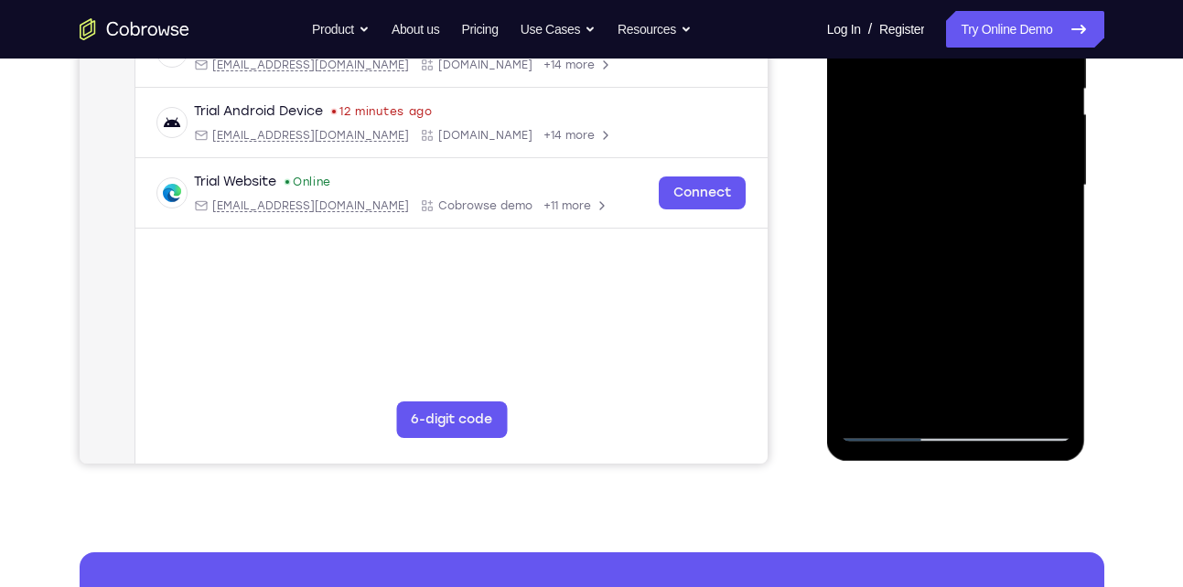
click at [974, 298] on div at bounding box center [956, 186] width 231 height 512
click at [957, 321] on div at bounding box center [956, 186] width 231 height 512
click at [963, 274] on div at bounding box center [956, 186] width 231 height 512
click at [978, 362] on div at bounding box center [956, 186] width 231 height 512
click at [949, 266] on div at bounding box center [956, 186] width 231 height 512
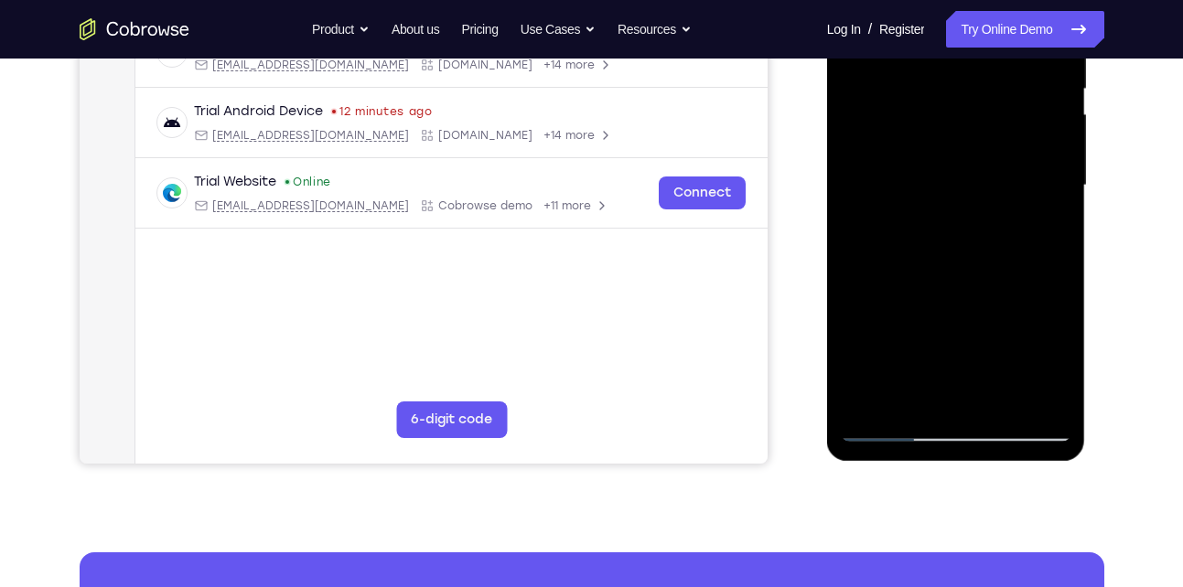
click at [898, 323] on div at bounding box center [956, 186] width 231 height 512
click at [994, 295] on div at bounding box center [956, 186] width 231 height 512
click at [966, 267] on div at bounding box center [956, 186] width 231 height 512
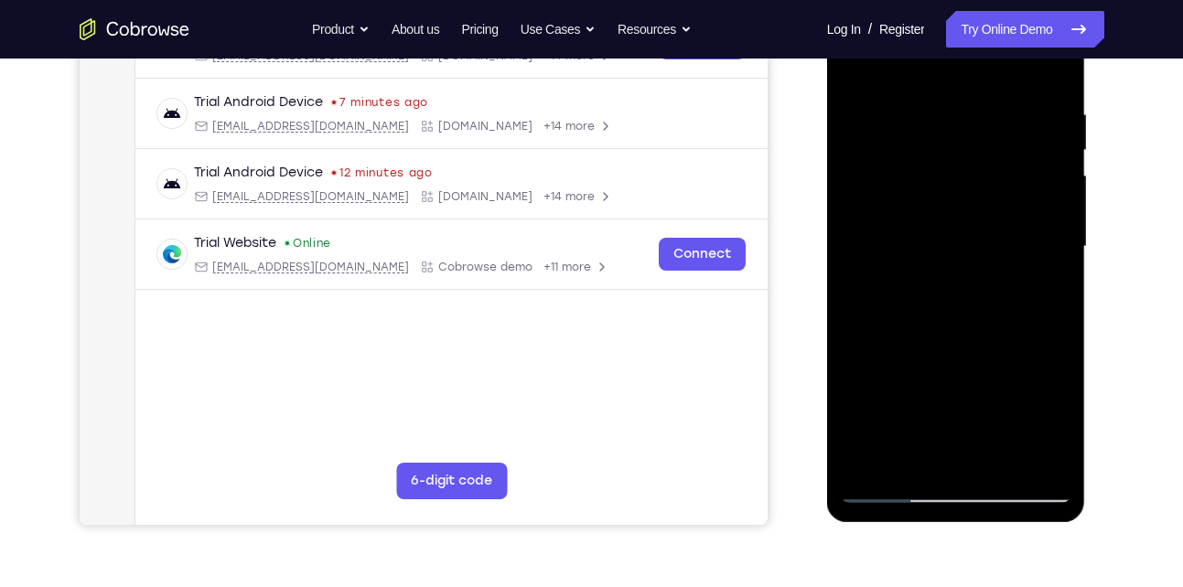
scroll to position [325, 0]
click at [1055, 418] on div at bounding box center [956, 248] width 231 height 512
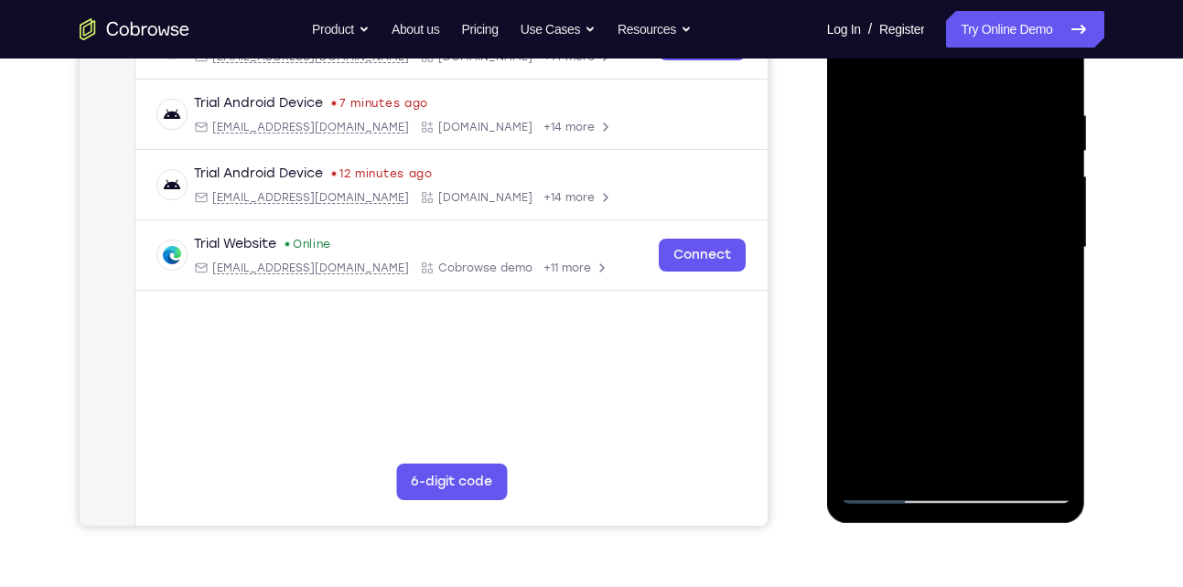
click at [1055, 418] on div at bounding box center [956, 248] width 231 height 512
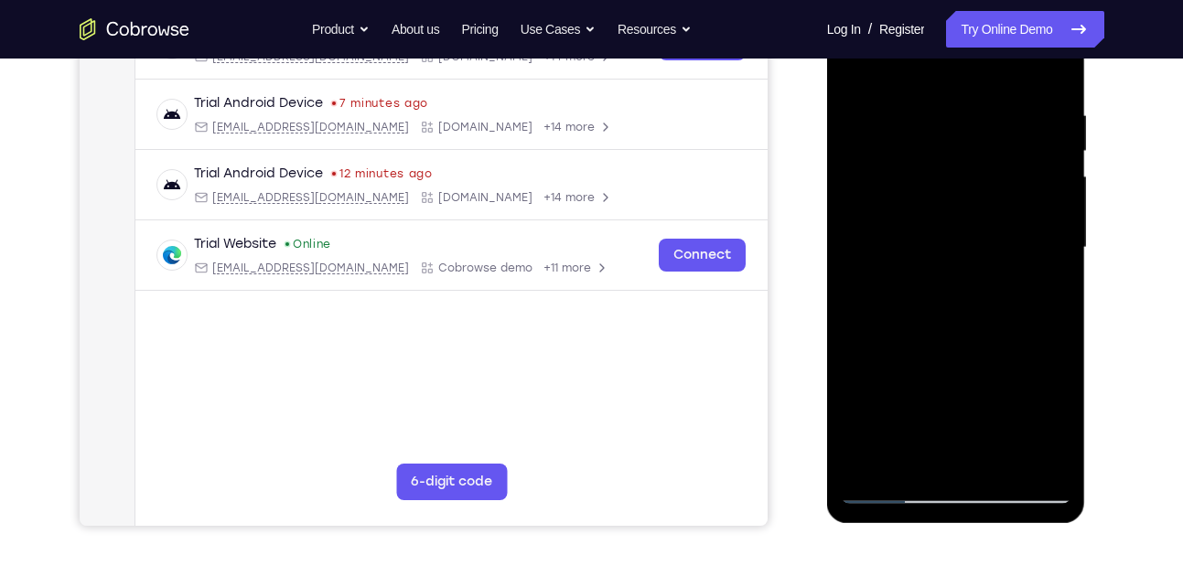
click at [1055, 418] on div at bounding box center [956, 248] width 231 height 512
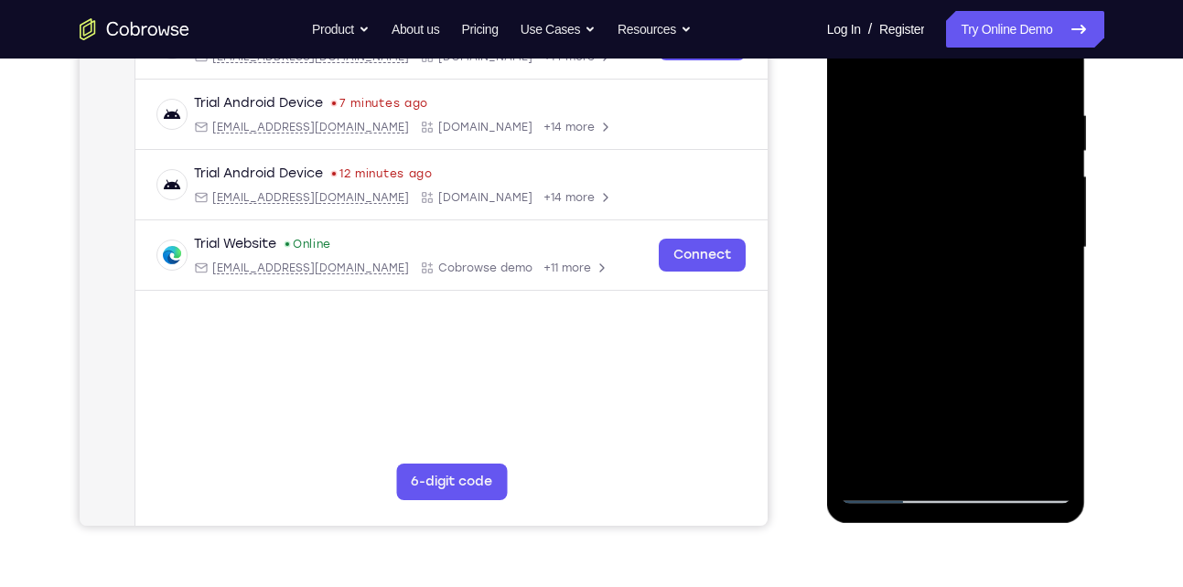
click at [1055, 418] on div at bounding box center [956, 248] width 231 height 512
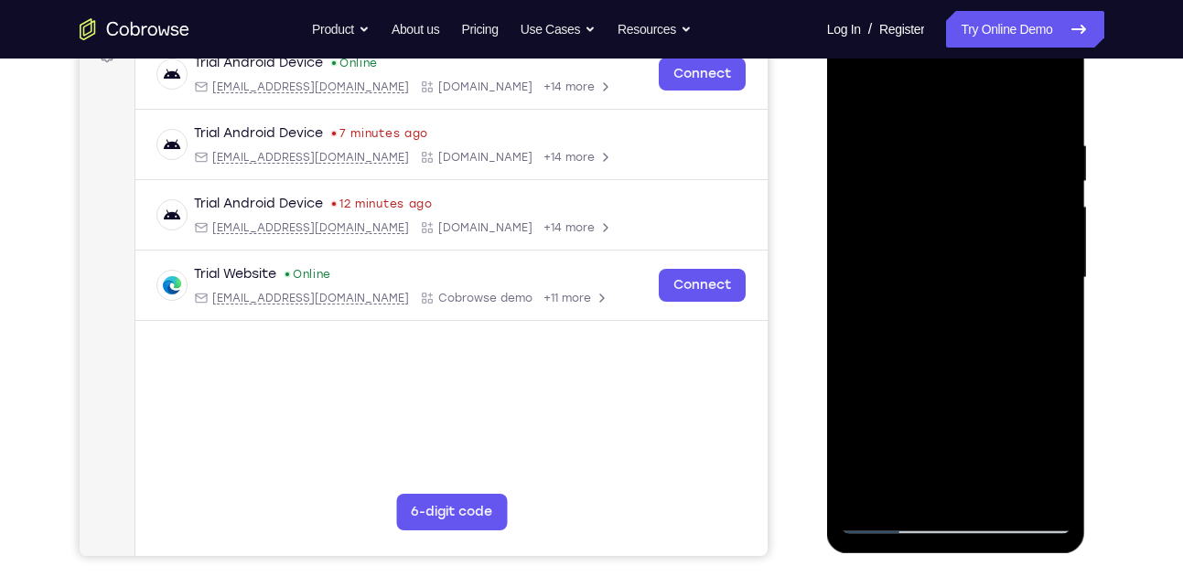
scroll to position [294, 0]
click at [962, 236] on div at bounding box center [956, 279] width 231 height 512
click at [1023, 394] on div at bounding box center [956, 279] width 231 height 512
click at [912, 261] on div at bounding box center [956, 279] width 231 height 512
click at [1036, 383] on div at bounding box center [956, 279] width 231 height 512
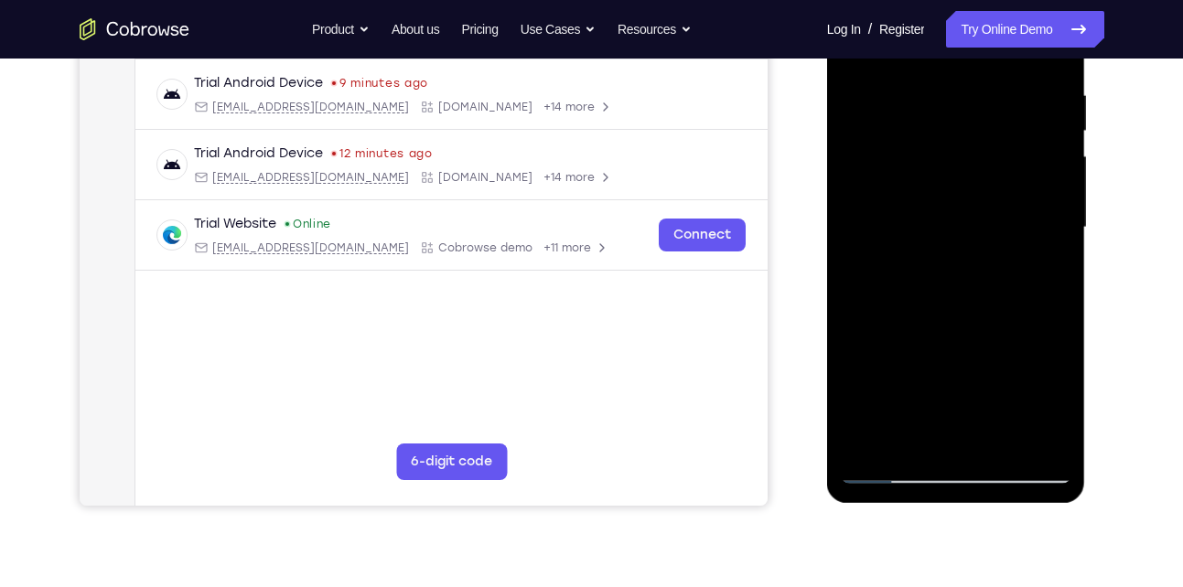
scroll to position [346, 0]
click at [891, 367] on div at bounding box center [956, 227] width 231 height 512
click at [954, 368] on div at bounding box center [956, 227] width 231 height 512
click at [913, 411] on div at bounding box center [956, 227] width 231 height 512
click at [910, 369] on div at bounding box center [956, 227] width 231 height 512
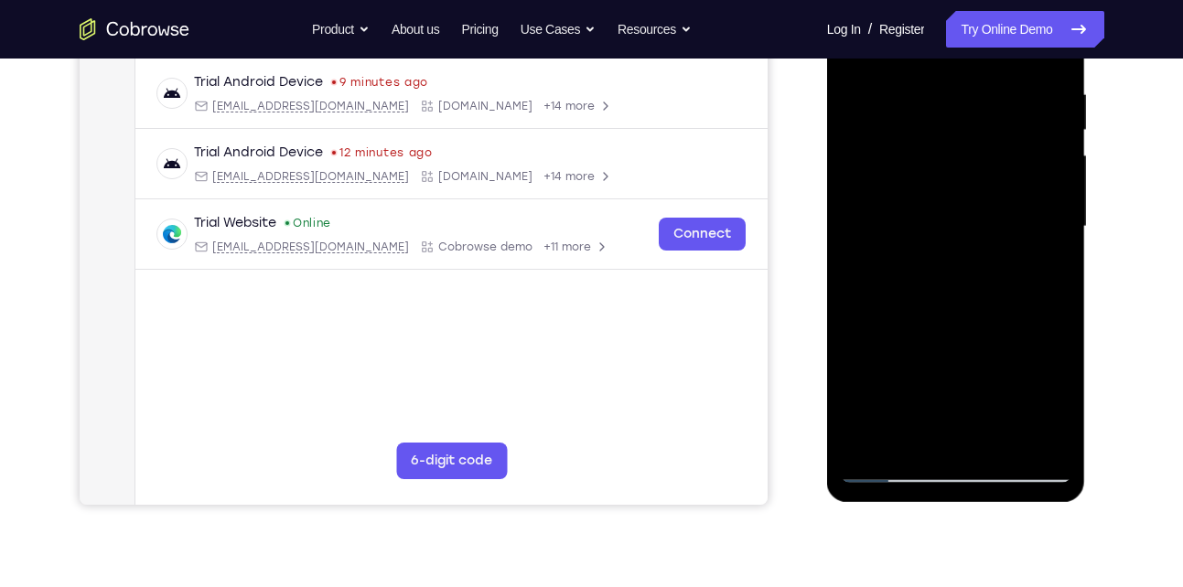
click at [959, 438] on div at bounding box center [956, 227] width 231 height 512
click at [849, 373] on div at bounding box center [956, 227] width 231 height 512
click at [1035, 369] on div at bounding box center [956, 227] width 231 height 512
click at [920, 398] on div at bounding box center [956, 227] width 231 height 512
click at [953, 372] on div at bounding box center [956, 227] width 231 height 512
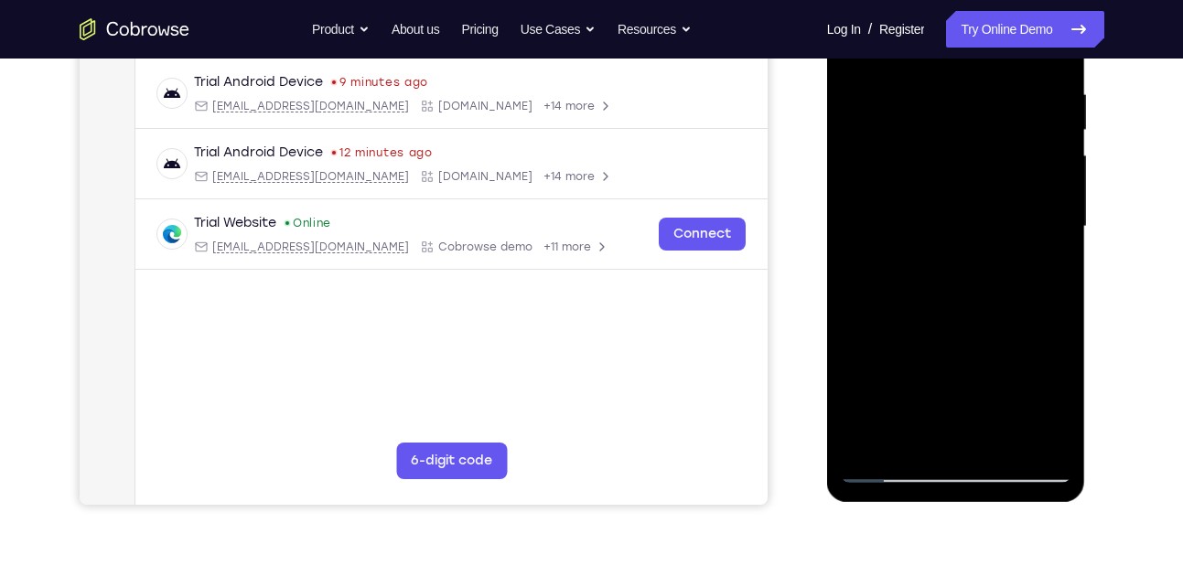
click at [1045, 274] on div at bounding box center [956, 227] width 231 height 512
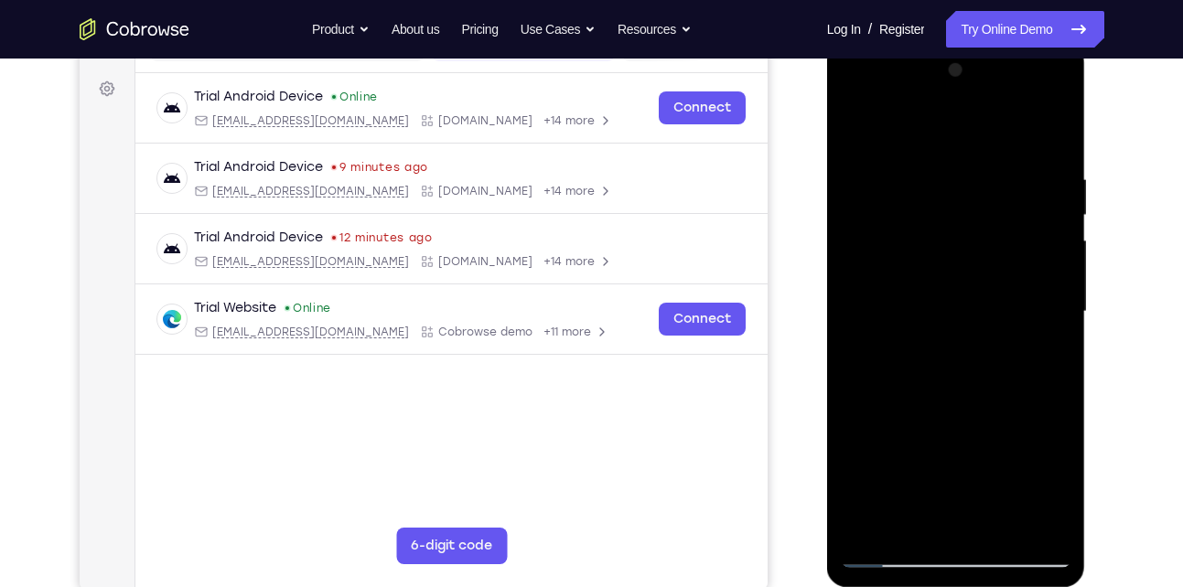
scroll to position [250, 0]
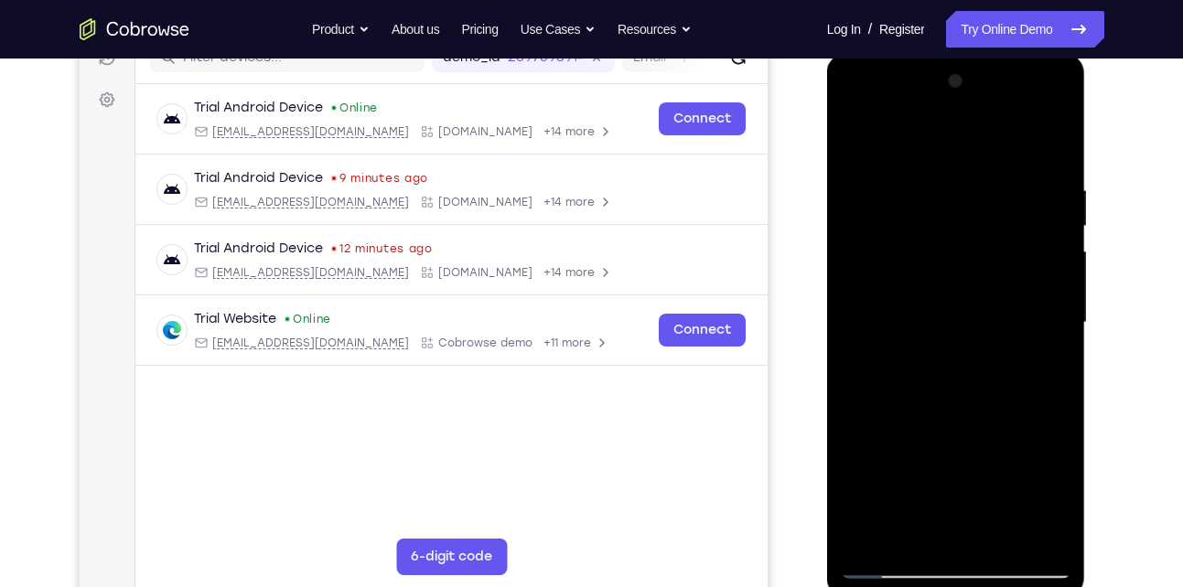
click at [989, 211] on div at bounding box center [956, 323] width 231 height 512
click at [1040, 374] on div at bounding box center [956, 323] width 231 height 512
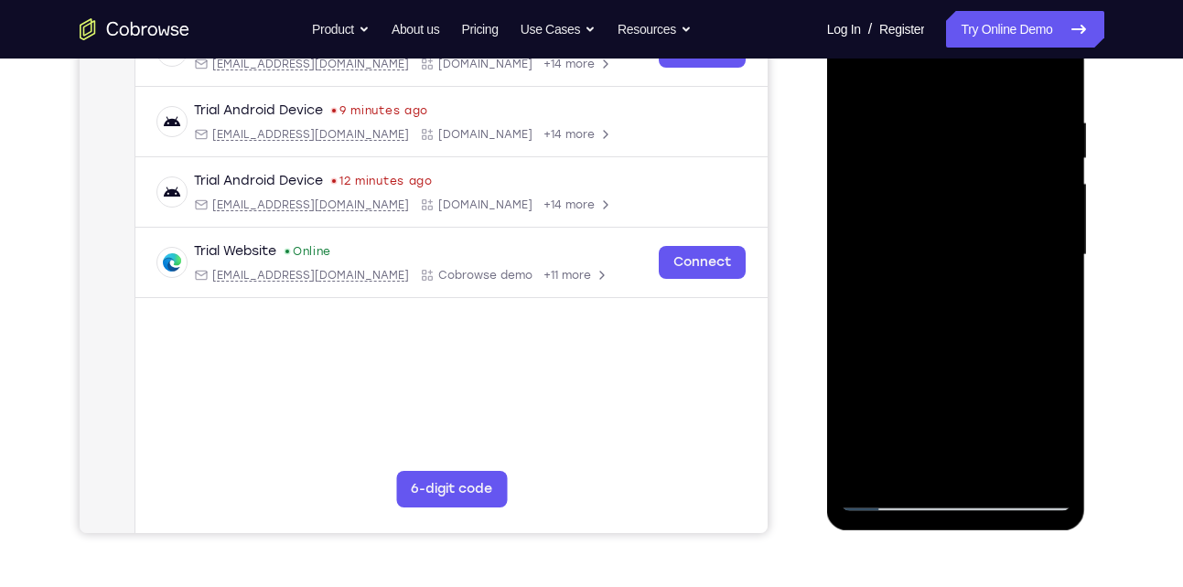
scroll to position [375, 0]
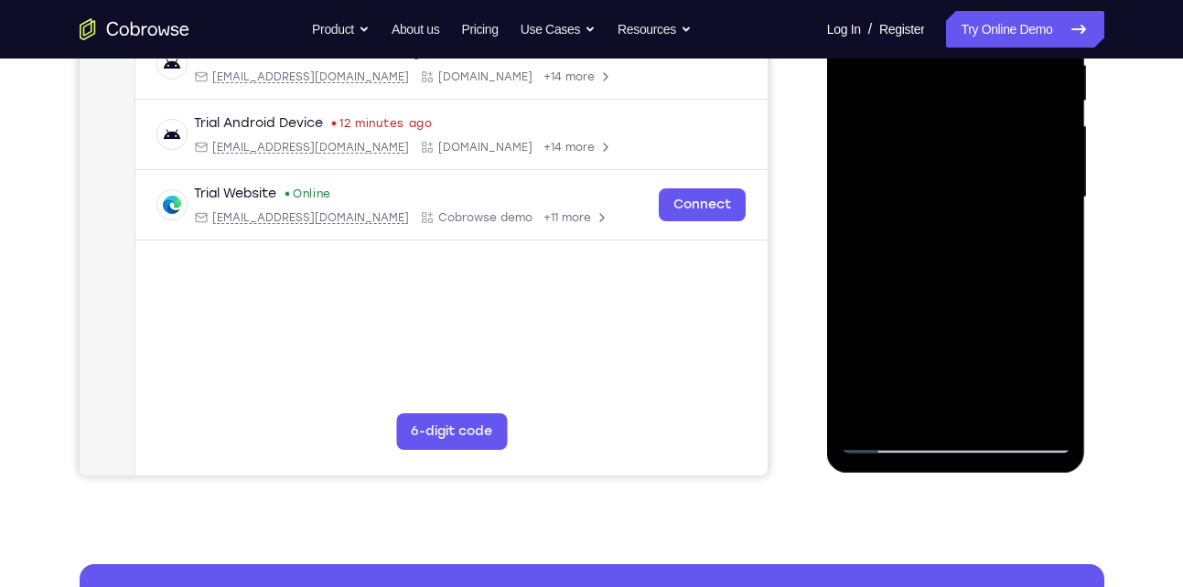
click at [939, 341] on div at bounding box center [956, 197] width 231 height 512
click at [952, 341] on div at bounding box center [956, 197] width 231 height 512
click at [954, 397] on div at bounding box center [956, 197] width 231 height 512
click at [975, 305] on div at bounding box center [956, 197] width 231 height 512
click at [962, 275] on div at bounding box center [956, 197] width 231 height 512
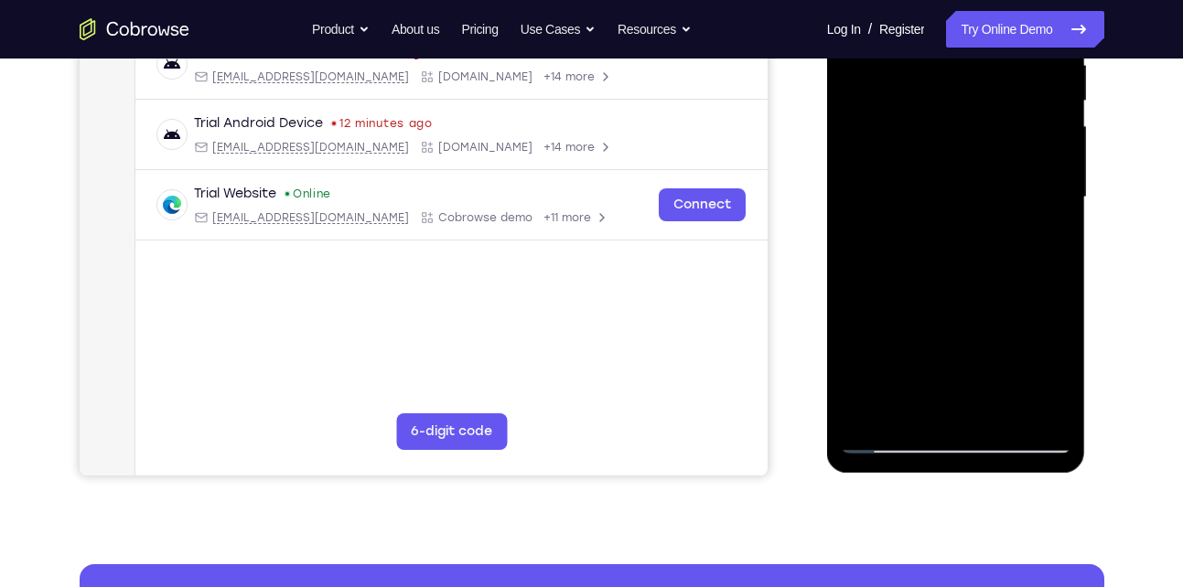
click at [959, 273] on div at bounding box center [956, 197] width 231 height 512
click at [896, 338] on div at bounding box center [956, 197] width 231 height 512
click at [1002, 312] on div at bounding box center [956, 197] width 231 height 512
click at [962, 274] on div at bounding box center [956, 197] width 231 height 512
click at [1043, 244] on div at bounding box center [956, 197] width 231 height 512
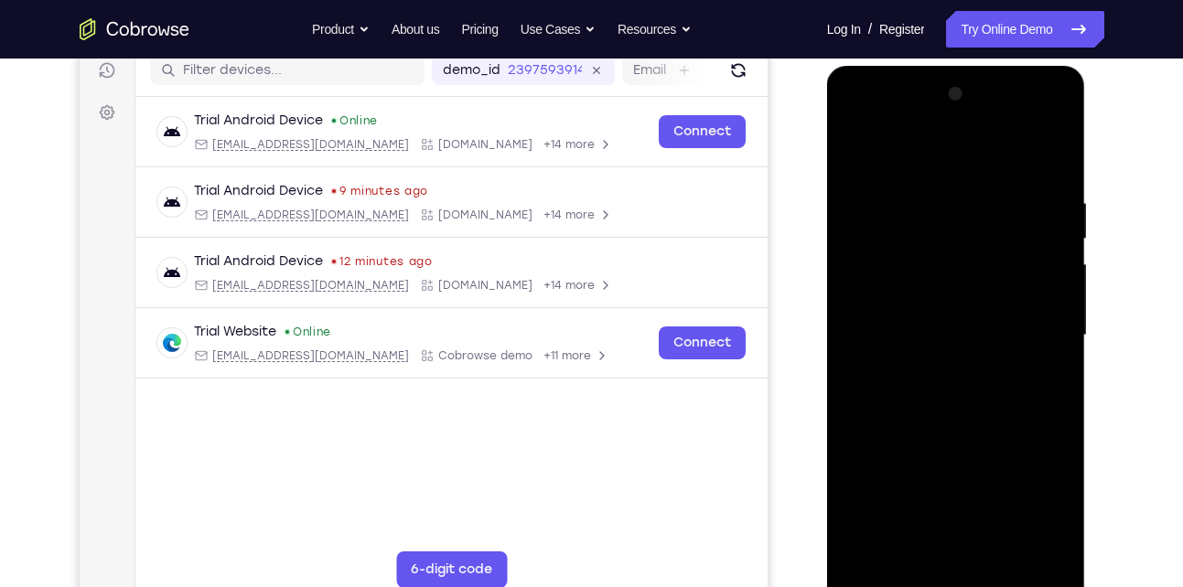
scroll to position [234, 0]
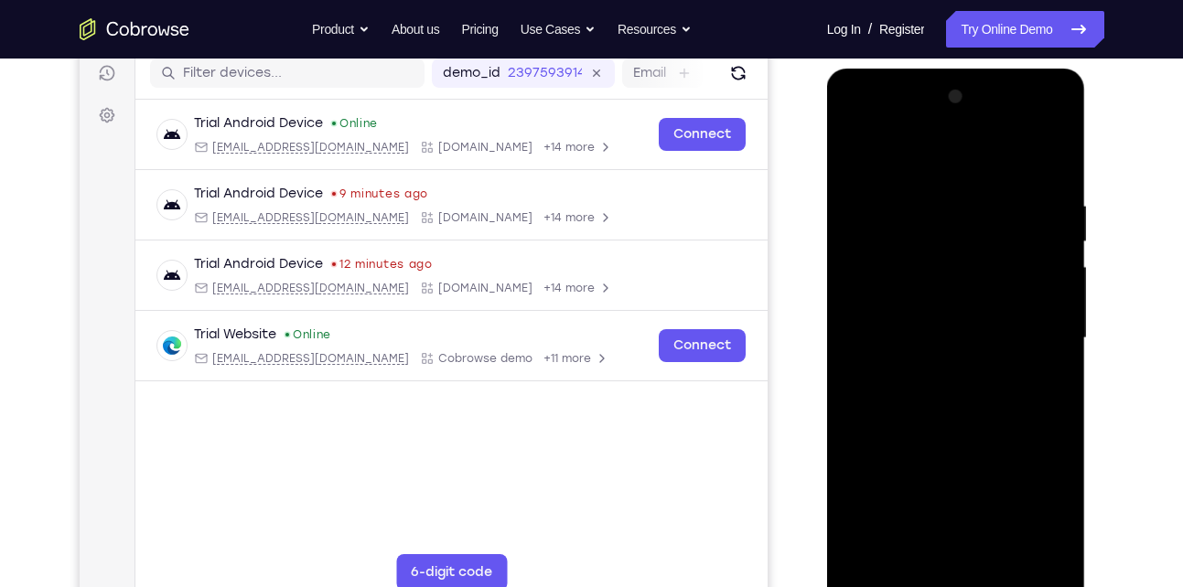
drag, startPoint x: 984, startPoint y: 213, endPoint x: 985, endPoint y: 260, distance: 46.7
click at [985, 260] on div at bounding box center [956, 338] width 231 height 512
click at [967, 219] on div at bounding box center [956, 338] width 231 height 512
click at [1018, 338] on div at bounding box center [956, 338] width 231 height 512
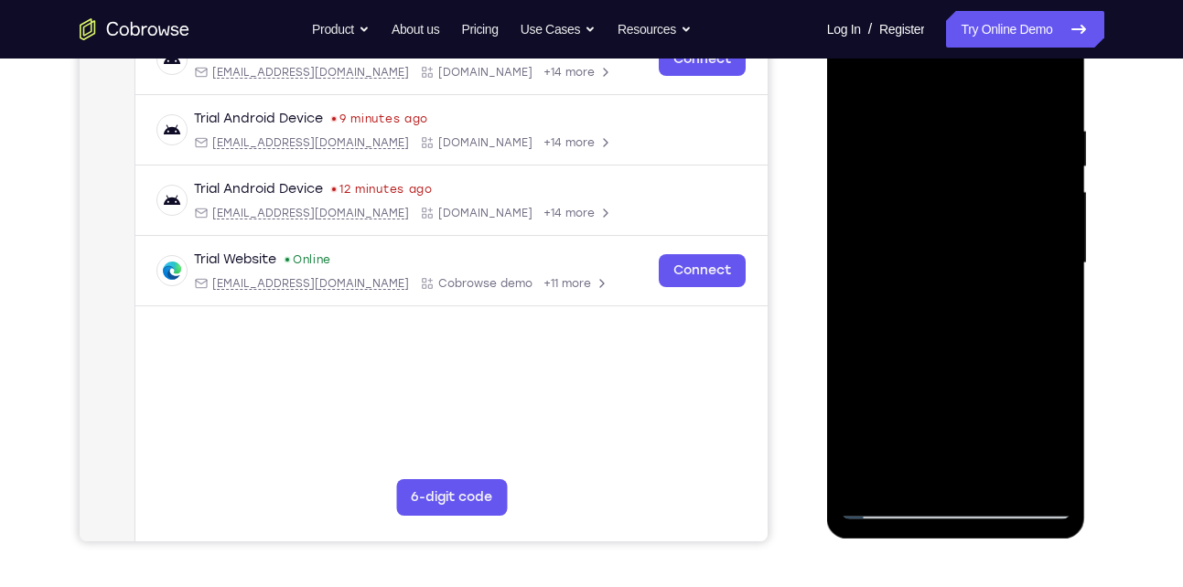
scroll to position [386, 0]
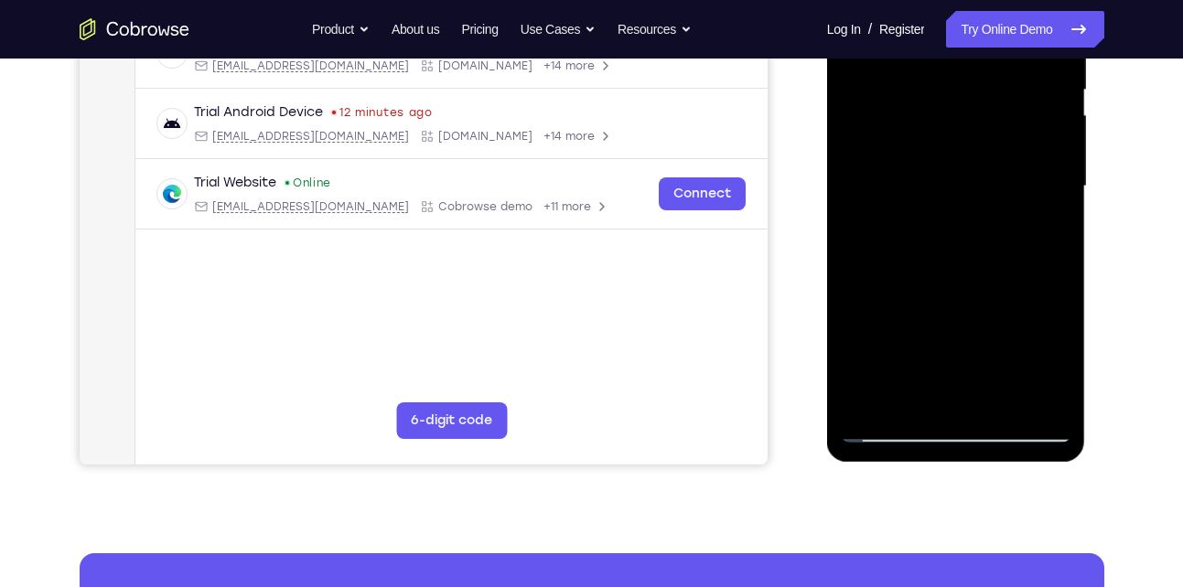
click at [975, 304] on div at bounding box center [956, 186] width 231 height 512
click at [895, 323] on div at bounding box center [956, 186] width 231 height 512
click at [905, 325] on div at bounding box center [956, 186] width 231 height 512
click at [953, 386] on div at bounding box center [956, 186] width 231 height 512
click at [971, 299] on div at bounding box center [956, 186] width 231 height 512
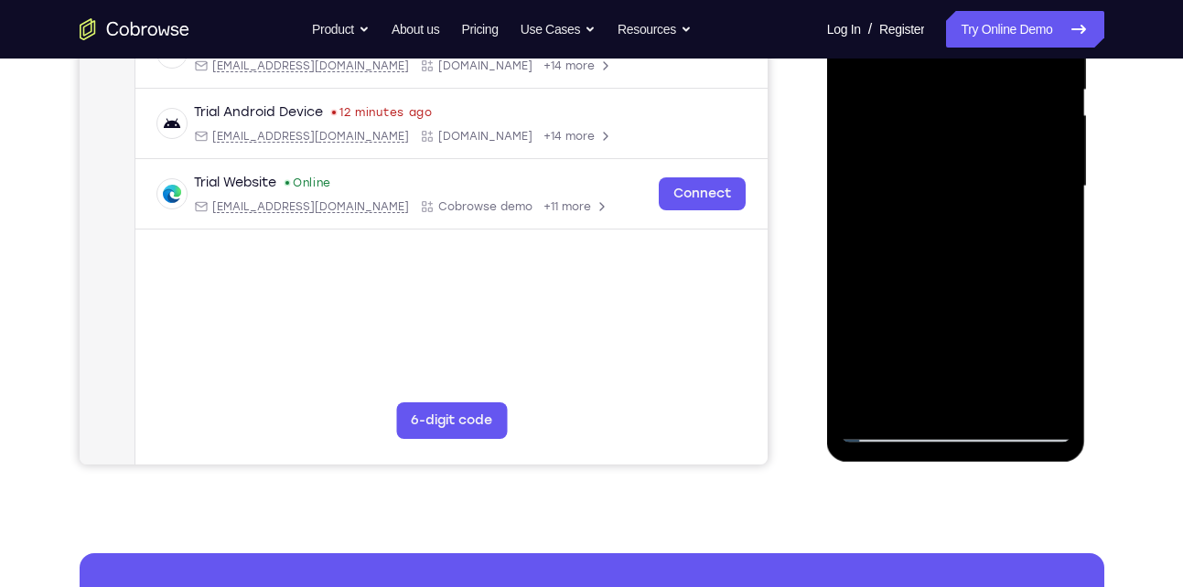
click at [939, 316] on div at bounding box center [956, 186] width 231 height 512
click at [898, 330] on div at bounding box center [956, 186] width 231 height 512
click at [1037, 324] on div at bounding box center [956, 186] width 231 height 512
click at [898, 267] on div at bounding box center [956, 186] width 231 height 512
click at [918, 327] on div at bounding box center [956, 186] width 231 height 512
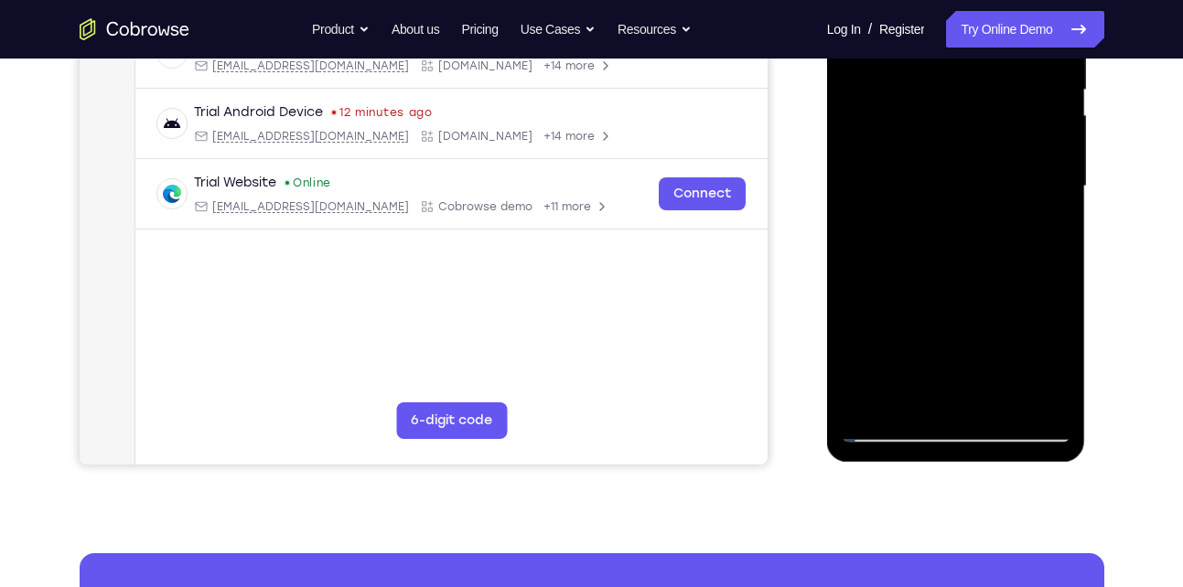
click at [914, 307] on div at bounding box center [956, 186] width 231 height 512
click at [934, 356] on div at bounding box center [956, 186] width 231 height 512
click at [889, 389] on div at bounding box center [956, 186] width 231 height 512
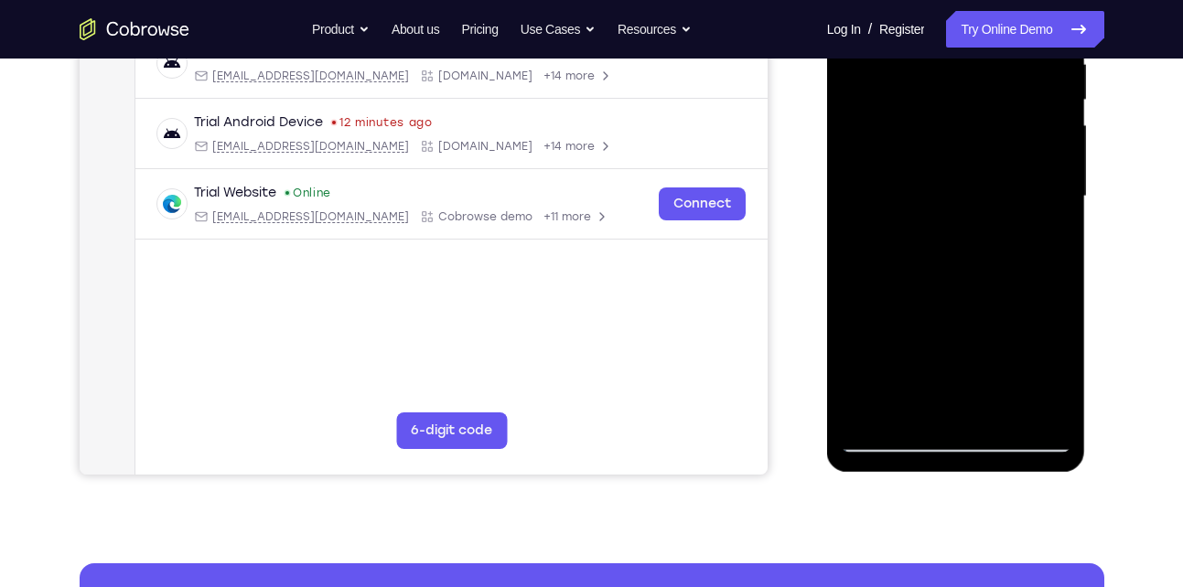
scroll to position [377, 0]
click at [904, 300] on div at bounding box center [956, 196] width 231 height 512
click at [1046, 225] on div at bounding box center [956, 196] width 231 height 512
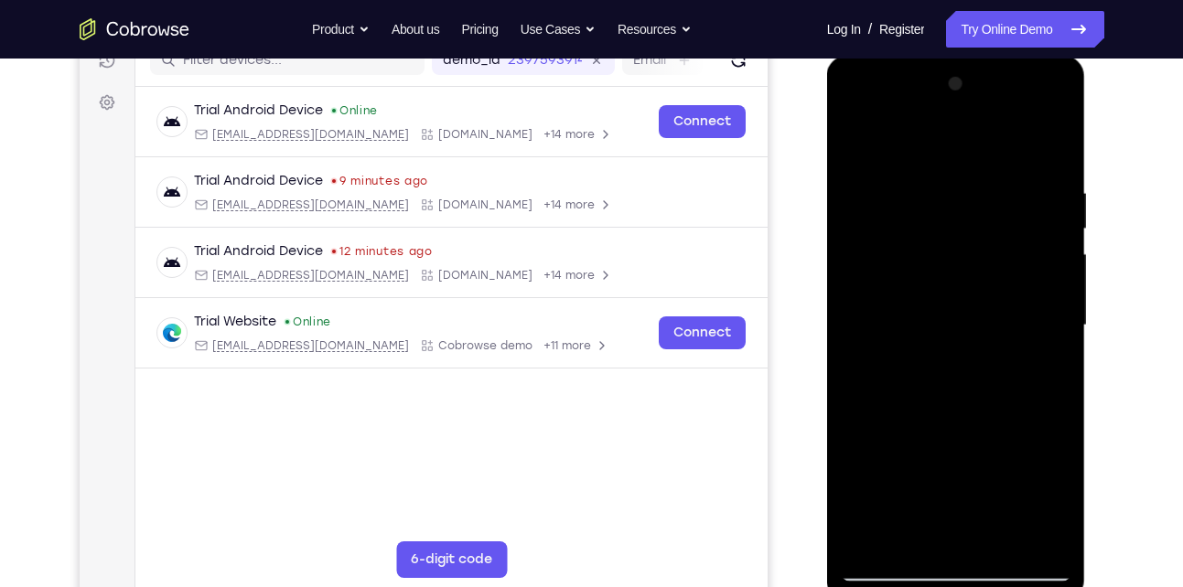
scroll to position [243, 0]
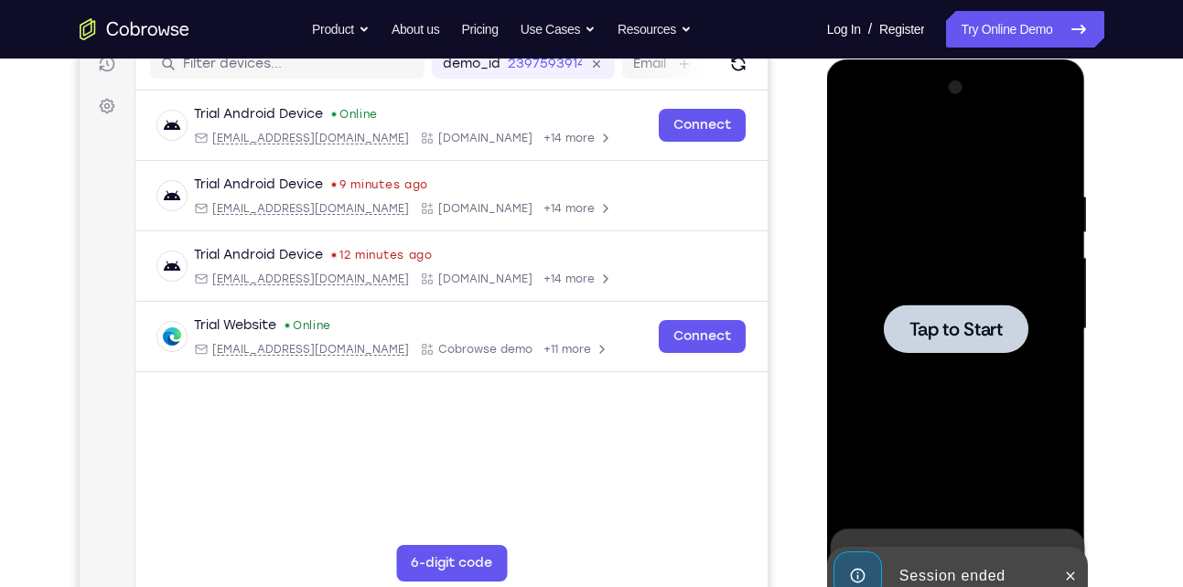
drag, startPoint x: 911, startPoint y: 143, endPoint x: 872, endPoint y: 229, distance: 94.2
click at [872, 229] on div at bounding box center [956, 329] width 231 height 512
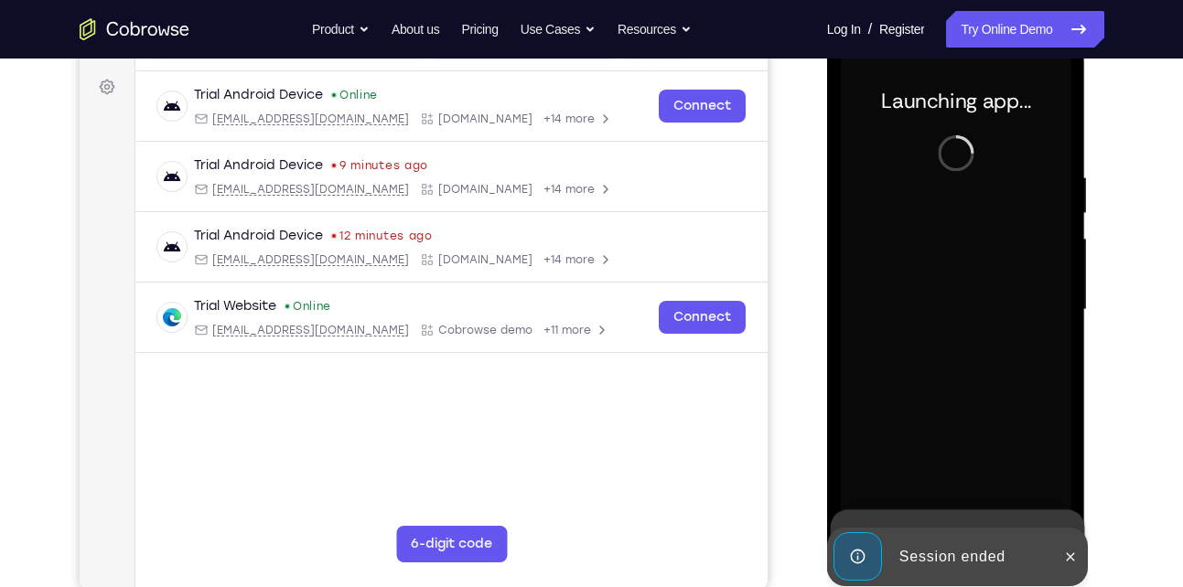
scroll to position [261, 0]
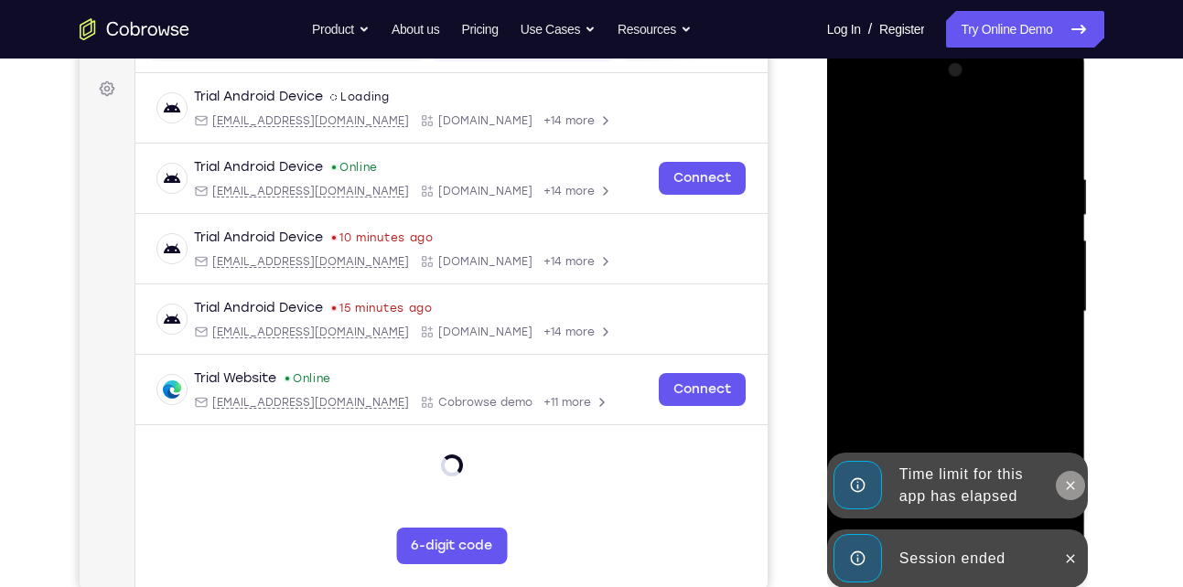
click at [1068, 484] on icon at bounding box center [1070, 486] width 15 height 15
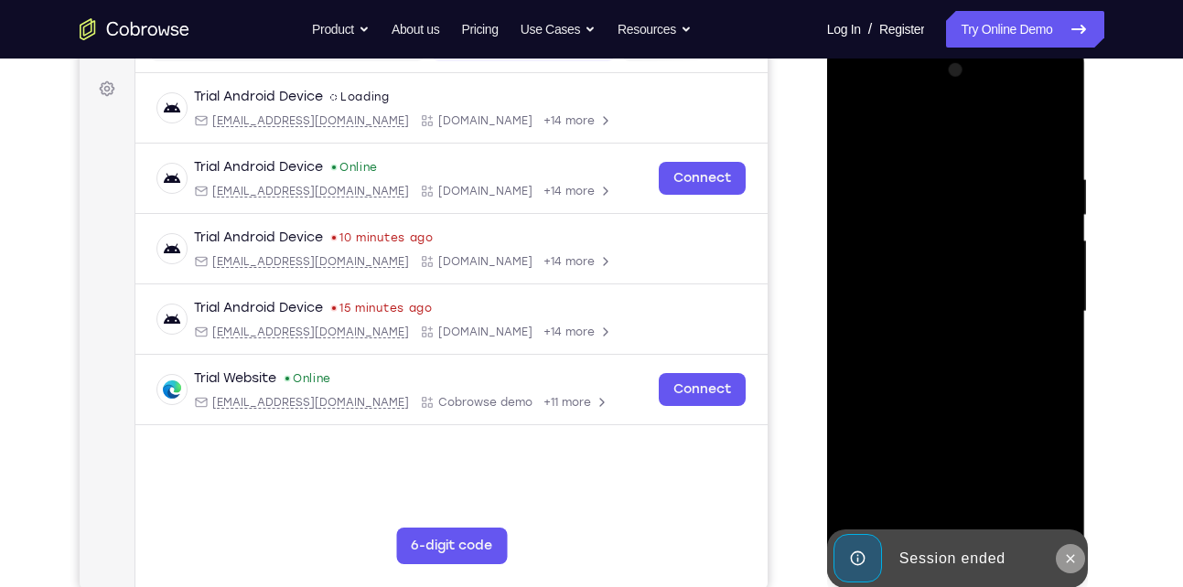
click at [1072, 553] on icon at bounding box center [1070, 559] width 15 height 15
click at [1072, 553] on div "Online web based iOS Simulators and Android Emulators. Run iPhone, iPad, Mobile…" at bounding box center [957, 316] width 261 height 549
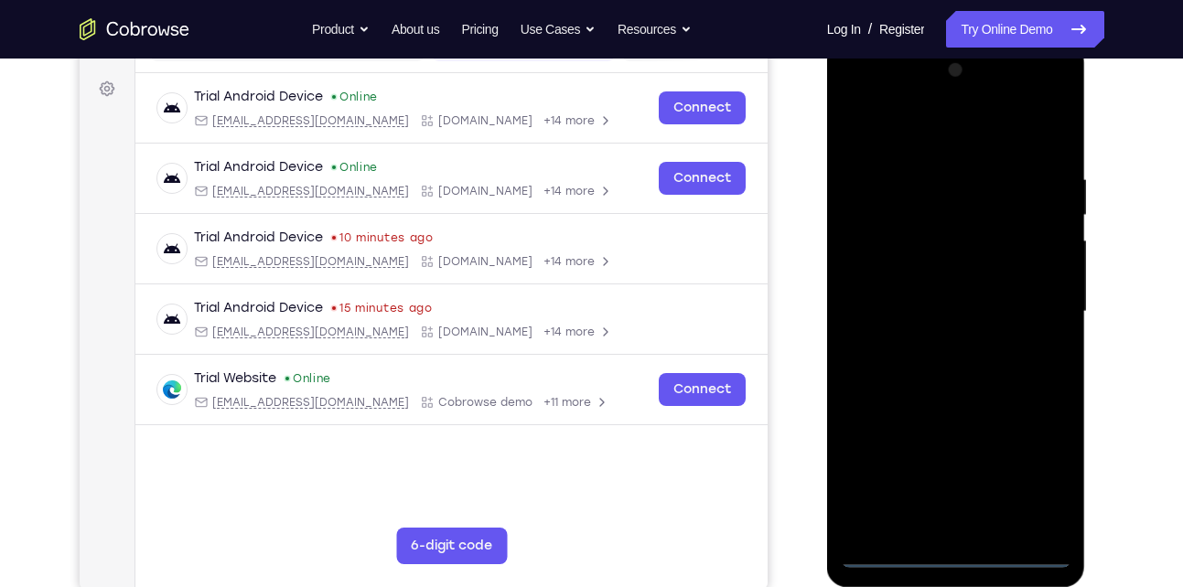
click at [958, 556] on div at bounding box center [956, 312] width 231 height 512
click at [1034, 480] on div at bounding box center [956, 312] width 231 height 512
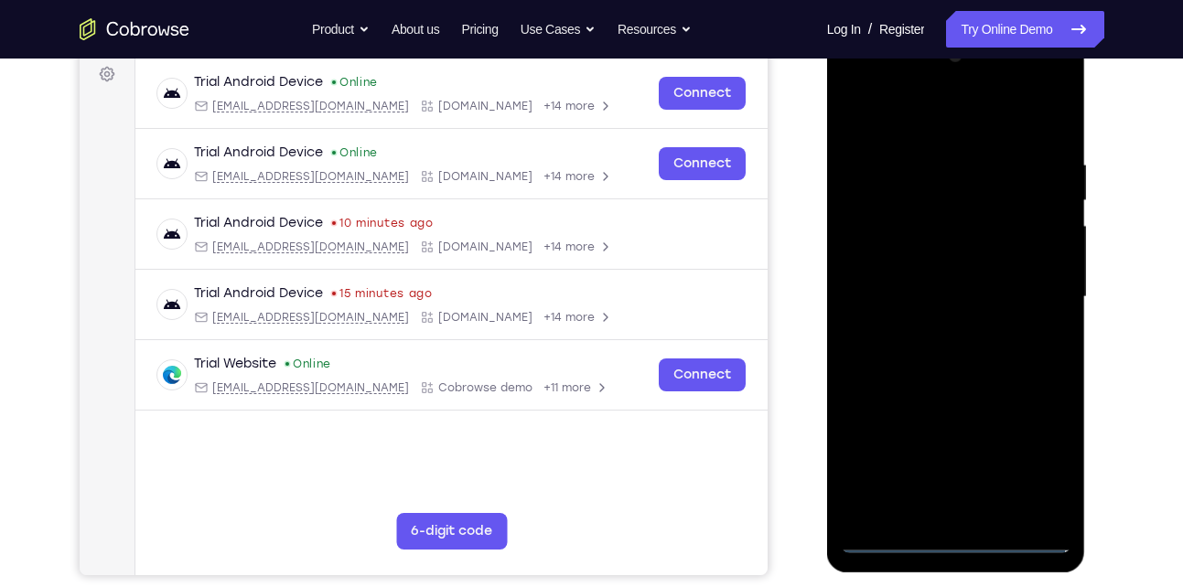
scroll to position [276, 0]
click at [922, 128] on div at bounding box center [956, 296] width 231 height 512
click at [1029, 289] on div at bounding box center [956, 296] width 231 height 512
click at [942, 331] on div at bounding box center [956, 296] width 231 height 512
click at [922, 278] on div at bounding box center [956, 296] width 231 height 512
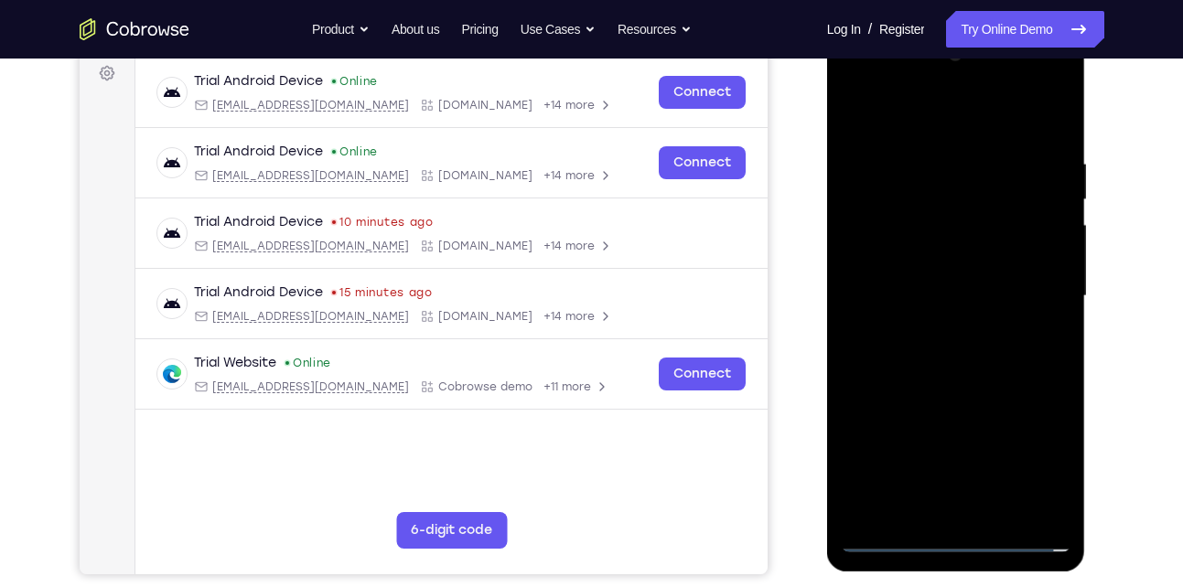
click at [920, 256] on div at bounding box center [956, 296] width 231 height 512
click at [942, 297] on div at bounding box center [956, 296] width 231 height 512
click at [918, 350] on div at bounding box center [956, 296] width 231 height 512
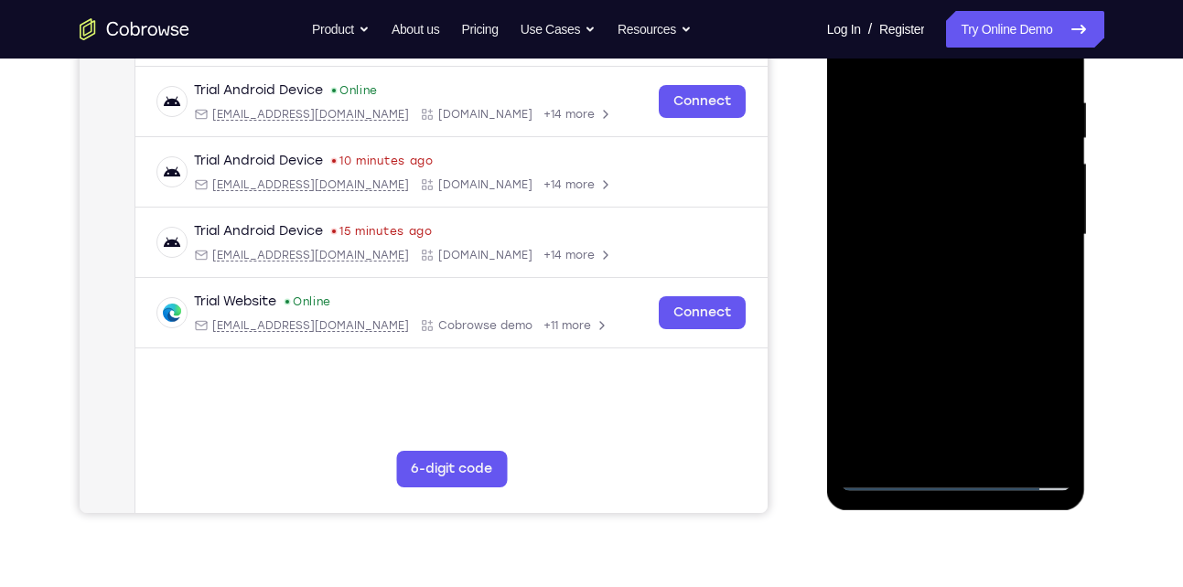
scroll to position [339, 0]
click at [1052, 75] on div at bounding box center [956, 234] width 231 height 512
drag, startPoint x: 960, startPoint y: 263, endPoint x: 944, endPoint y: 122, distance: 141.8
click at [944, 122] on div at bounding box center [956, 234] width 231 height 512
click at [997, 438] on div at bounding box center [956, 234] width 231 height 512
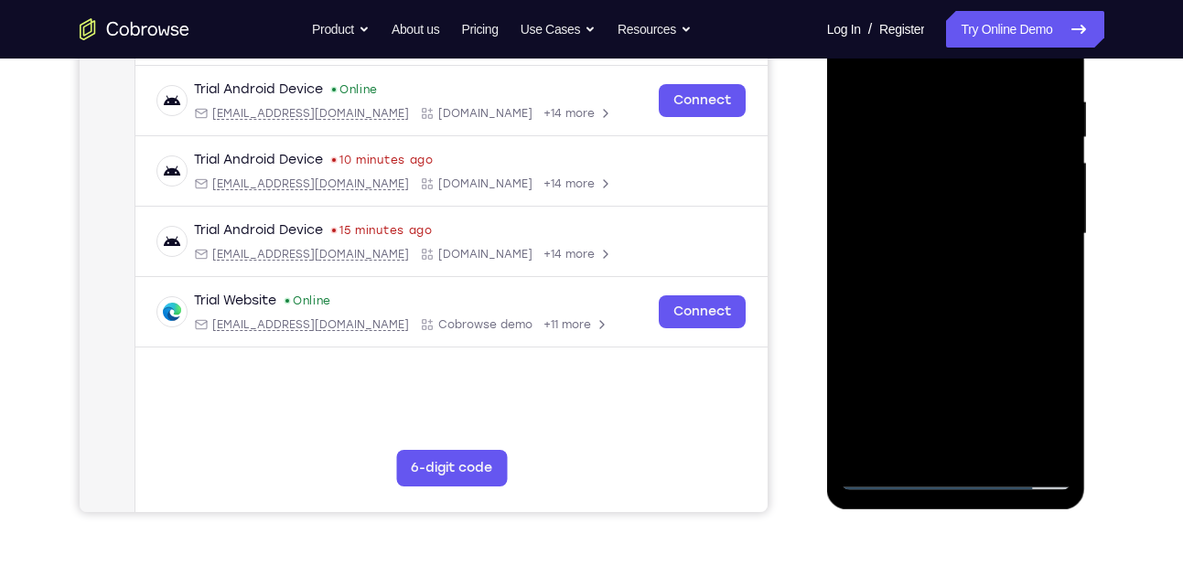
click at [975, 326] on div at bounding box center [956, 234] width 231 height 512
click at [908, 218] on div at bounding box center [956, 234] width 231 height 512
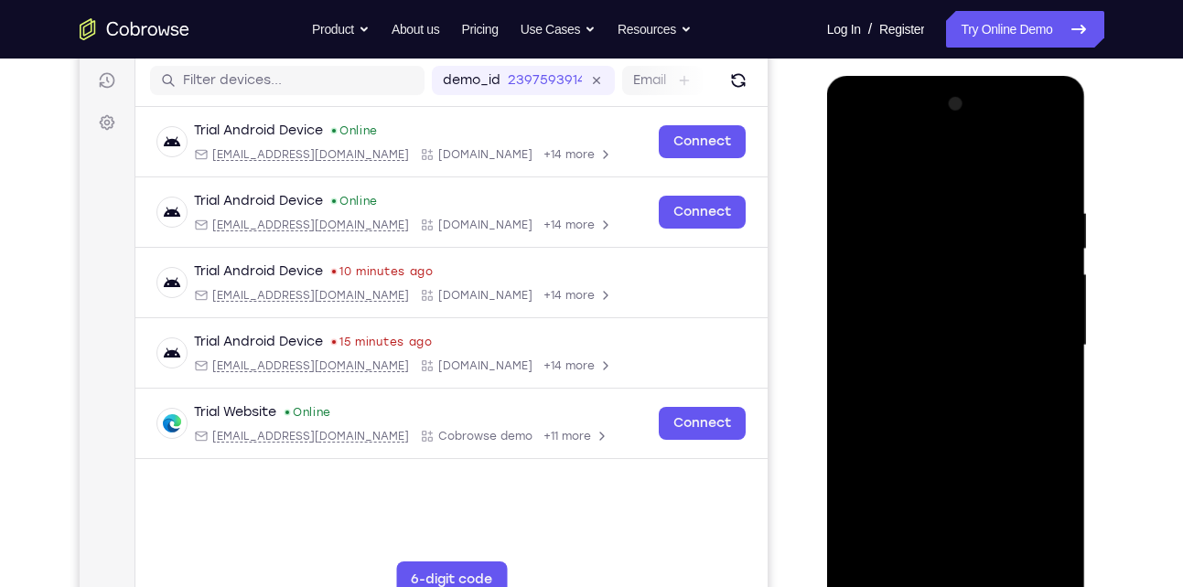
scroll to position [223, 0]
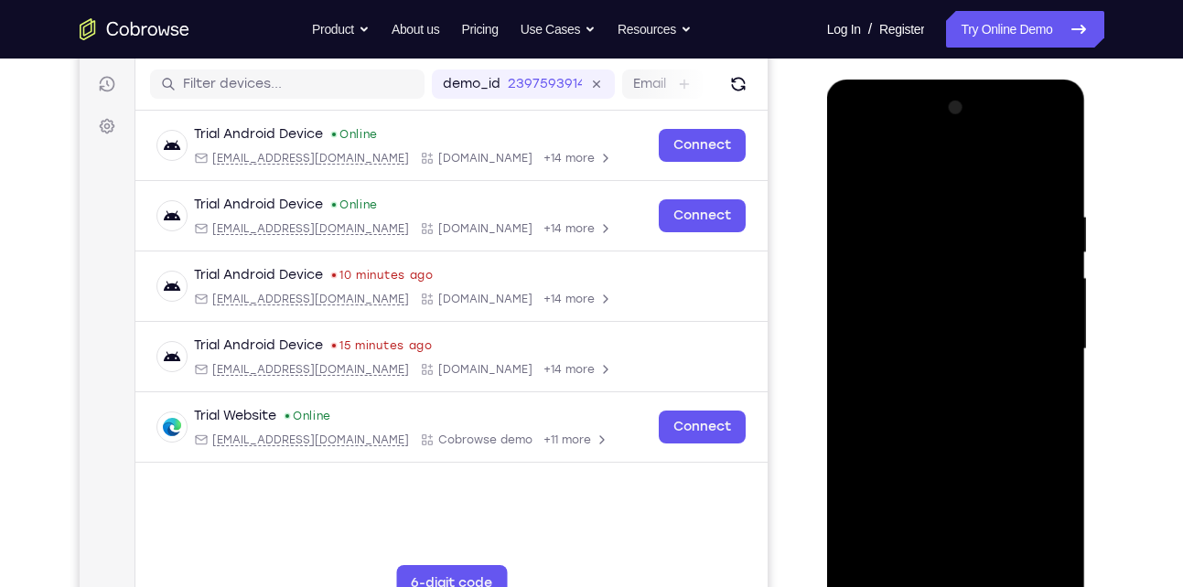
click at [910, 162] on div at bounding box center [956, 349] width 231 height 512
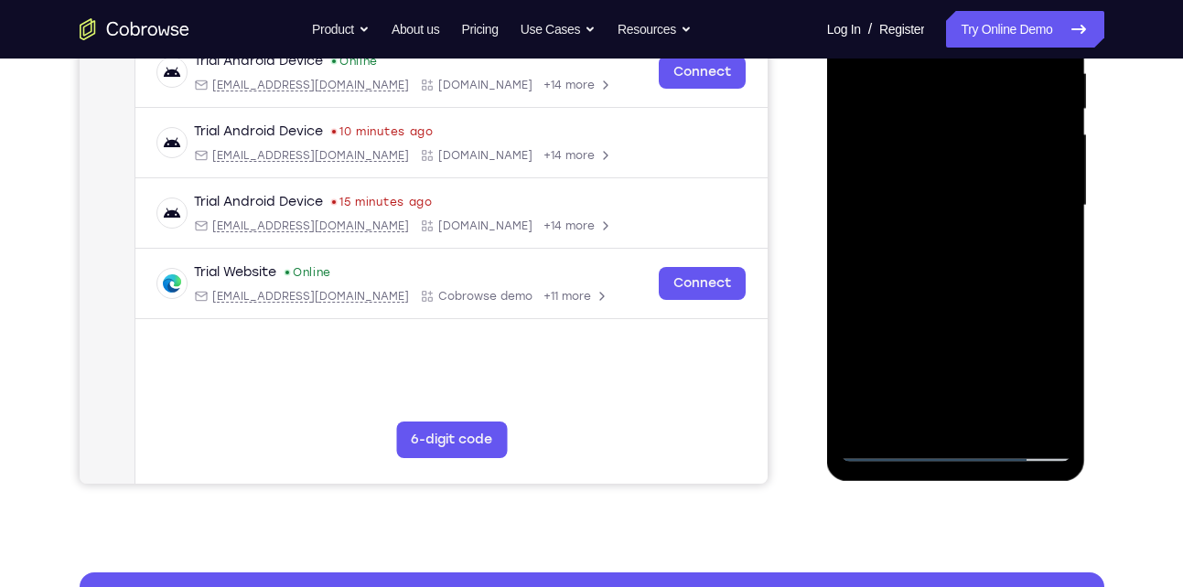
scroll to position [368, 0]
click at [944, 331] on div at bounding box center [956, 205] width 231 height 512
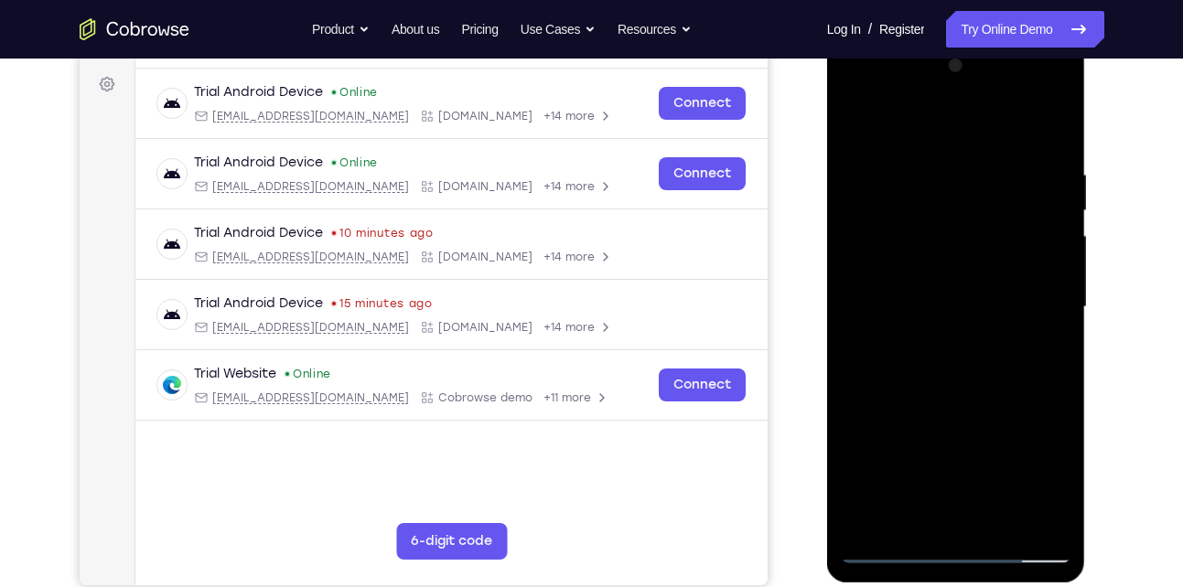
scroll to position [264, 0]
drag, startPoint x: 964, startPoint y: 298, endPoint x: 935, endPoint y: 394, distance: 100.4
click at [935, 394] on div at bounding box center [956, 308] width 231 height 512
drag, startPoint x: 940, startPoint y: 350, endPoint x: 929, endPoint y: 427, distance: 78.6
click at [929, 427] on div at bounding box center [956, 308] width 231 height 512
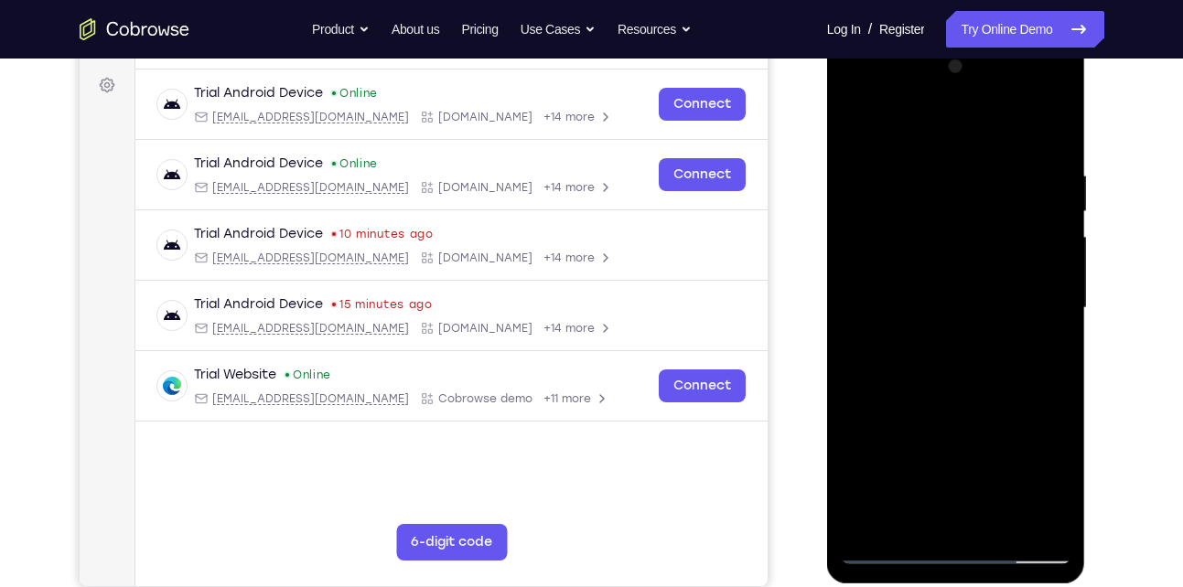
click at [1060, 317] on div at bounding box center [956, 308] width 231 height 512
click at [1060, 312] on div at bounding box center [956, 308] width 231 height 512
click at [1055, 315] on div at bounding box center [956, 308] width 231 height 512
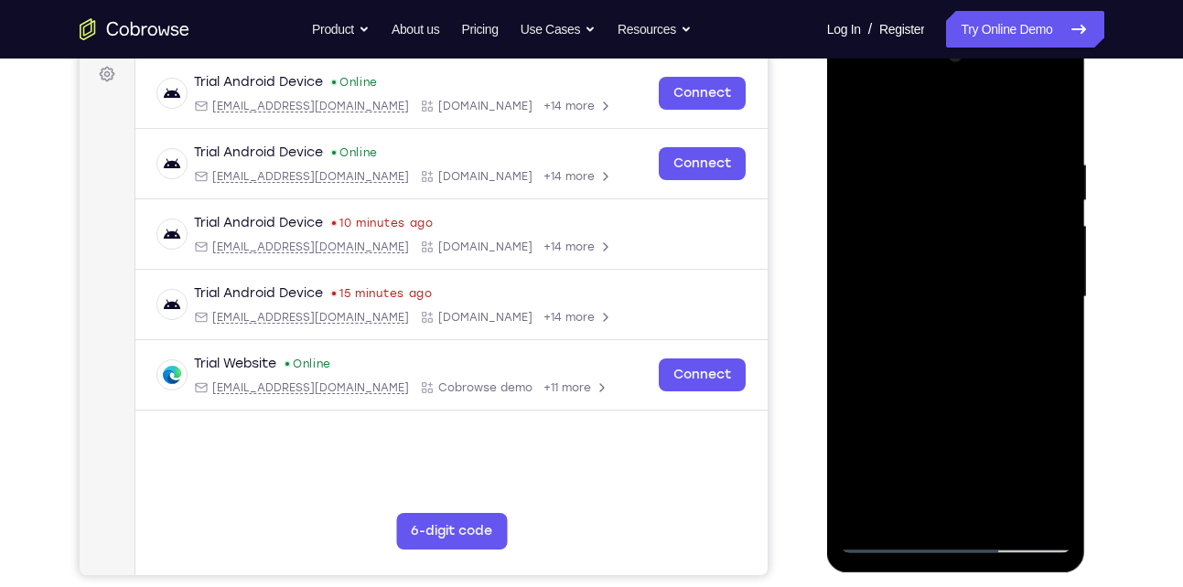
scroll to position [278, 0]
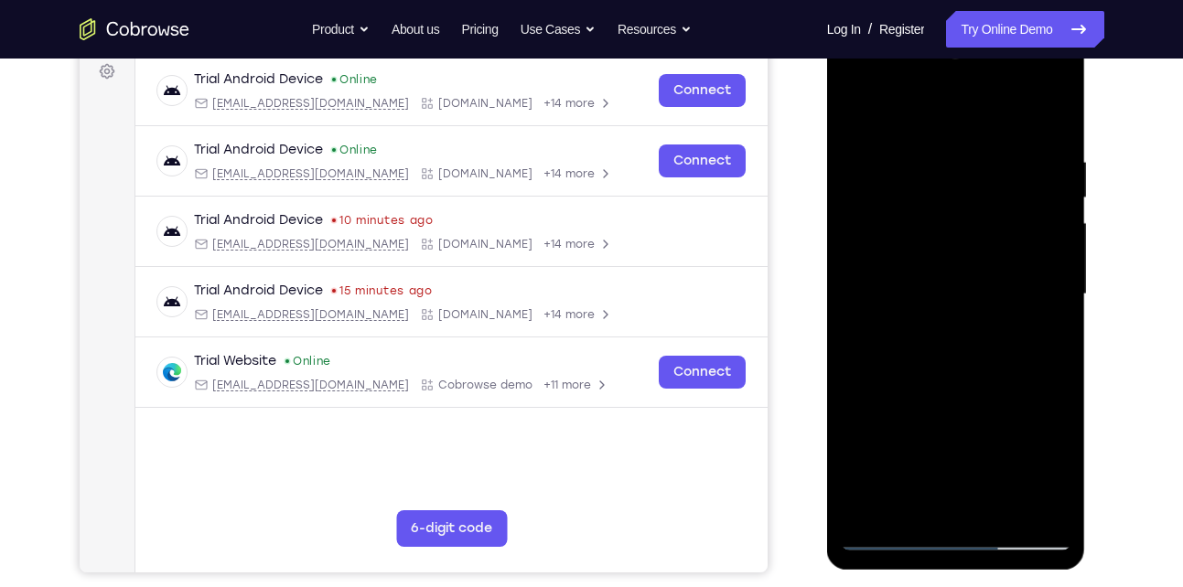
click at [1060, 303] on div at bounding box center [956, 294] width 231 height 512
click at [1059, 304] on div at bounding box center [956, 294] width 231 height 512
click at [1057, 306] on div at bounding box center [956, 294] width 231 height 512
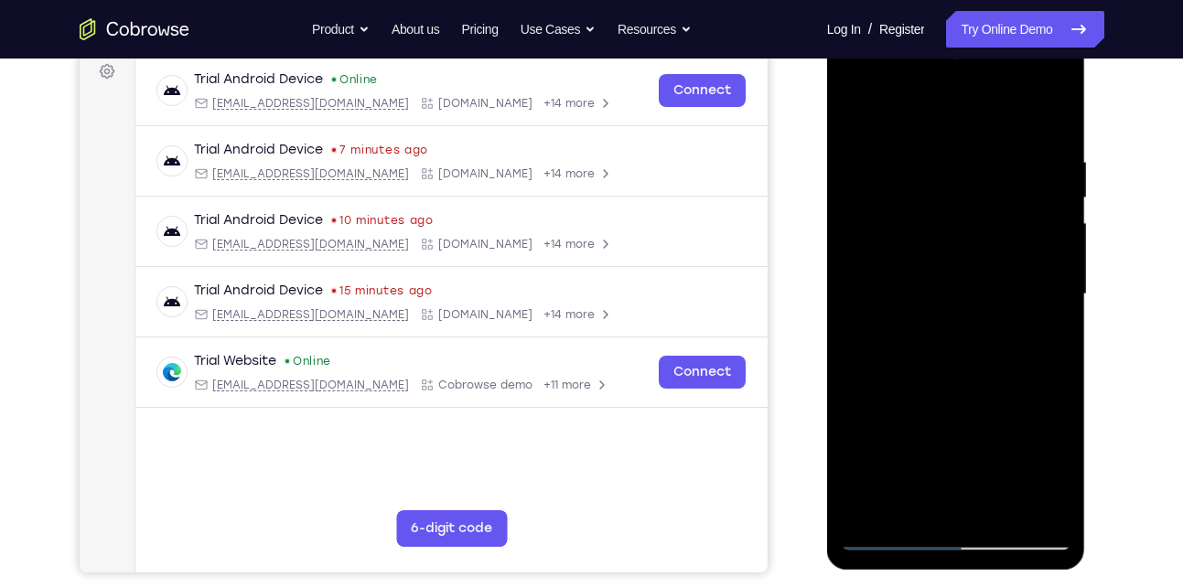
click at [1057, 306] on div at bounding box center [956, 294] width 231 height 512
drag, startPoint x: 963, startPoint y: 310, endPoint x: 939, endPoint y: 199, distance: 113.3
click at [939, 199] on div at bounding box center [956, 294] width 231 height 512
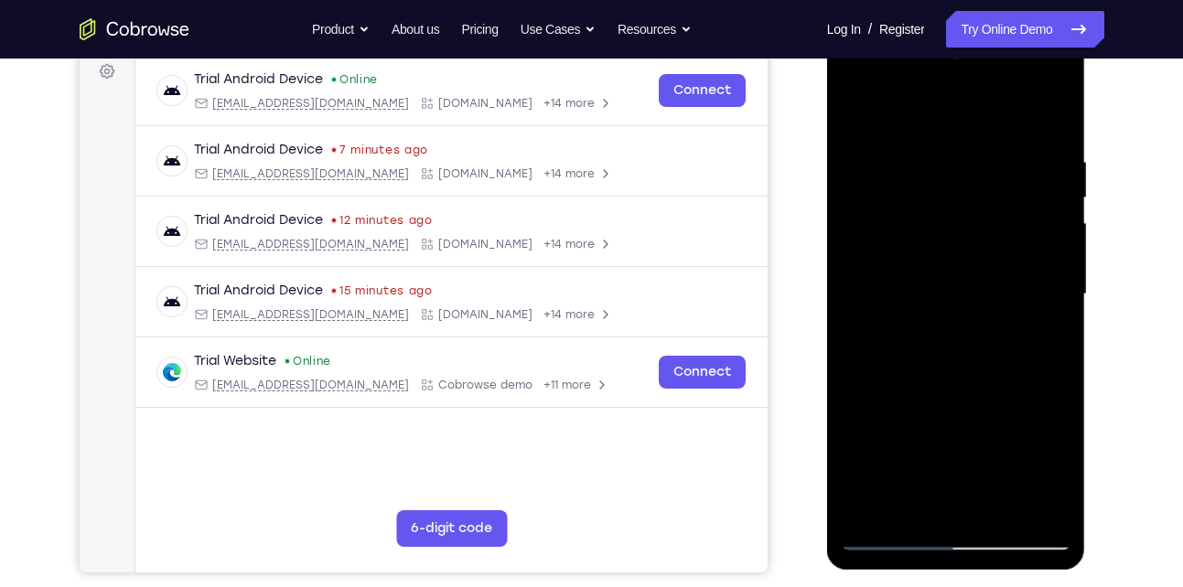
drag, startPoint x: 938, startPoint y: 295, endPoint x: 919, endPoint y: 169, distance: 126.8
click at [919, 169] on div at bounding box center [956, 294] width 231 height 512
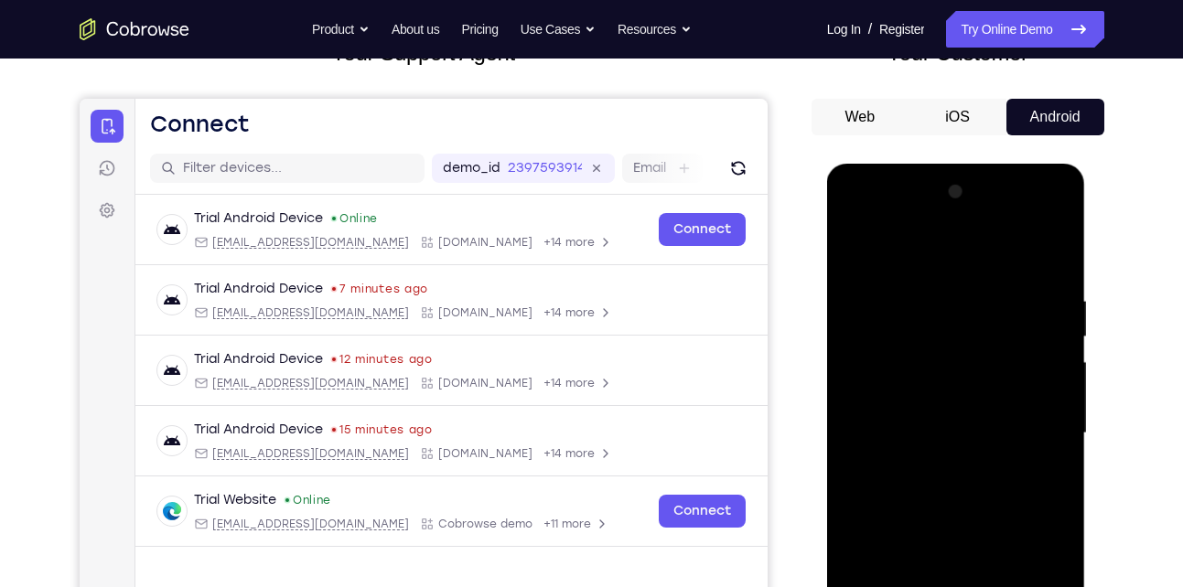
scroll to position [171, 0]
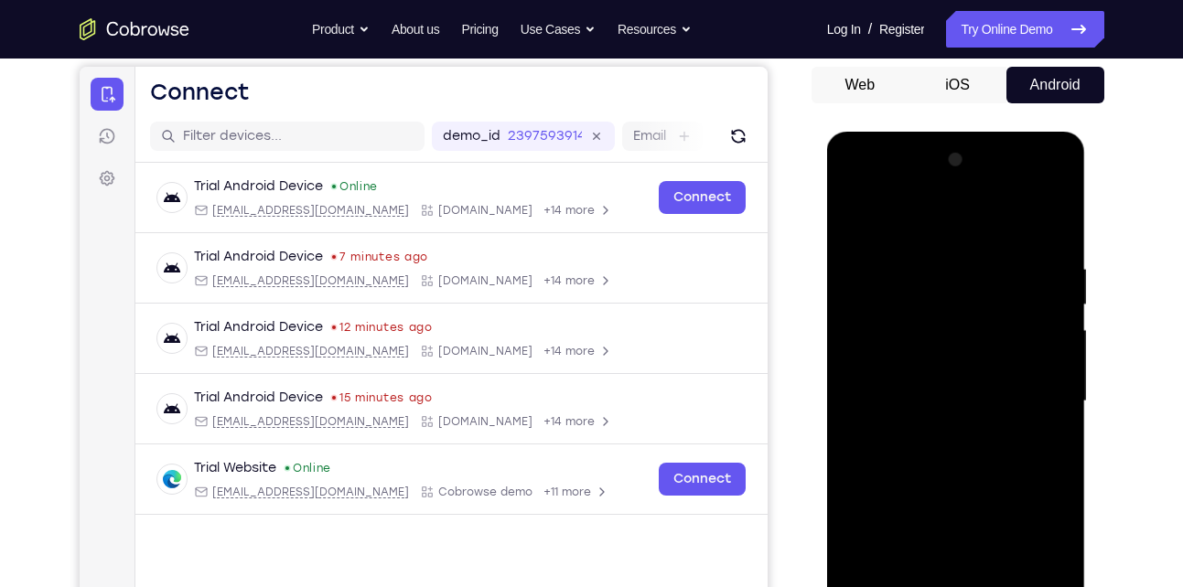
click at [854, 213] on div at bounding box center [956, 401] width 231 height 512
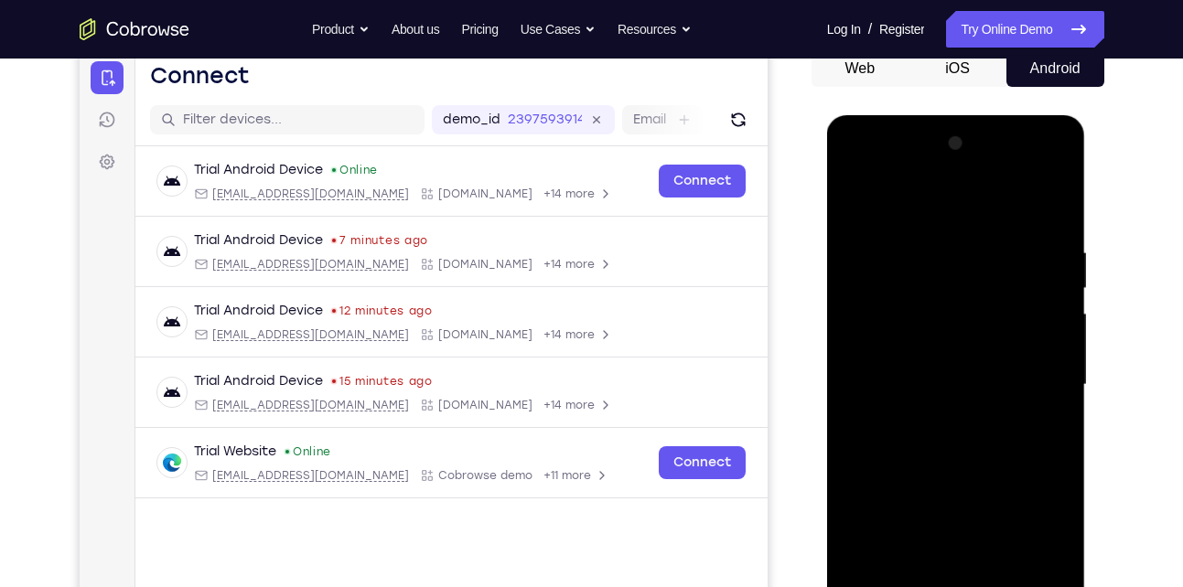
scroll to position [187, 0]
click at [853, 207] on div at bounding box center [956, 386] width 231 height 512
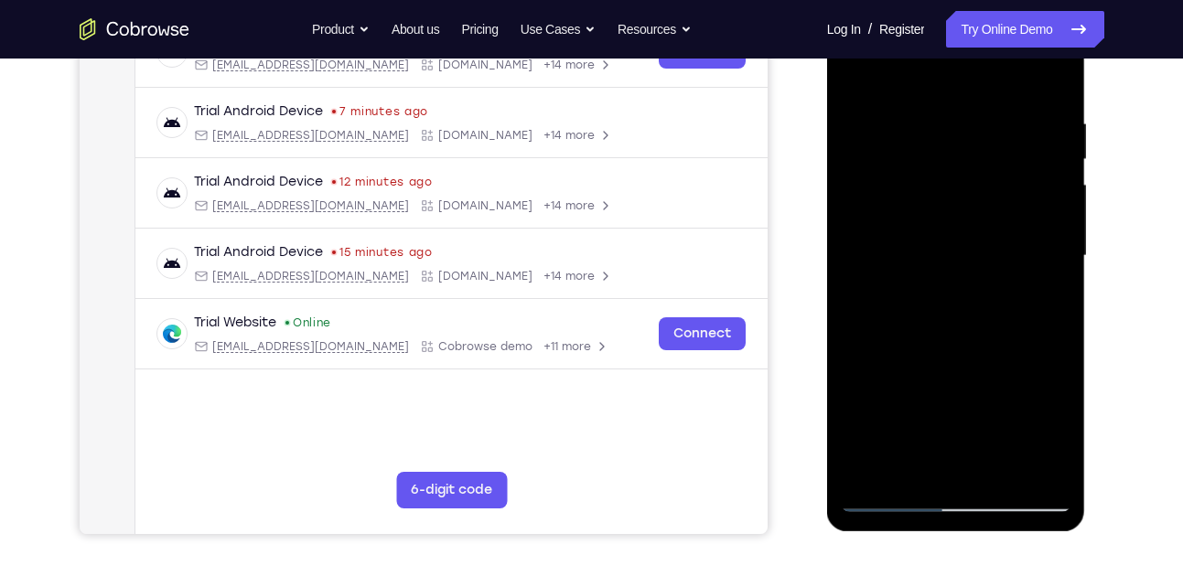
click at [912, 329] on div at bounding box center [956, 256] width 231 height 512
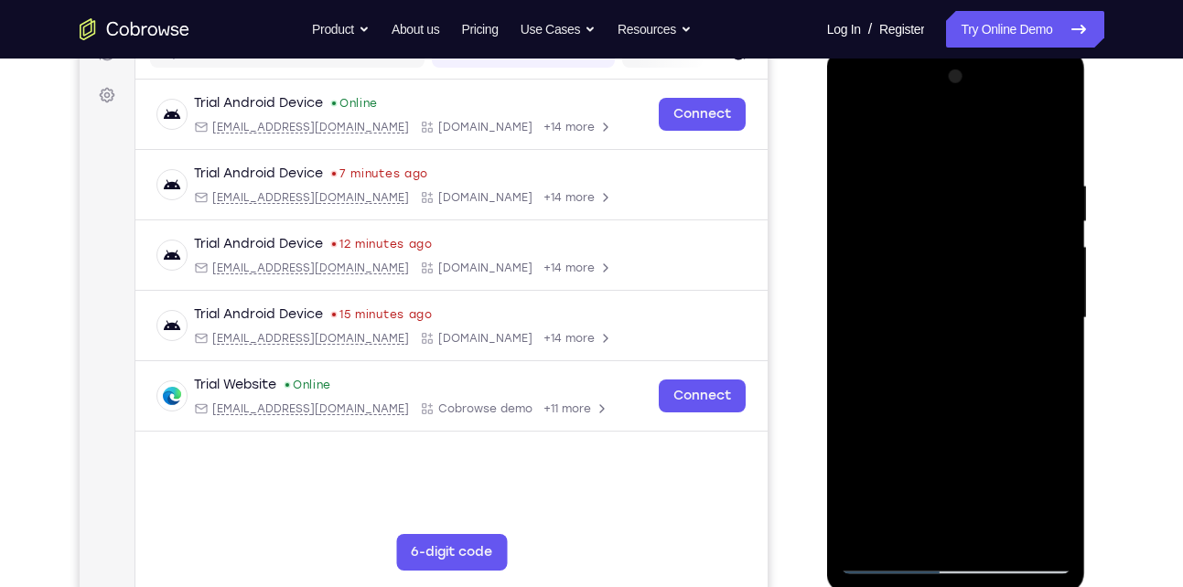
scroll to position [253, 0]
click at [857, 136] on div at bounding box center [956, 319] width 231 height 512
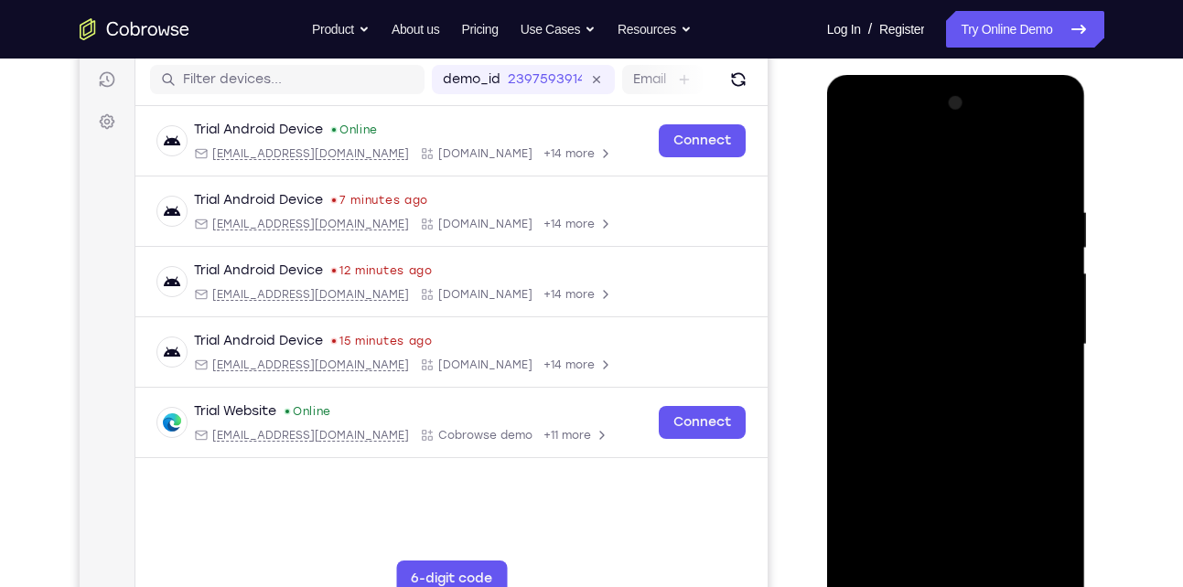
scroll to position [221, 0]
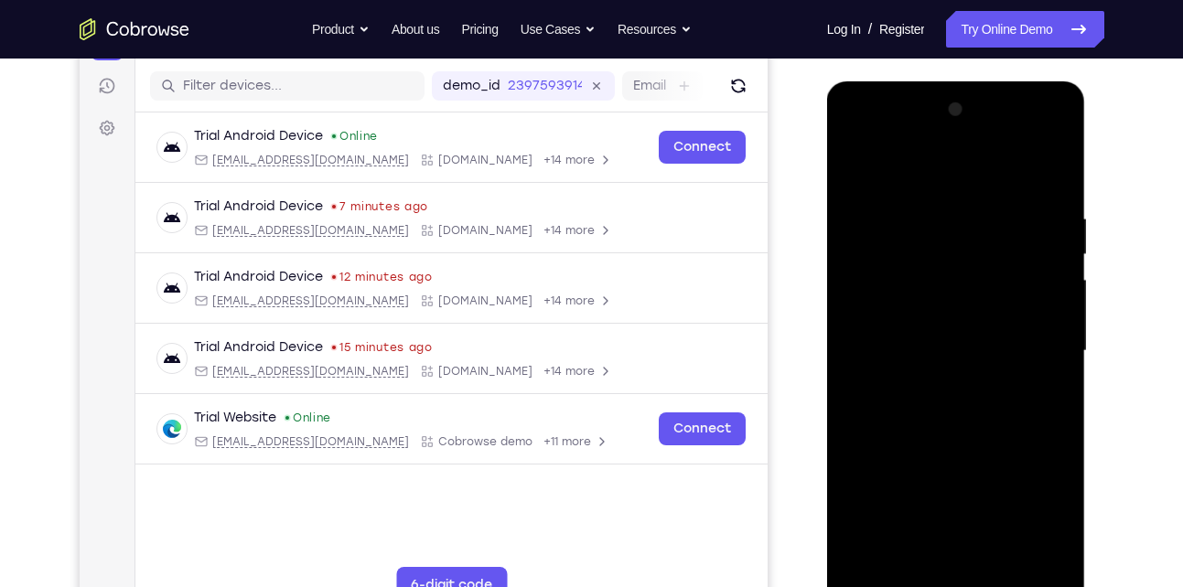
click at [857, 156] on div at bounding box center [956, 351] width 231 height 512
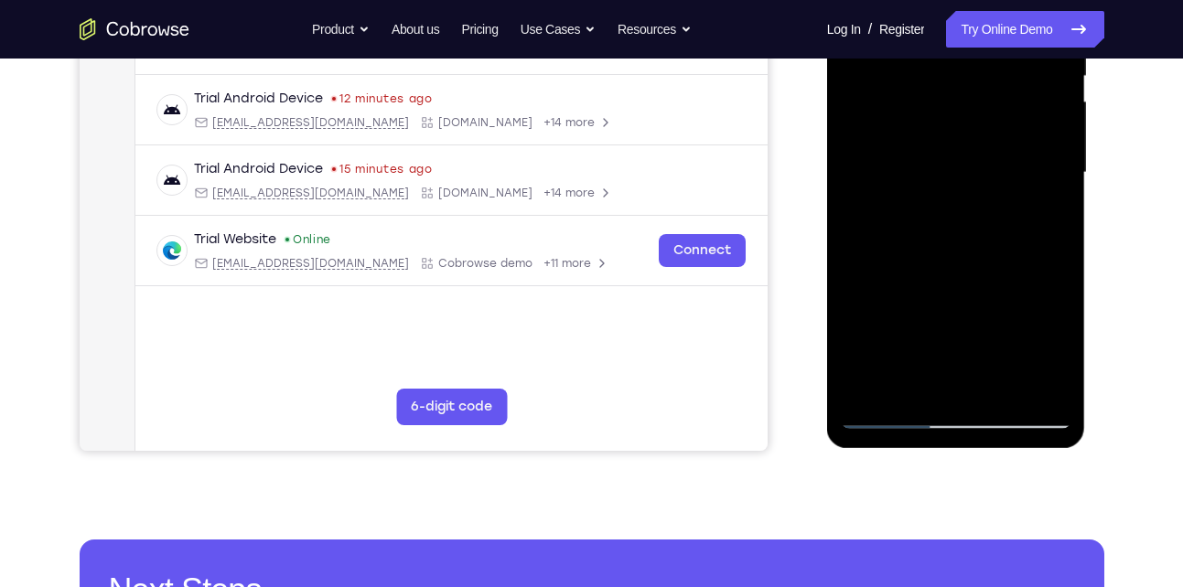
scroll to position [401, 0]
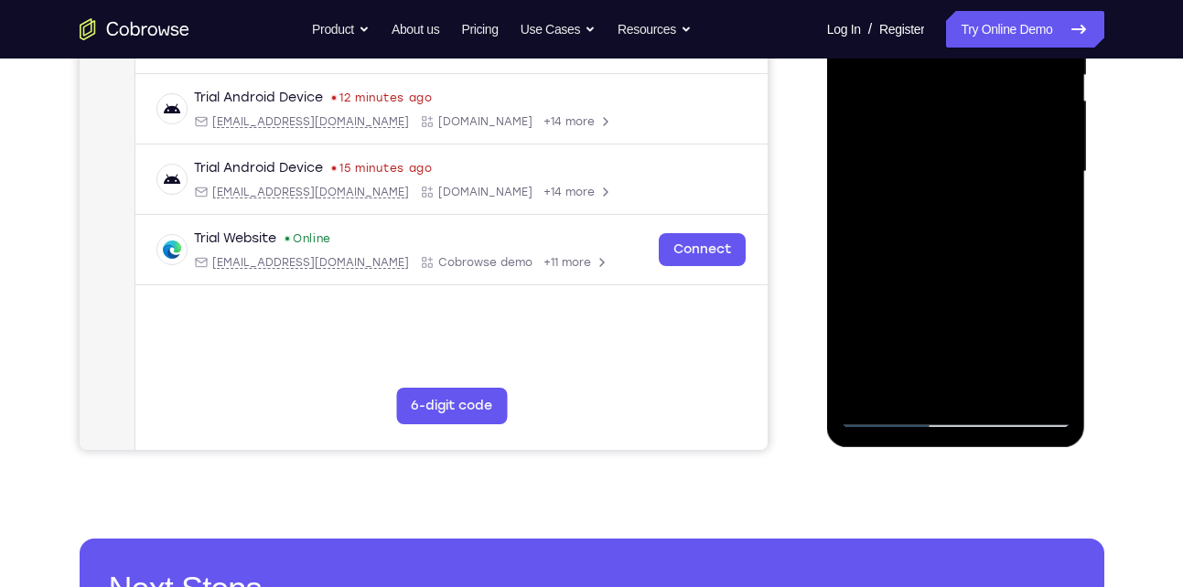
click at [874, 387] on div at bounding box center [956, 172] width 231 height 512
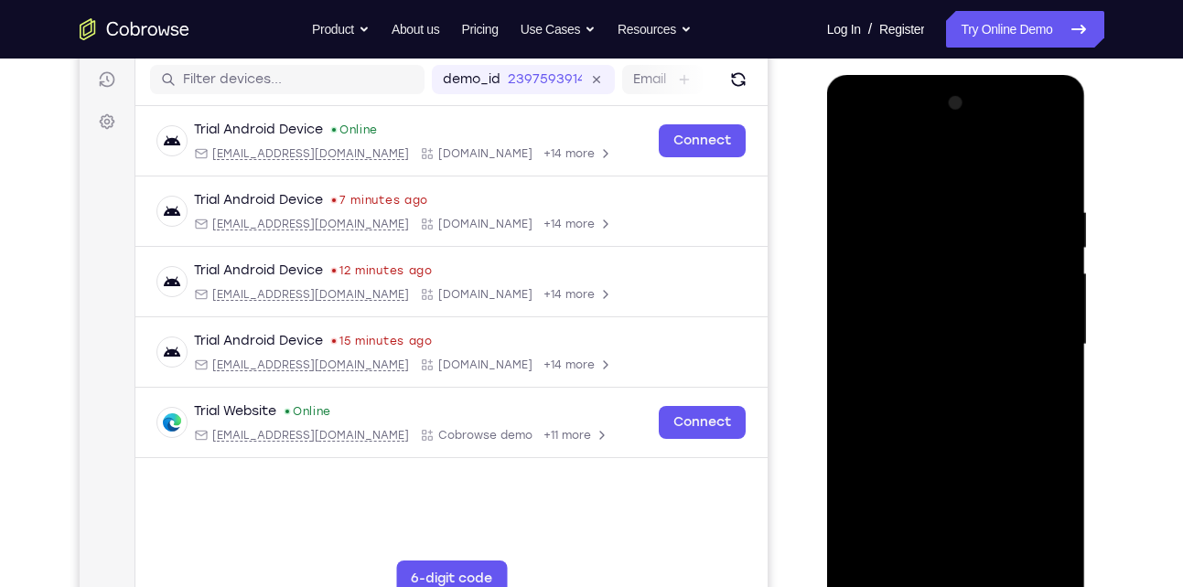
scroll to position [224, 0]
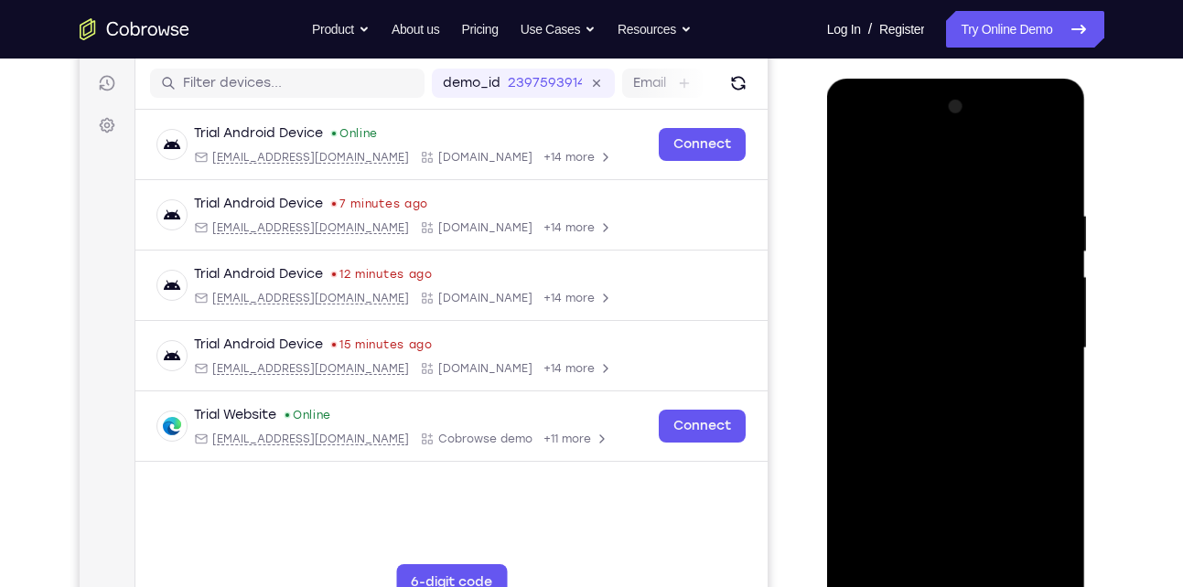
drag, startPoint x: 953, startPoint y: 263, endPoint x: 965, endPoint y: 483, distance: 220.9
click at [965, 483] on div at bounding box center [956, 348] width 231 height 512
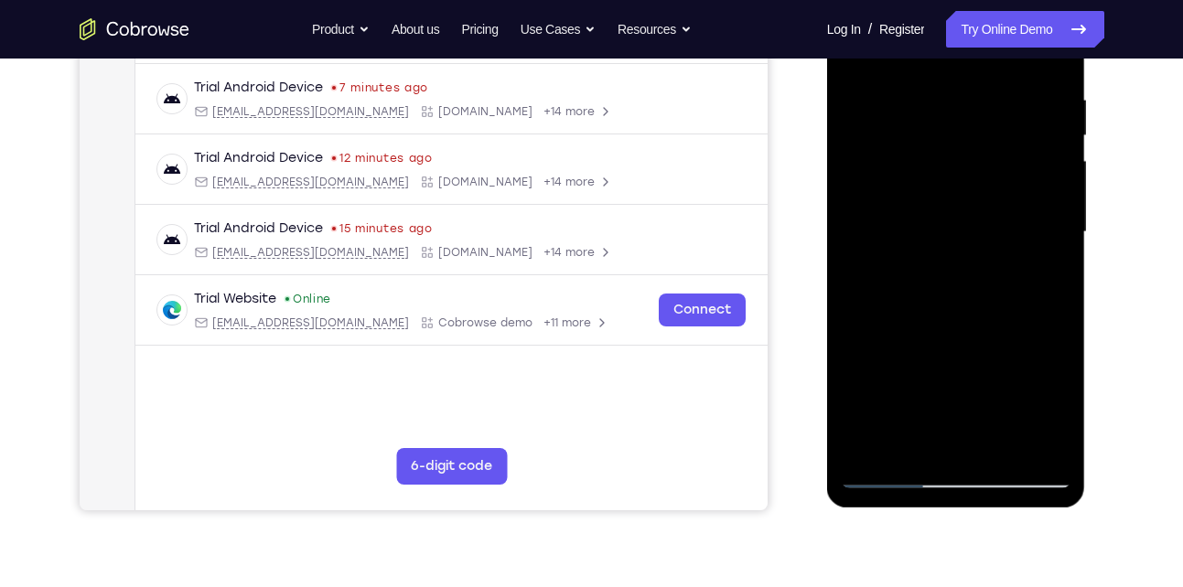
scroll to position [340, 0]
drag, startPoint x: 951, startPoint y: 342, endPoint x: 928, endPoint y: 141, distance: 202.6
click at [928, 141] on div at bounding box center [956, 232] width 231 height 512
drag, startPoint x: 972, startPoint y: 301, endPoint x: 954, endPoint y: 82, distance: 219.5
click at [954, 82] on div at bounding box center [956, 232] width 231 height 512
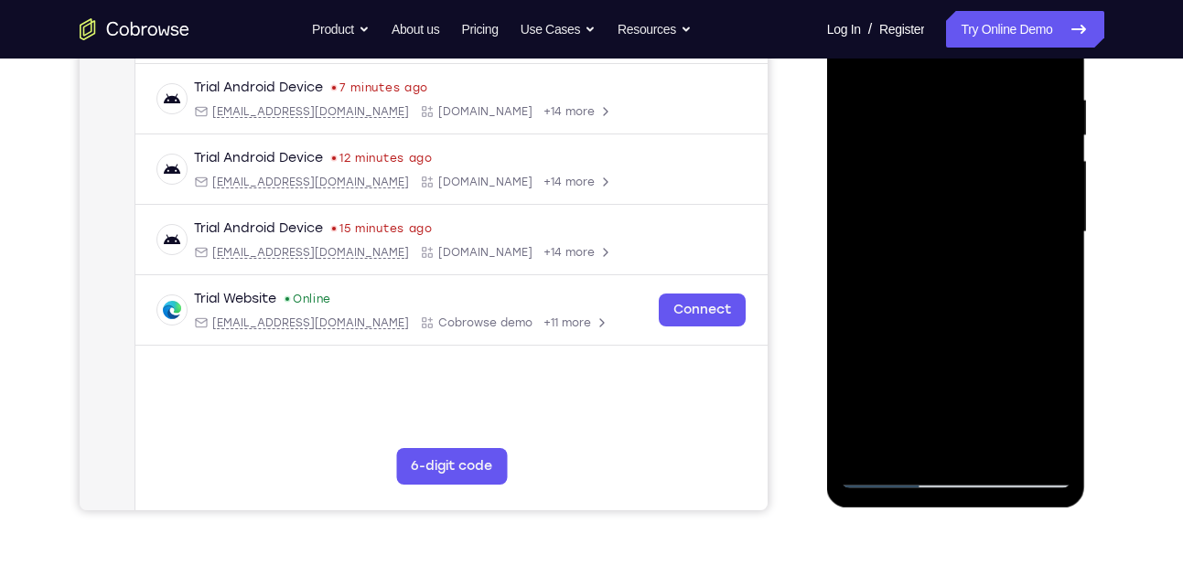
drag, startPoint x: 949, startPoint y: 296, endPoint x: 954, endPoint y: 71, distance: 224.2
click at [954, 71] on div at bounding box center [956, 232] width 231 height 512
drag, startPoint x: 964, startPoint y: 253, endPoint x: 962, endPoint y: 133, distance: 120.8
click at [962, 133] on div at bounding box center [956, 232] width 231 height 512
drag, startPoint x: 958, startPoint y: 301, endPoint x: 958, endPoint y: 151, distance: 150.1
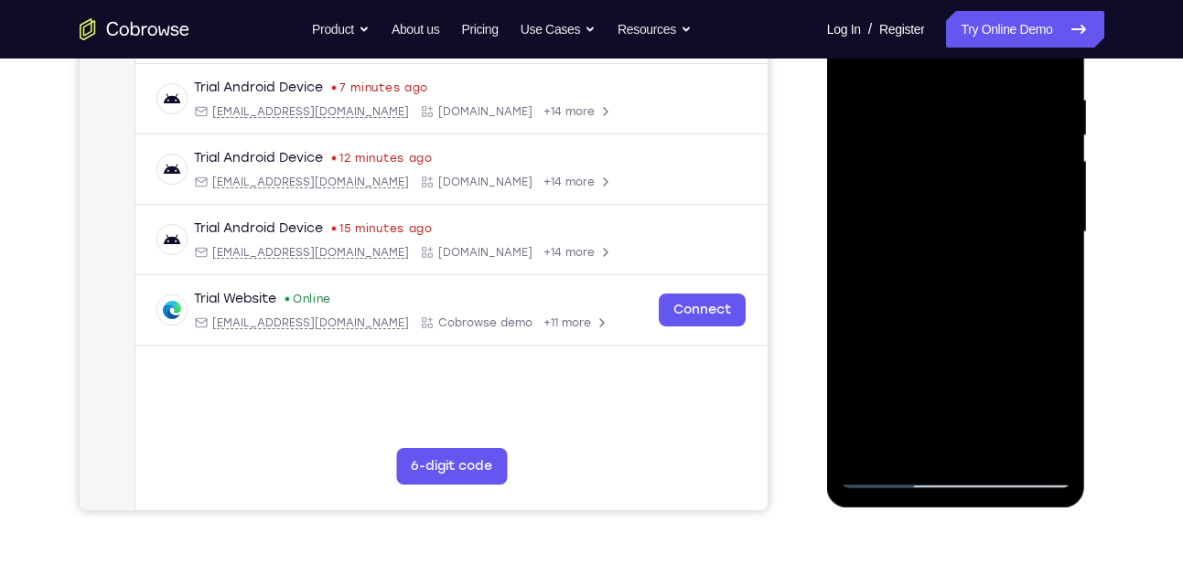
click at [958, 151] on div at bounding box center [956, 232] width 231 height 512
drag, startPoint x: 990, startPoint y: 336, endPoint x: 1023, endPoint y: 178, distance: 160.8
click at [1023, 178] on div at bounding box center [956, 232] width 231 height 512
click at [1055, 234] on div at bounding box center [956, 232] width 231 height 512
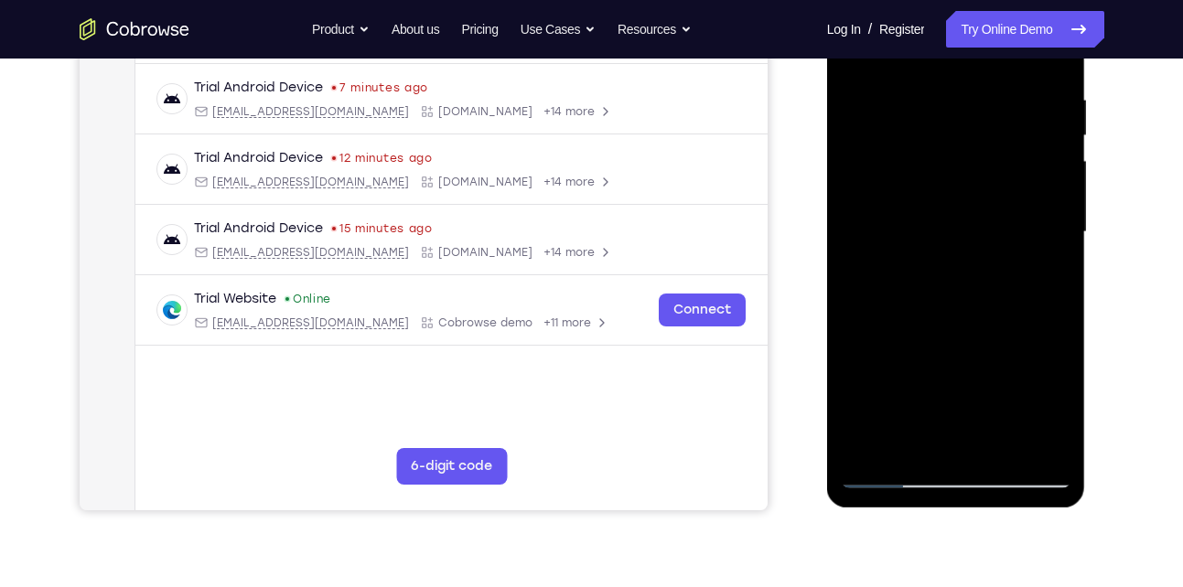
drag, startPoint x: 945, startPoint y: 282, endPoint x: 957, endPoint y: 142, distance: 140.5
click at [957, 142] on div at bounding box center [956, 232] width 231 height 512
drag, startPoint x: 957, startPoint y: 299, endPoint x: 961, endPoint y: 135, distance: 163.8
click at [961, 135] on div at bounding box center [956, 232] width 231 height 512
drag, startPoint x: 946, startPoint y: 297, endPoint x: 986, endPoint y: 135, distance: 167.8
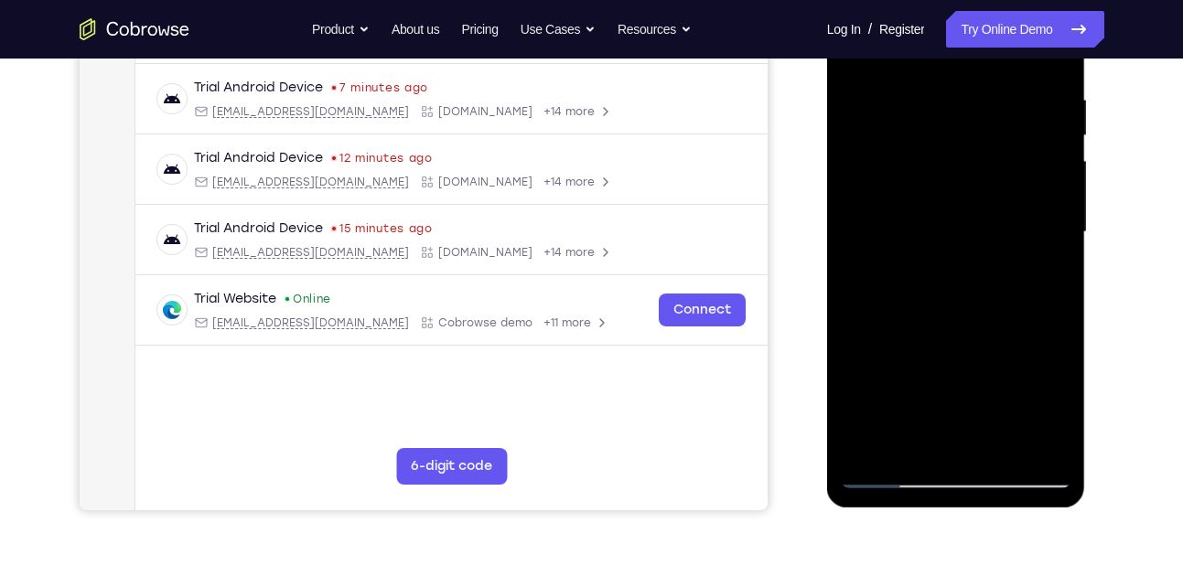
click at [986, 135] on div at bounding box center [956, 232] width 231 height 512
drag, startPoint x: 975, startPoint y: 293, endPoint x: 1004, endPoint y: 110, distance: 185.2
click at [1004, 110] on div at bounding box center [956, 232] width 231 height 512
drag, startPoint x: 950, startPoint y: 276, endPoint x: 975, endPoint y: 111, distance: 167.6
click at [975, 111] on div at bounding box center [956, 232] width 231 height 512
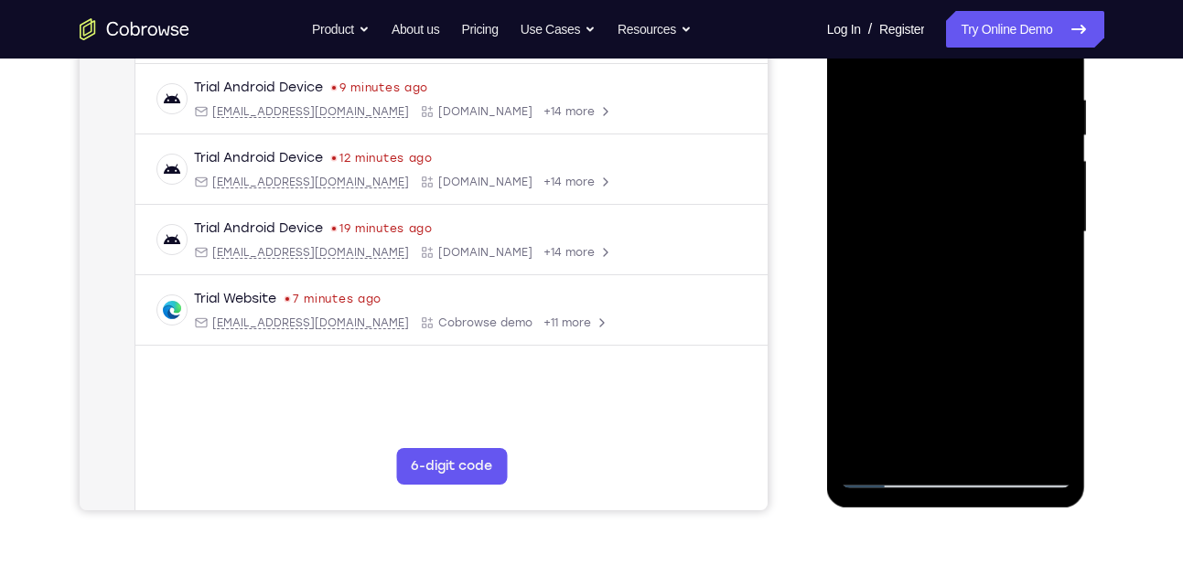
drag, startPoint x: 976, startPoint y: 242, endPoint x: 976, endPoint y: 199, distance: 42.1
click at [976, 199] on div at bounding box center [956, 232] width 231 height 512
drag, startPoint x: 996, startPoint y: 220, endPoint x: 981, endPoint y: 115, distance: 105.3
click at [981, 115] on div at bounding box center [956, 232] width 231 height 512
drag, startPoint x: 944, startPoint y: 350, endPoint x: 938, endPoint y: 206, distance: 143.8
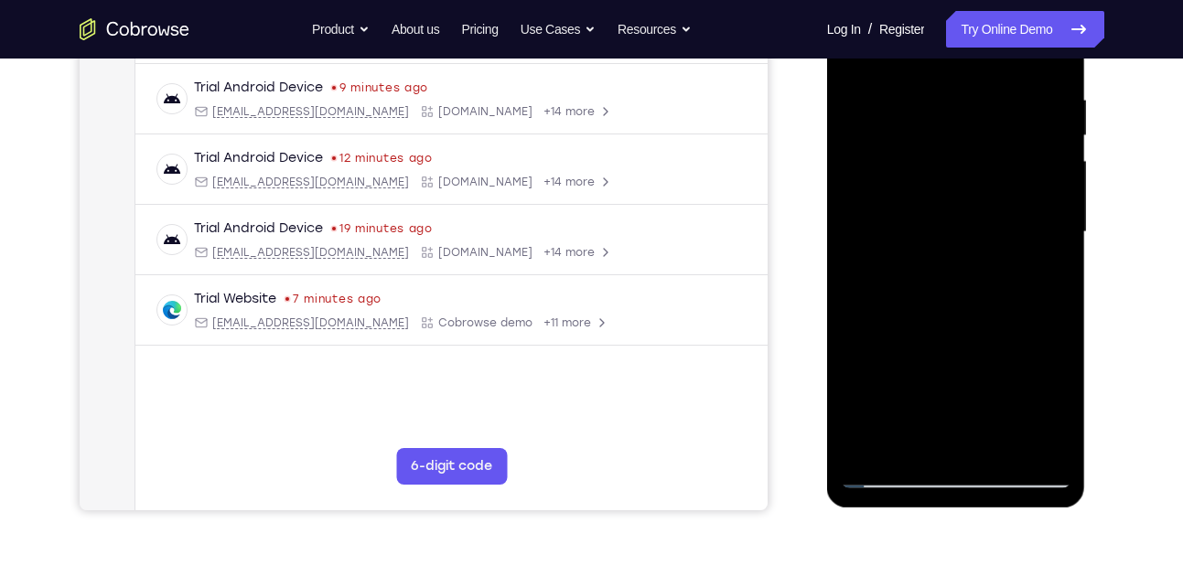
click at [938, 206] on div at bounding box center [956, 232] width 231 height 512
drag, startPoint x: 994, startPoint y: 338, endPoint x: 992, endPoint y: 182, distance: 155.6
click at [992, 182] on div at bounding box center [956, 232] width 231 height 512
drag, startPoint x: 954, startPoint y: 332, endPoint x: 966, endPoint y: 158, distance: 174.3
click at [966, 158] on div at bounding box center [956, 232] width 231 height 512
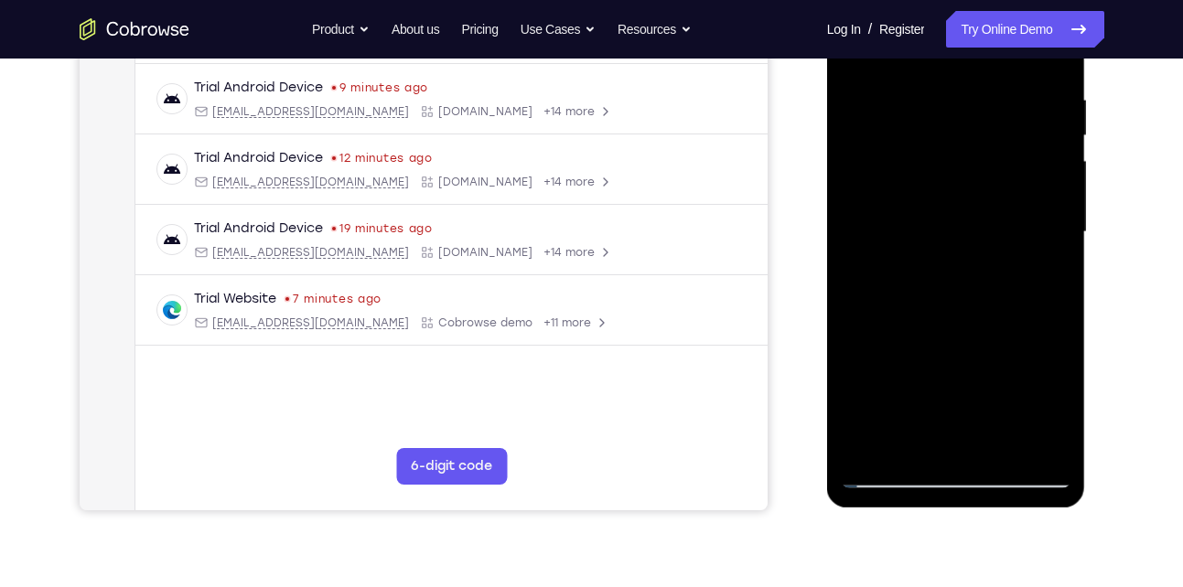
drag, startPoint x: 997, startPoint y: 385, endPoint x: 1019, endPoint y: 110, distance: 276.3
click at [1019, 110] on div at bounding box center [956, 232] width 231 height 512
drag, startPoint x: 987, startPoint y: 339, endPoint x: 1004, endPoint y: 170, distance: 170.1
click at [1004, 170] on div at bounding box center [956, 232] width 231 height 512
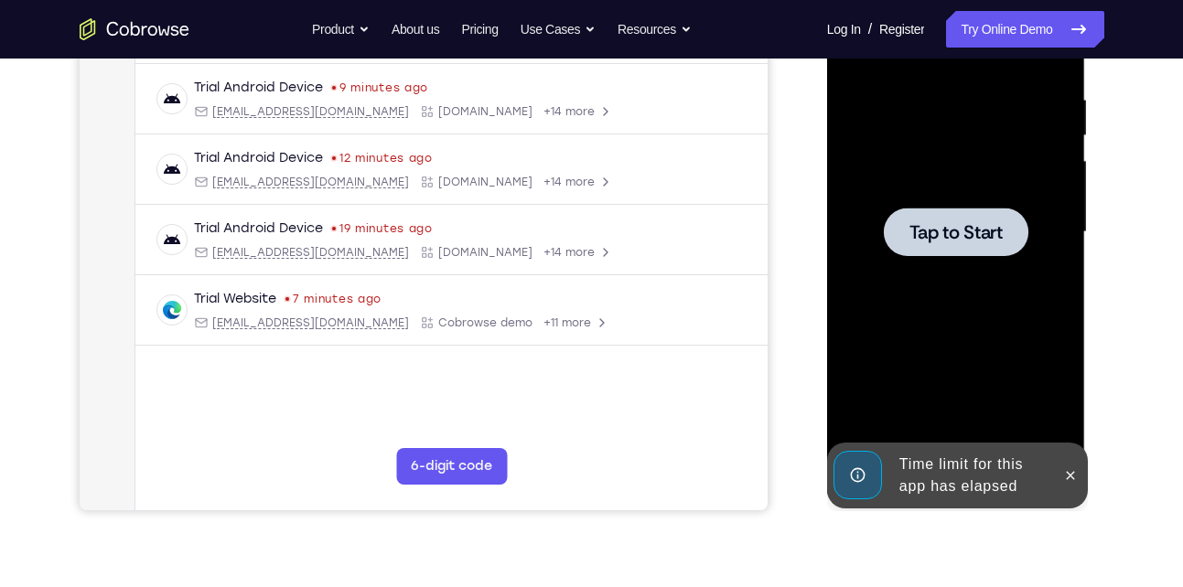
drag, startPoint x: 992, startPoint y: 332, endPoint x: 991, endPoint y: 379, distance: 46.7
